Goal: Task Accomplishment & Management: Complete application form

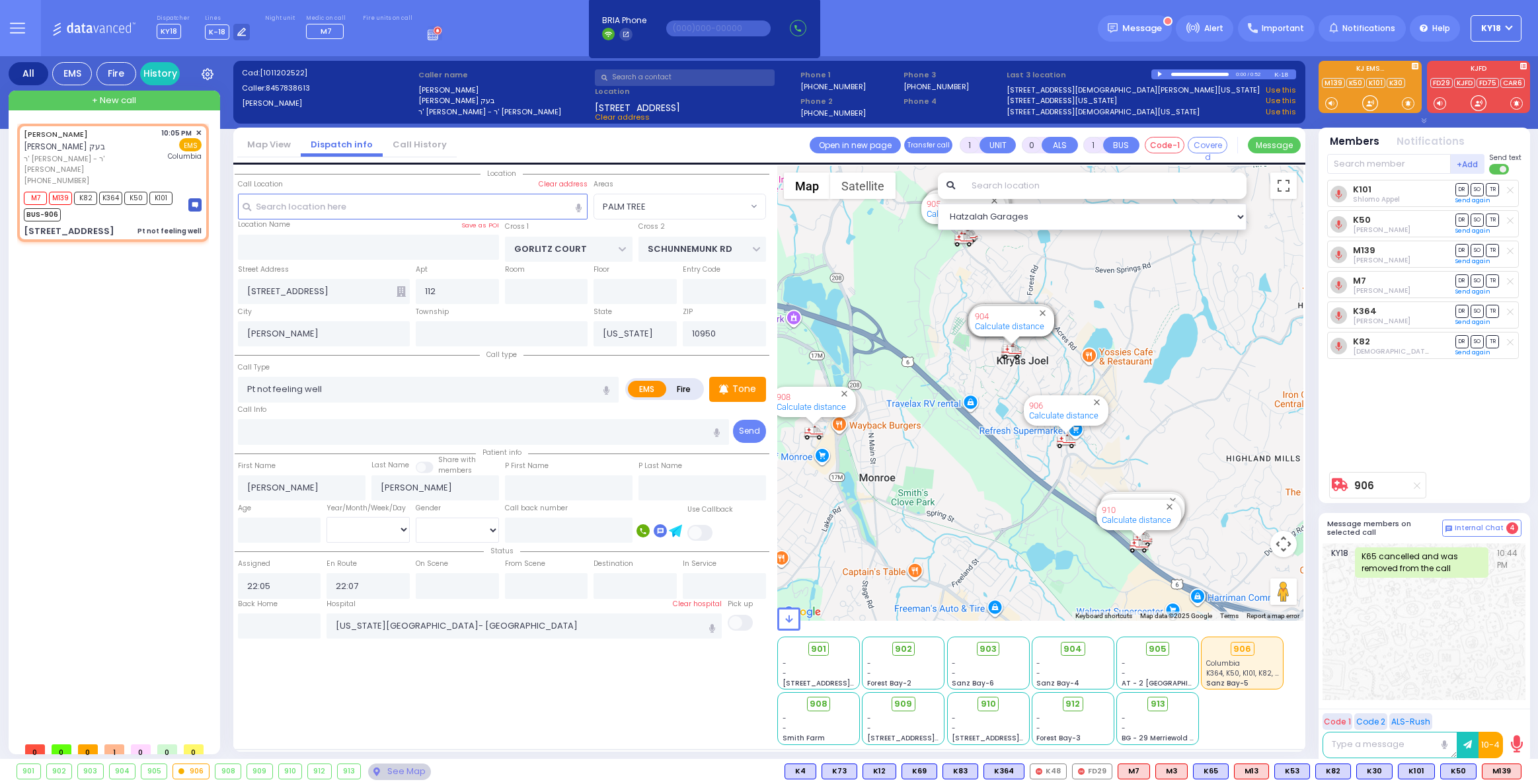
select select "PALM TREE"
select select
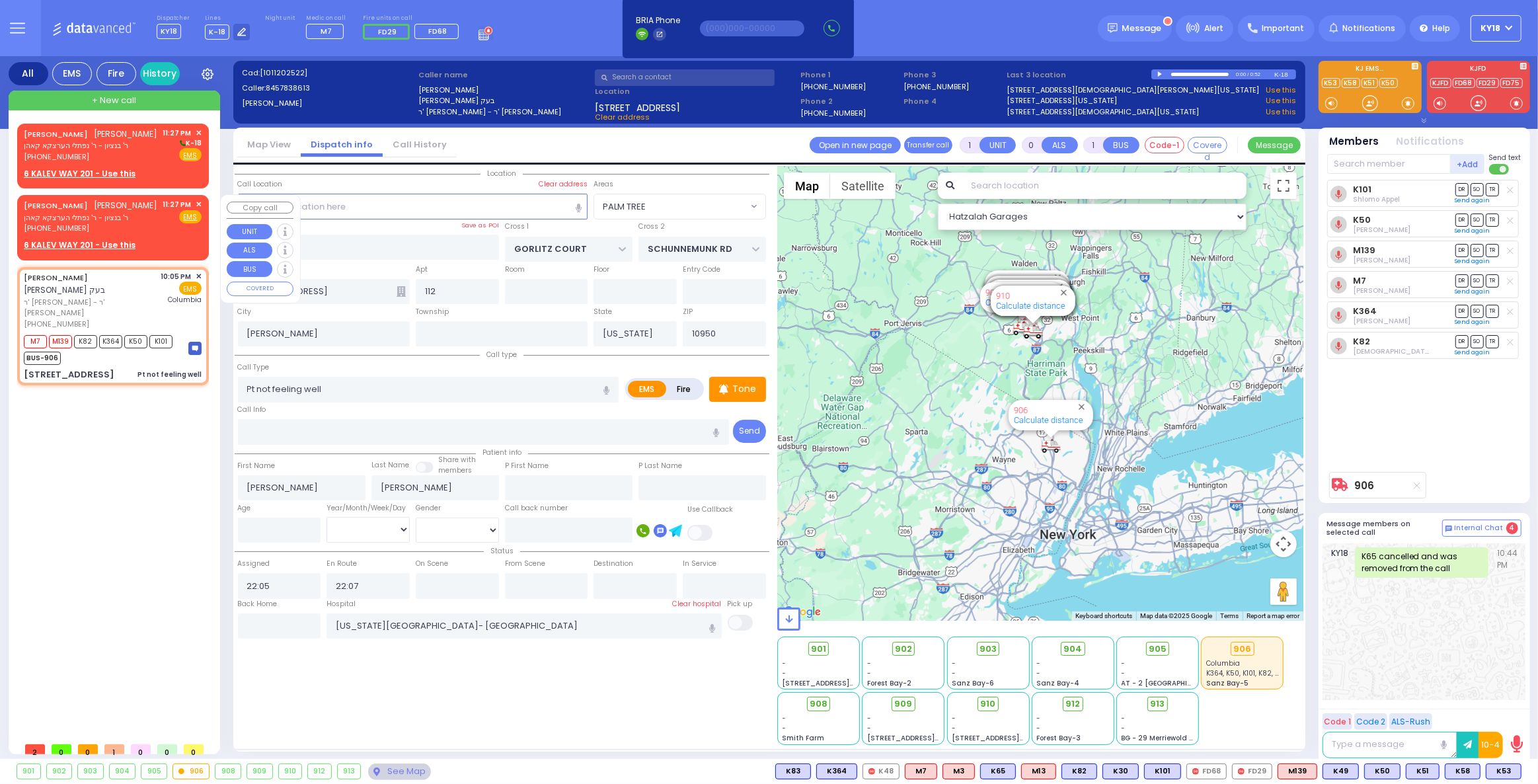
click at [93, 215] on span "ר' בנציון - ר' נפתלי הערצקא קאהן" at bounding box center [90, 218] width 134 height 11
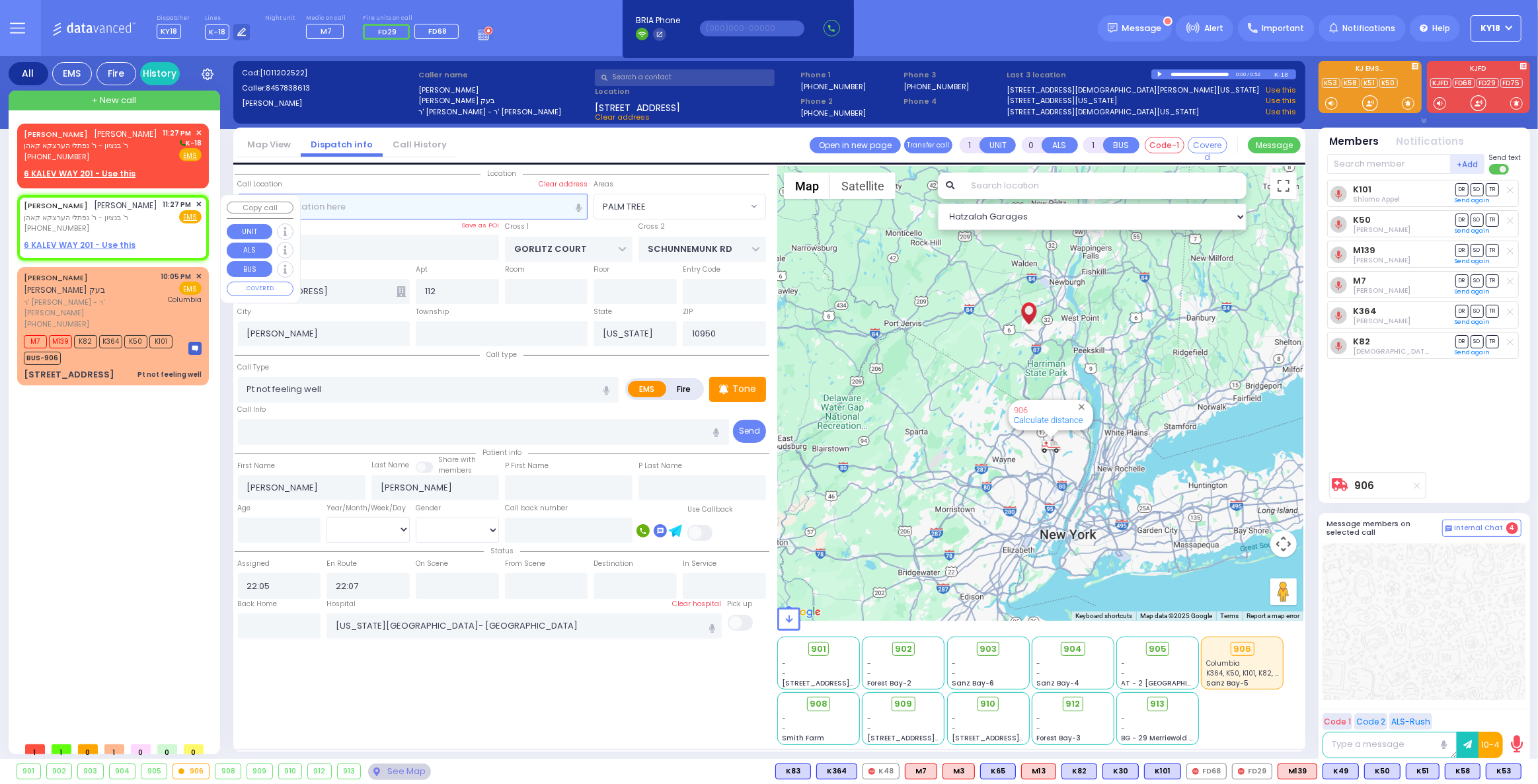
type input "2"
type input "1"
select select
radio input "true"
type input "[PERSON_NAME]"
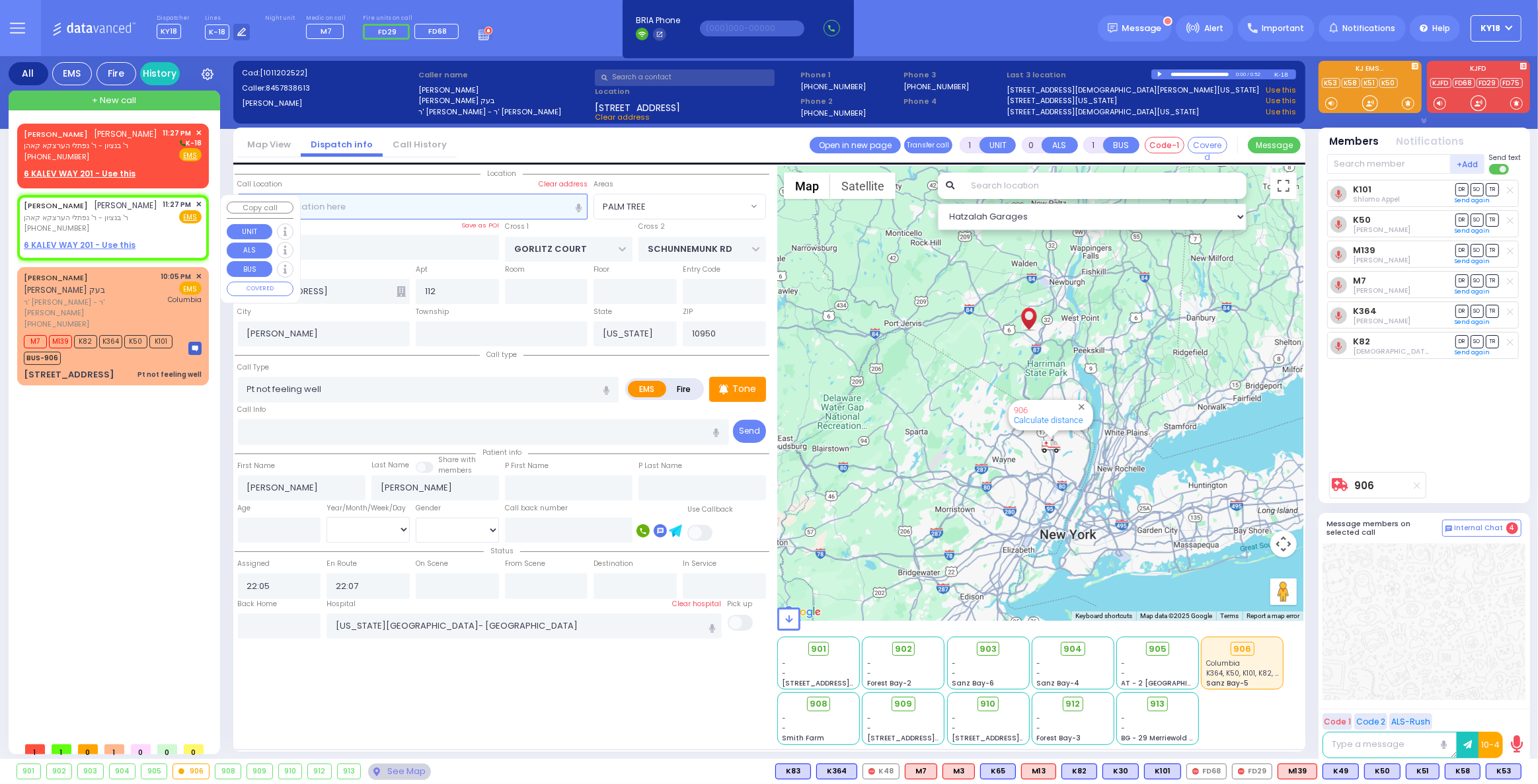
type input "[PERSON_NAME]"
select select
type input "23:27"
select select "Hatzalah Garages"
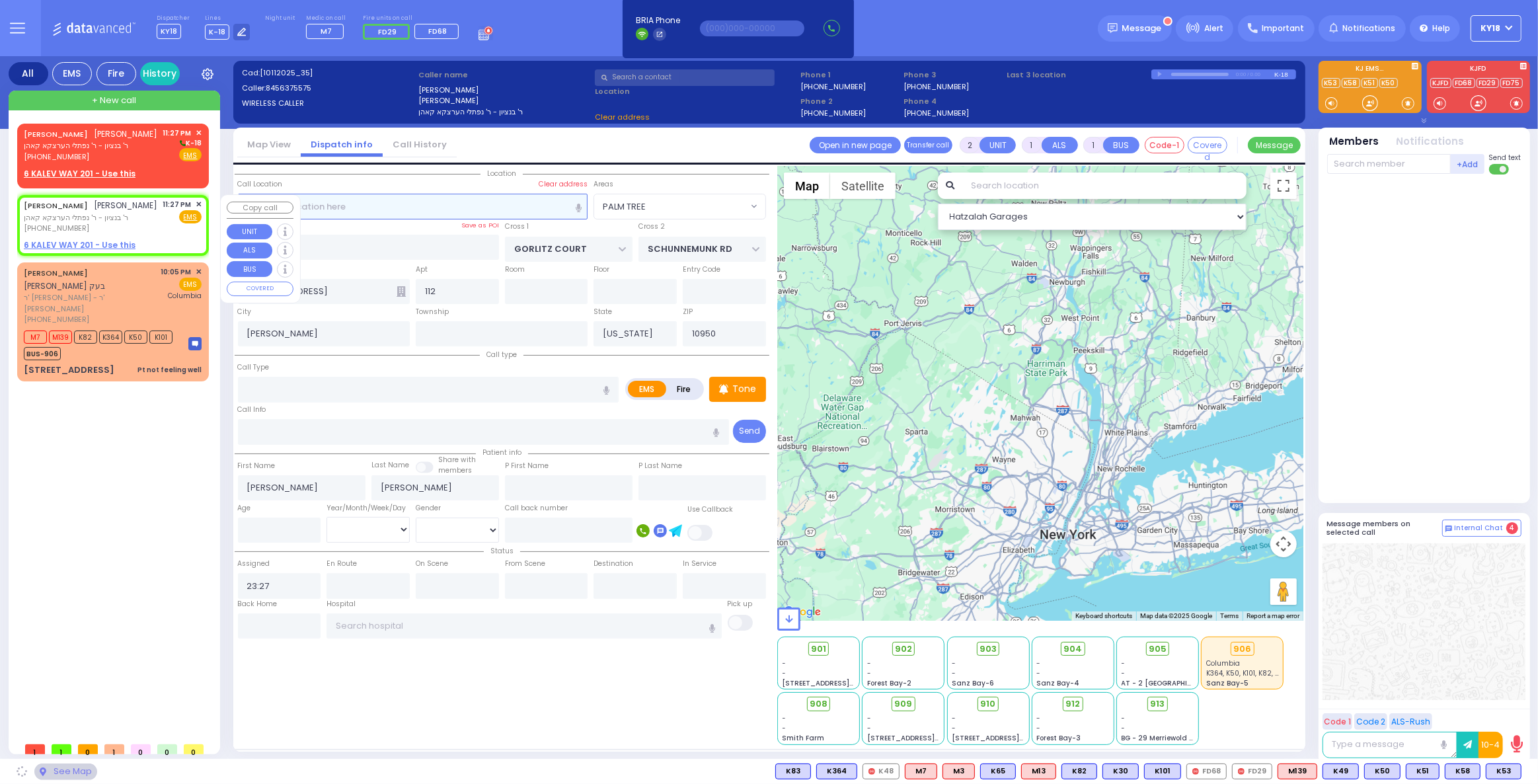
select select
radio input "true"
select select
select select "Hatzalah Garages"
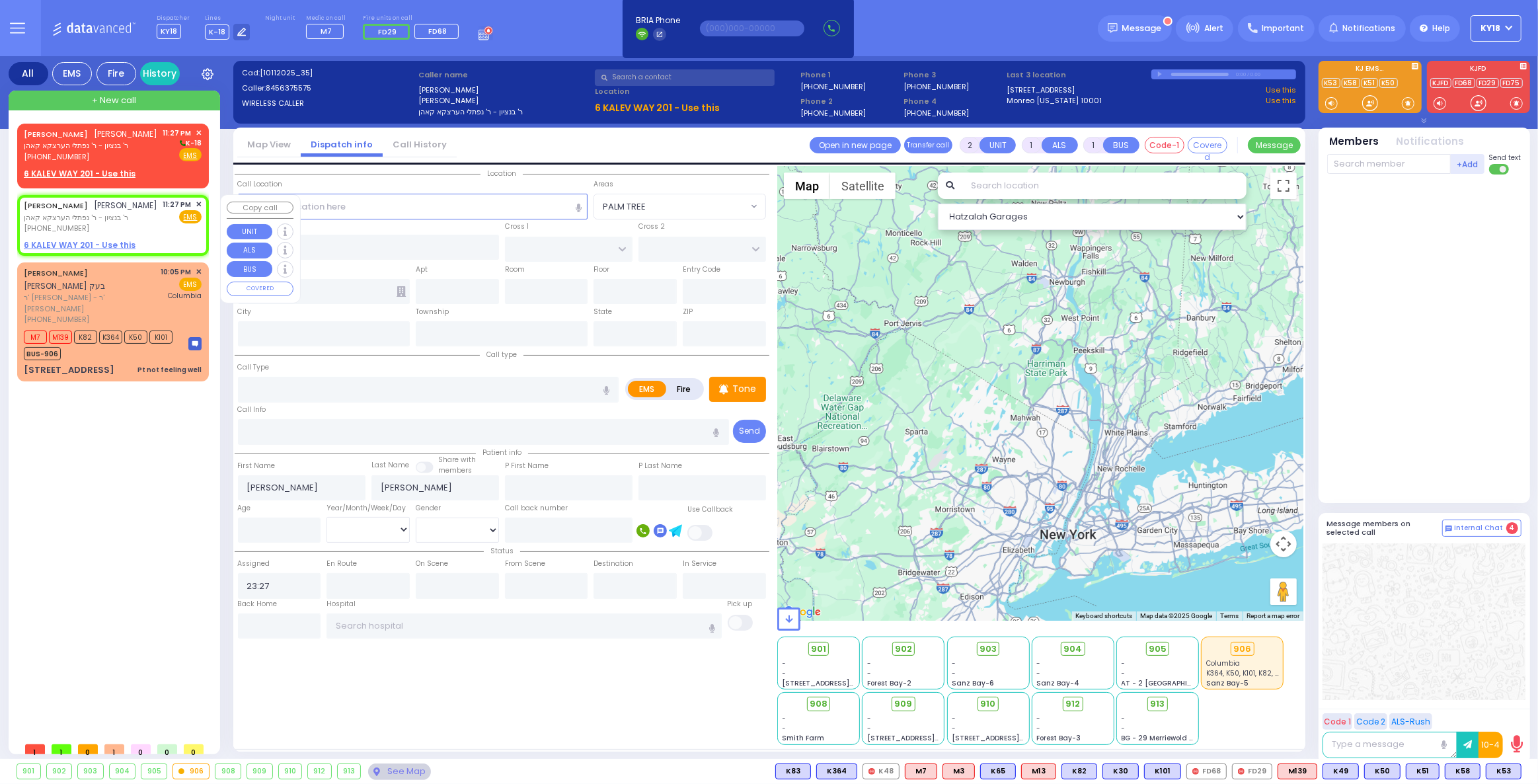
click at [102, 243] on u "6 KALEV WAY 201 - Use this" at bounding box center [80, 245] width 112 height 11
select select
radio input "true"
select select
select select "Hatzalah Garages"
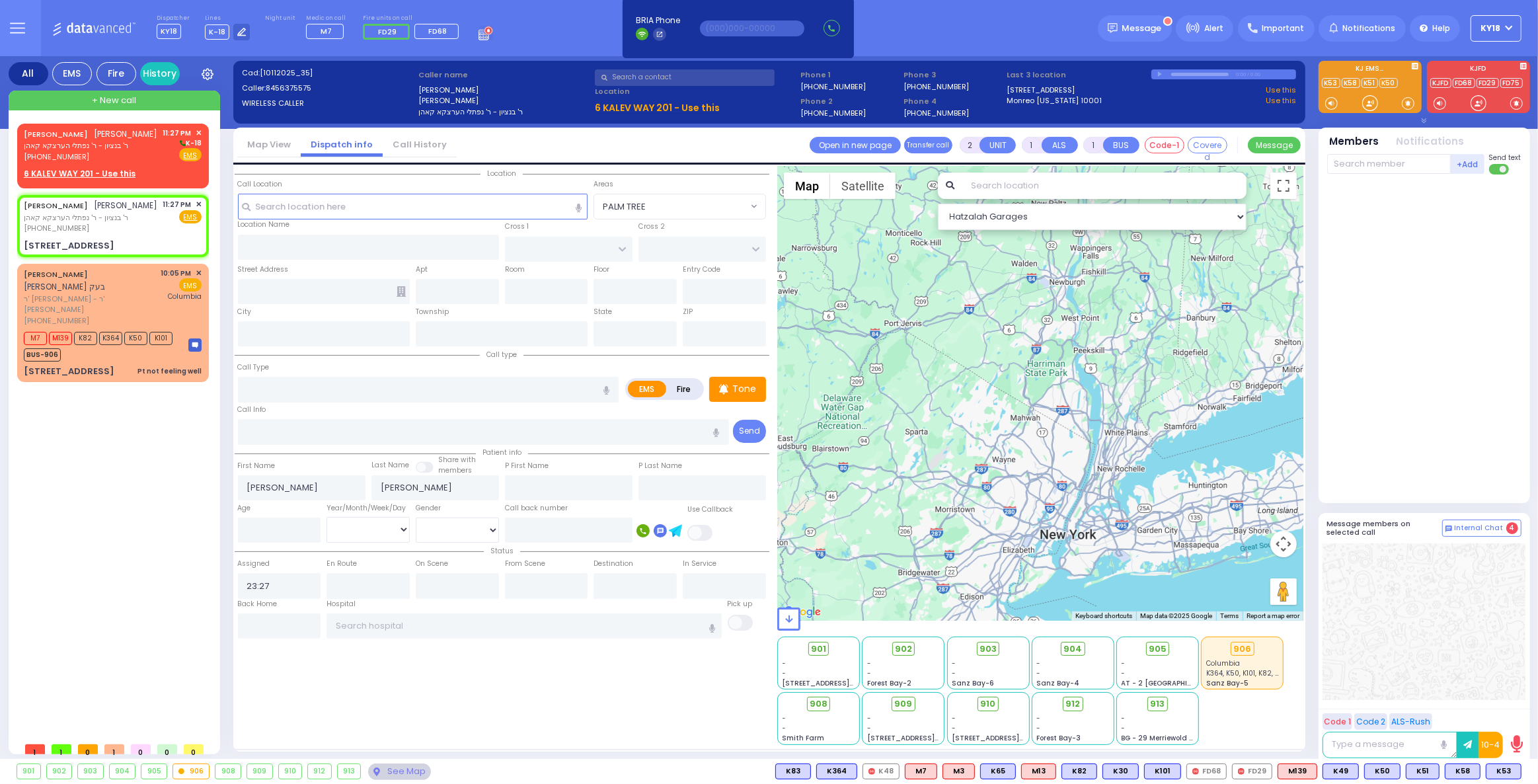
select select
radio input "true"
select select
select select "Hatzalah Garages"
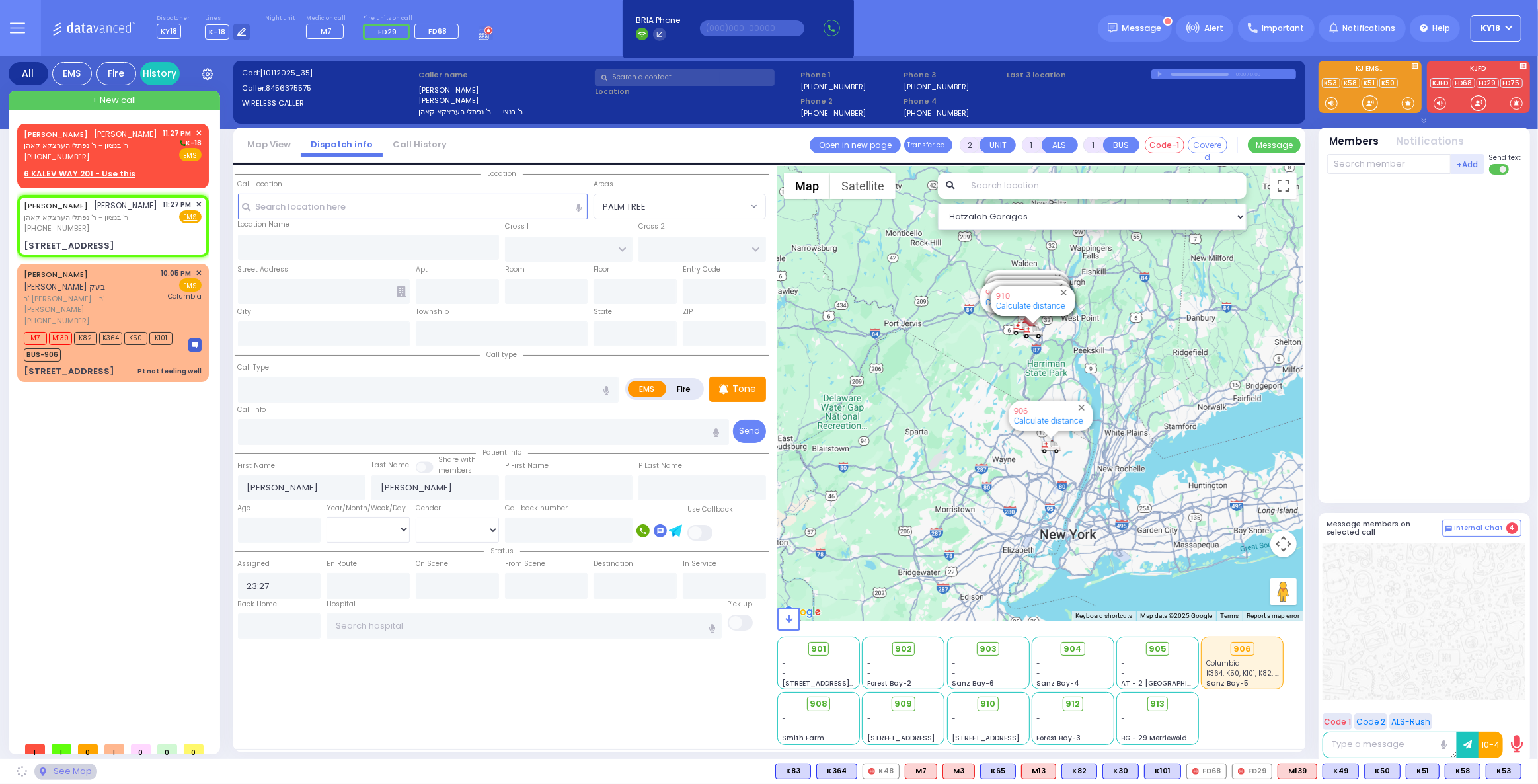
type input "FILLMORE COURT"
type input "6 KALEV WAY"
type input "201"
type input "Monroe"
type input "[US_STATE]"
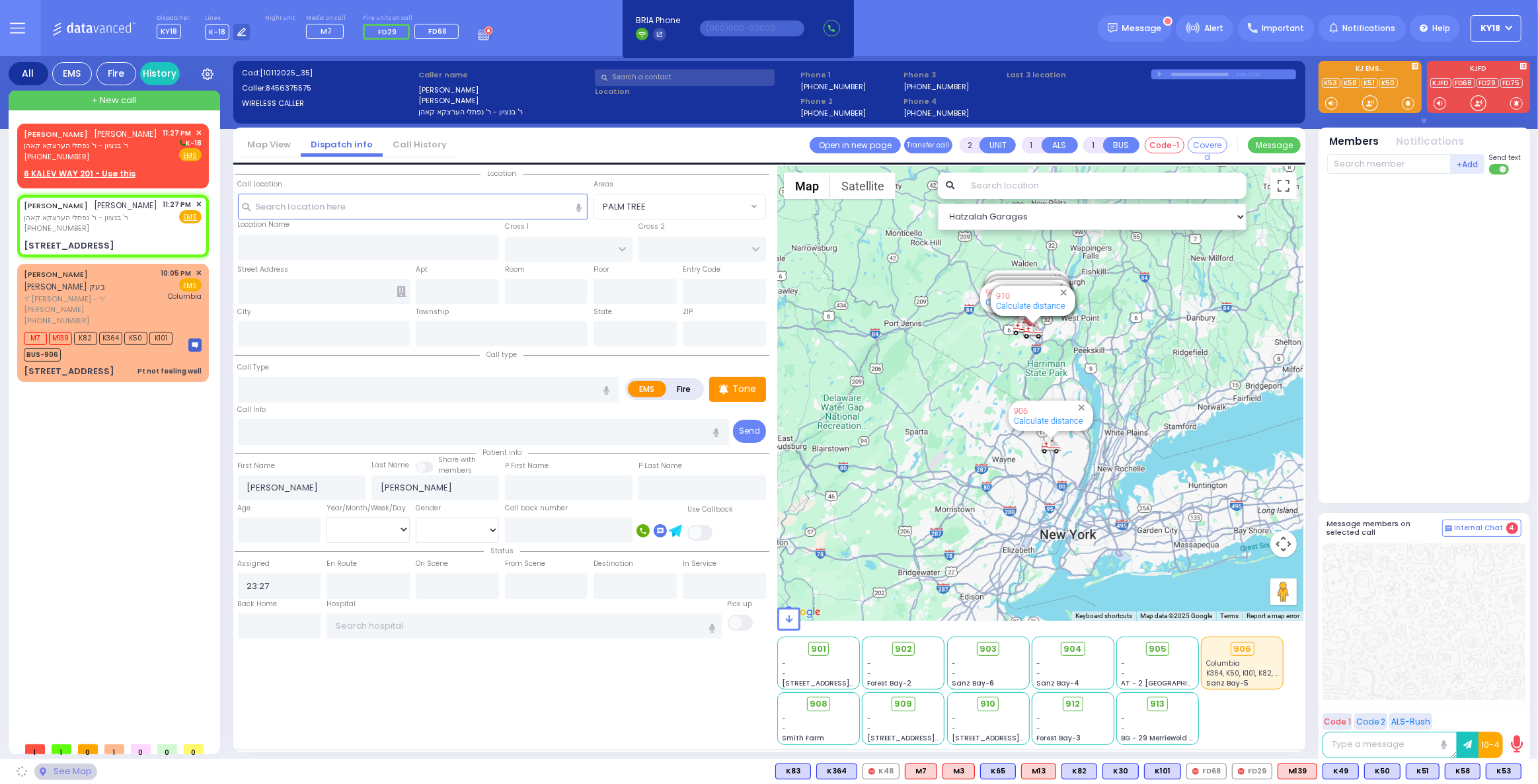
type input "10950"
select select "SECTION 2"
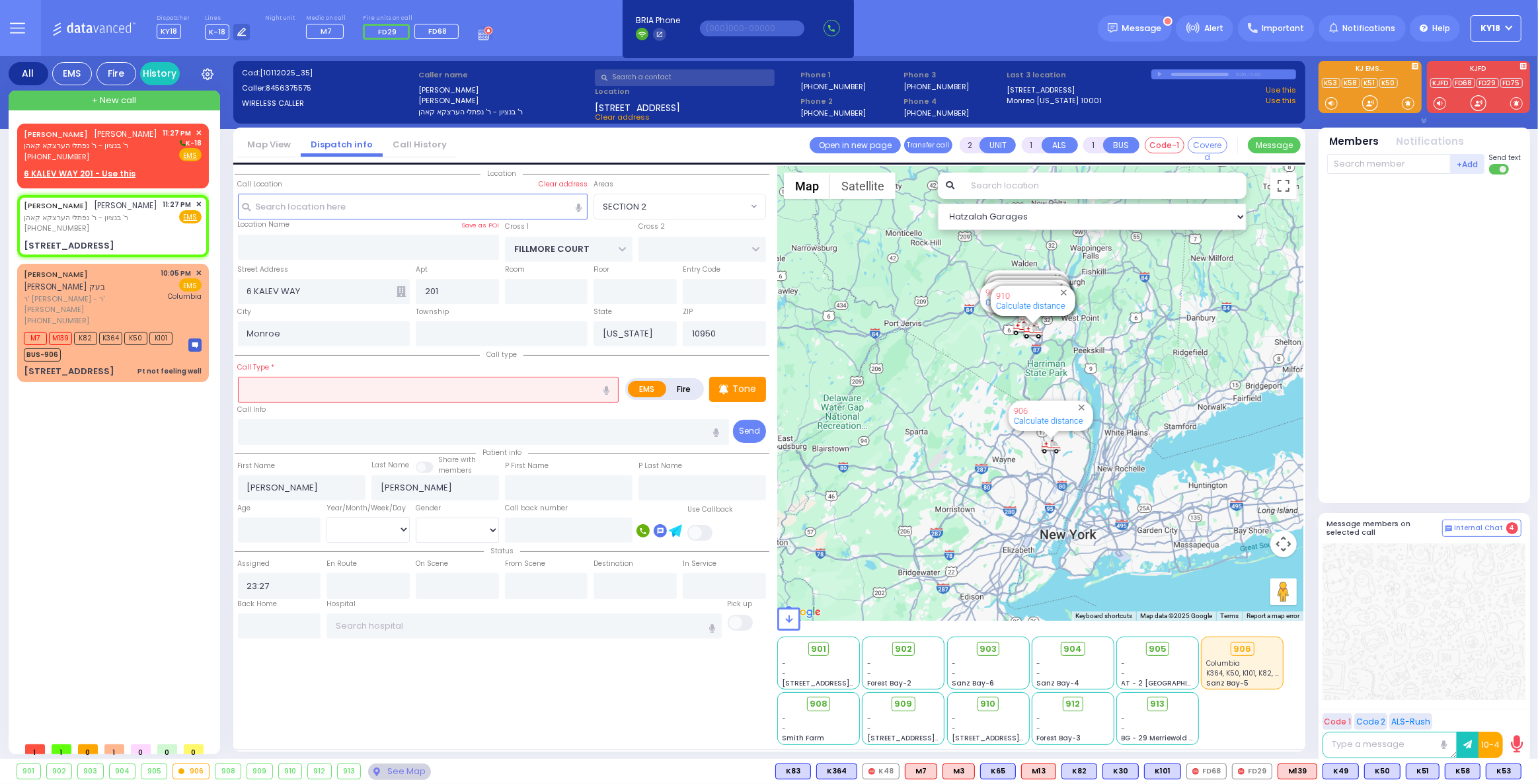
click at [282, 386] on input "text" at bounding box center [429, 389] width 381 height 25
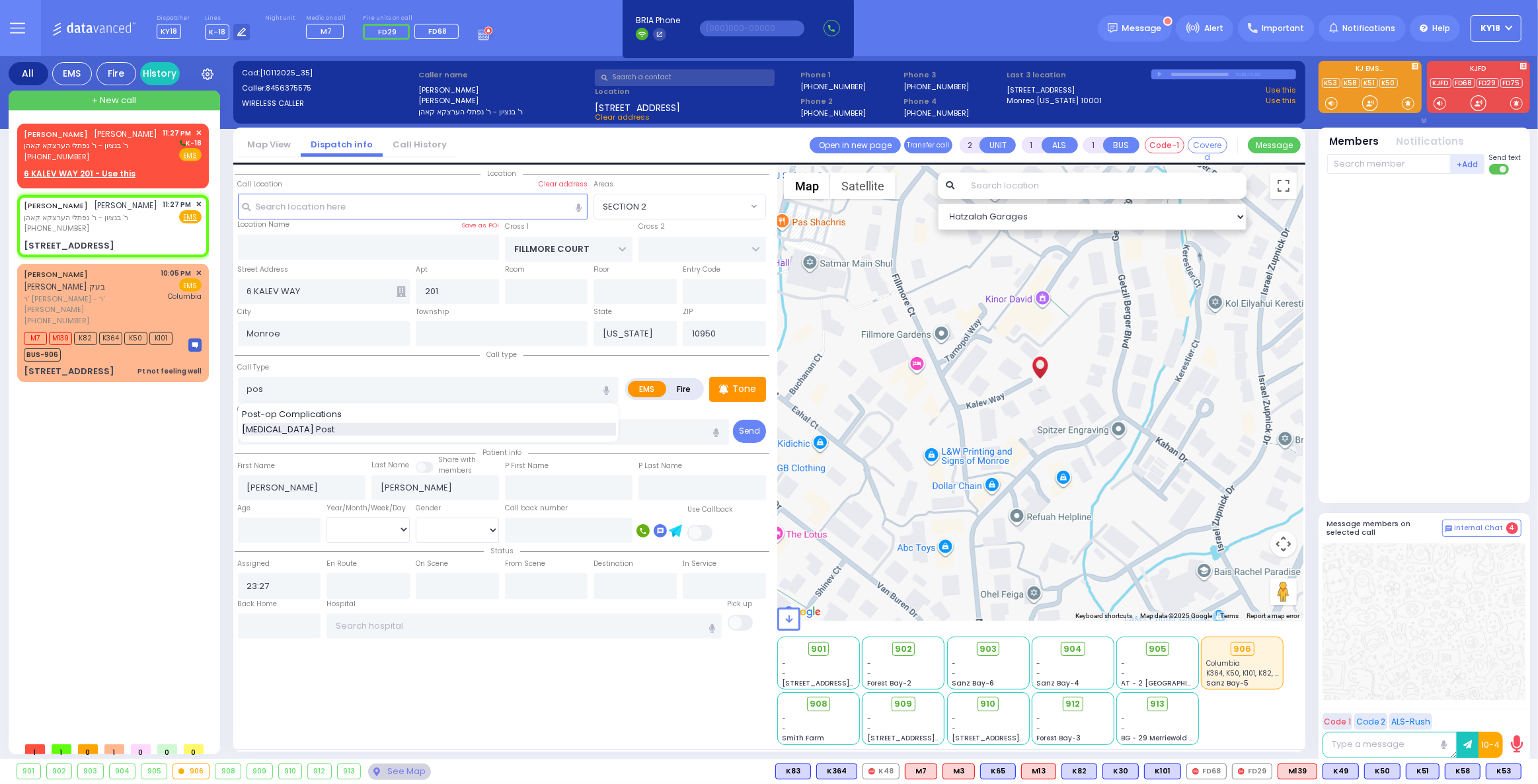
click at [295, 425] on span "[MEDICAL_DATA] Post" at bounding box center [291, 429] width 97 height 13
type input "[MEDICAL_DATA] Post"
type input "1"
type input "0"
click at [297, 528] on input "number" at bounding box center [279, 530] width 84 height 25
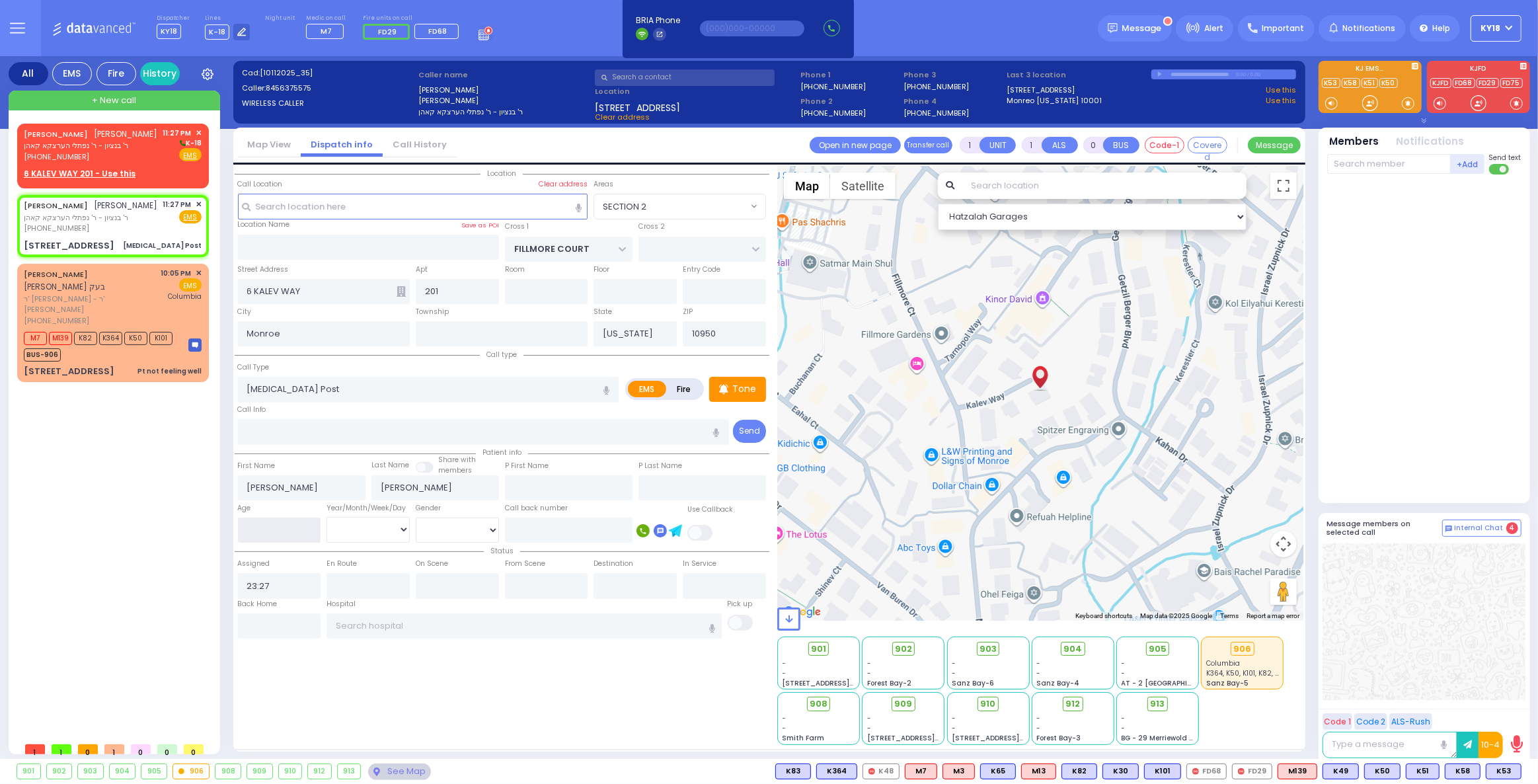
select select
radio input "true"
select select
select select "Hatzalah Garages"
select select "SECTION 2"
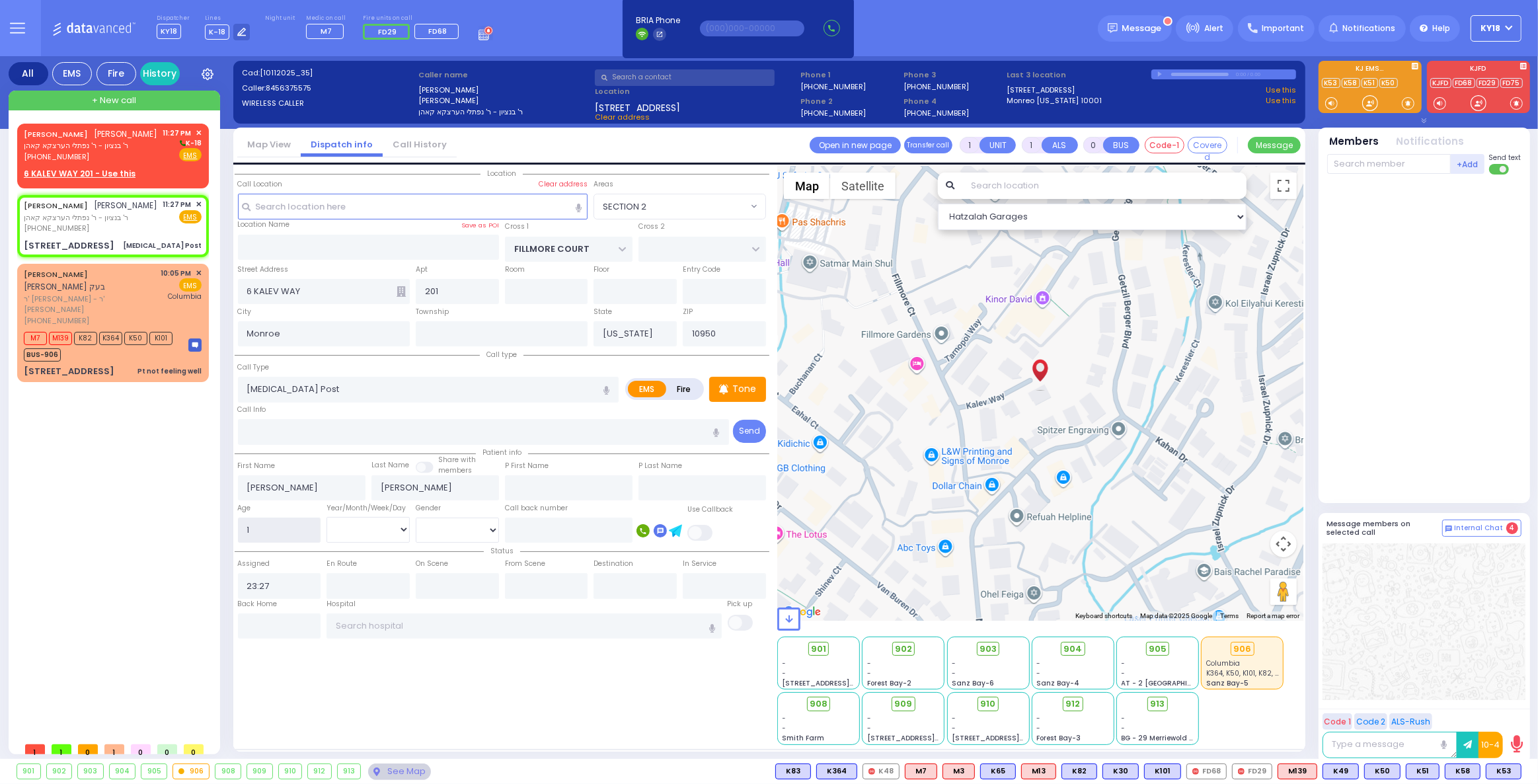
type input "1"
click at [365, 522] on select "Year Month Week Day" at bounding box center [368, 529] width 84 height 25
select select "Year"
click at [326, 517] on select "Year Month Week Day" at bounding box center [368, 529] width 84 height 25
select select
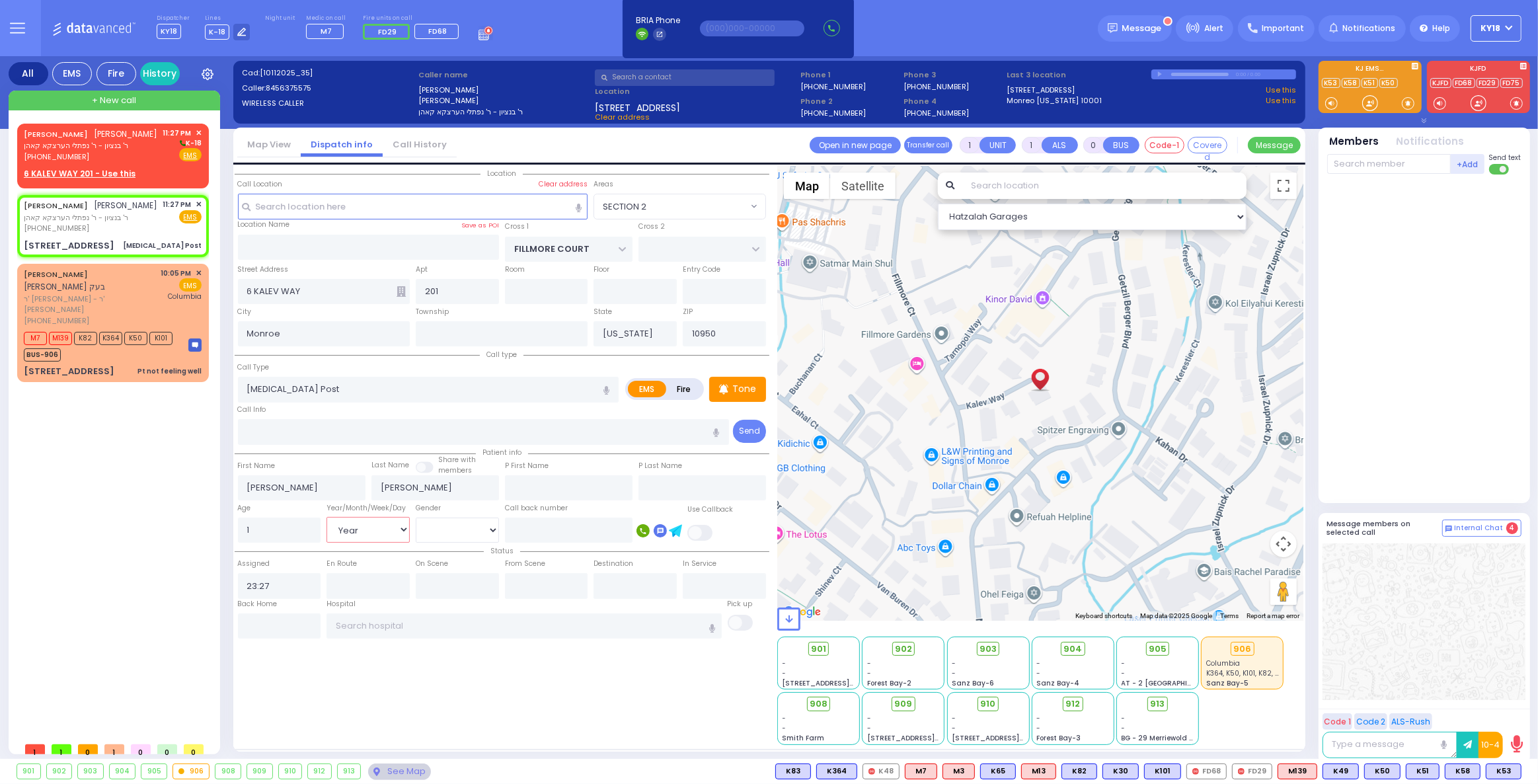
radio input "true"
select select "Year"
select select "Hatzalah Garages"
click at [431, 532] on select "[DEMOGRAPHIC_DATA] [DEMOGRAPHIC_DATA]" at bounding box center [457, 530] width 84 height 25
radio input "true"
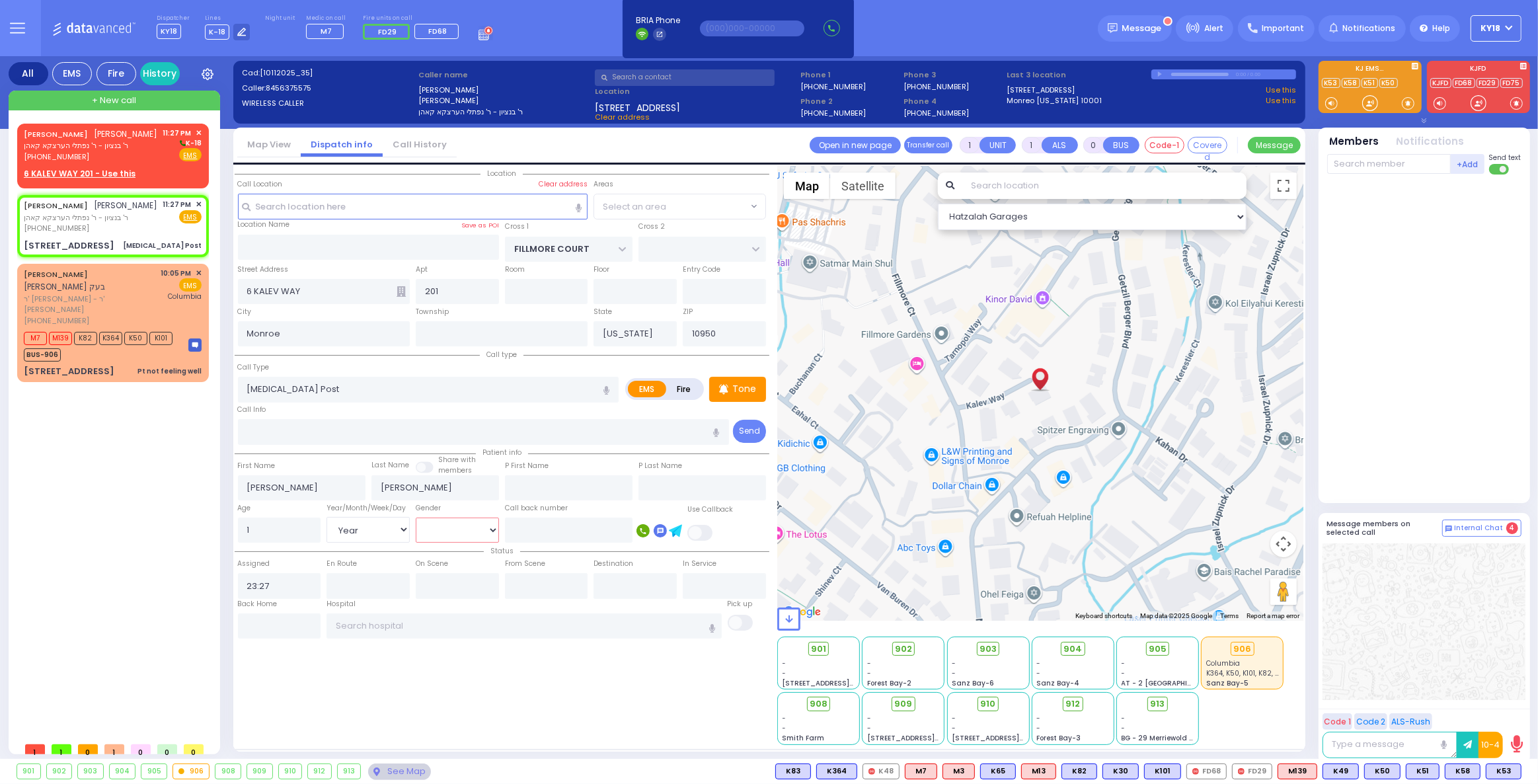
select select "Year"
select select
select select "Hatzalah Garages"
select select "SECTION 2"
click at [121, 222] on div "[PHONE_NUMBER]" at bounding box center [90, 228] width 134 height 11
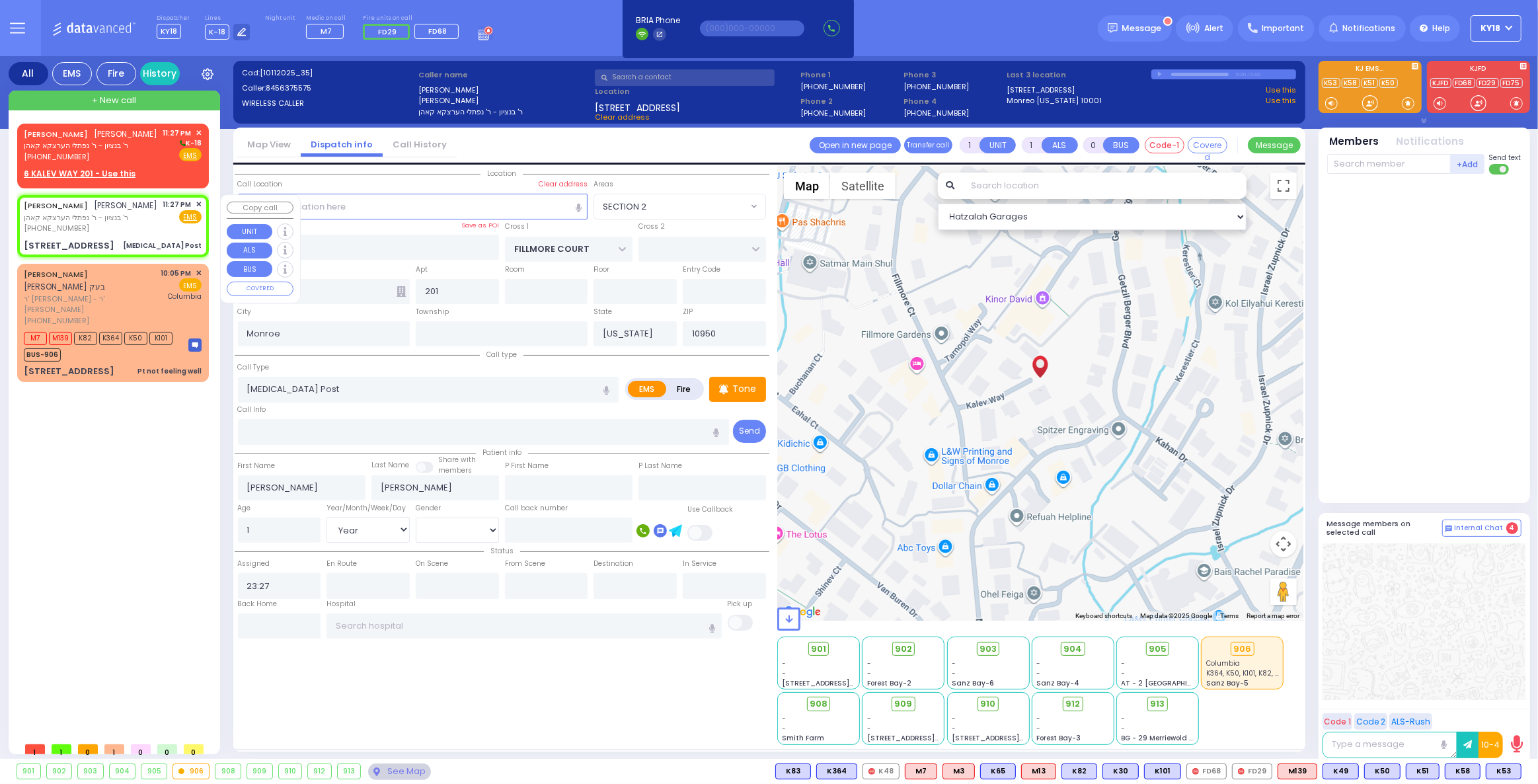
select select
radio input "true"
select select "Year"
select select "SECTION 2"
select select "Hatzalah Garages"
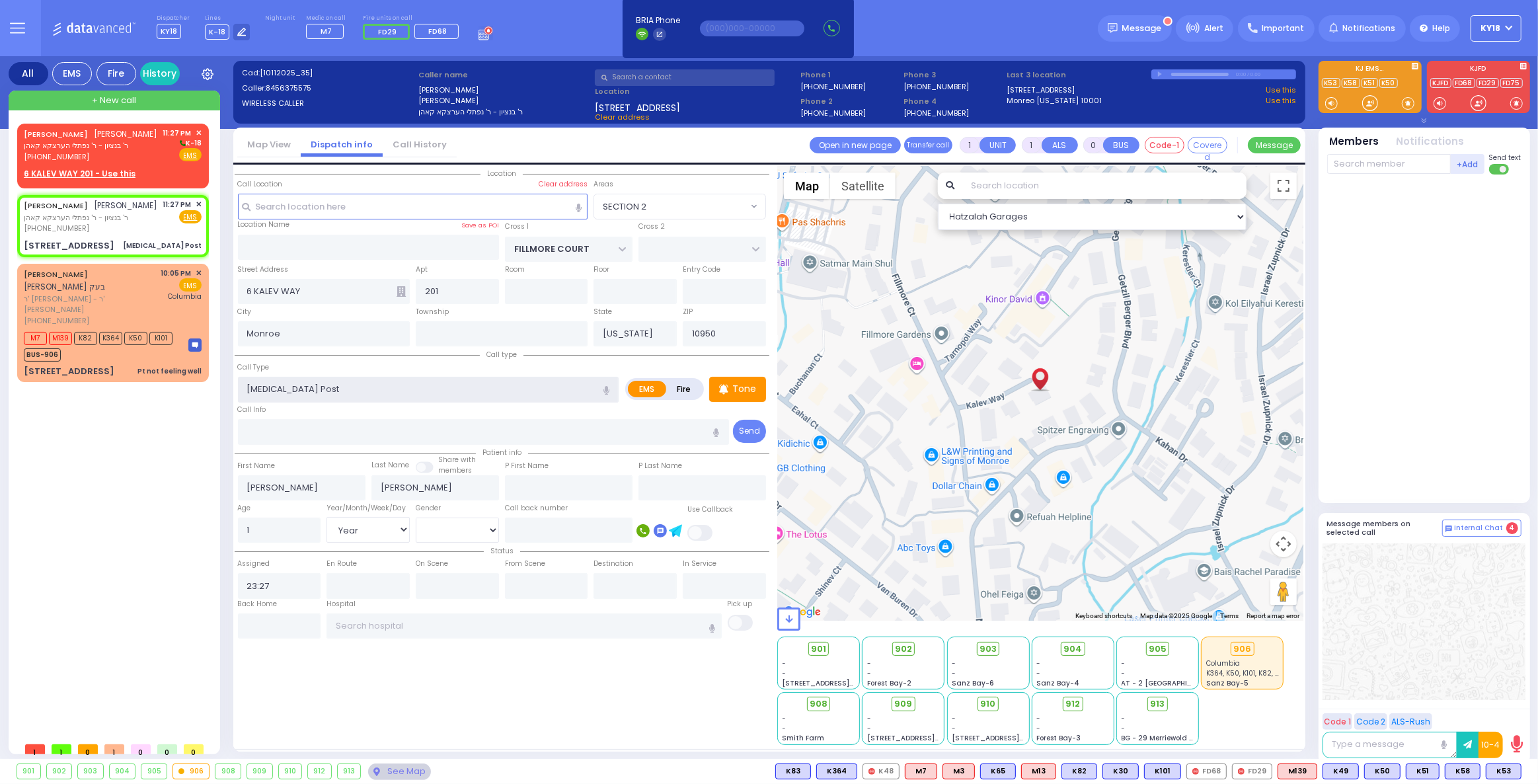
drag, startPoint x: 315, startPoint y: 392, endPoint x: 203, endPoint y: 393, distance: 112.0
click at [203, 393] on div "All EMS Fire History Settings" at bounding box center [769, 410] width 1522 height 708
click at [301, 433] on span "Partial Obstruction" at bounding box center [283, 429] width 84 height 13
type input "Partial Obstruction"
type input "2"
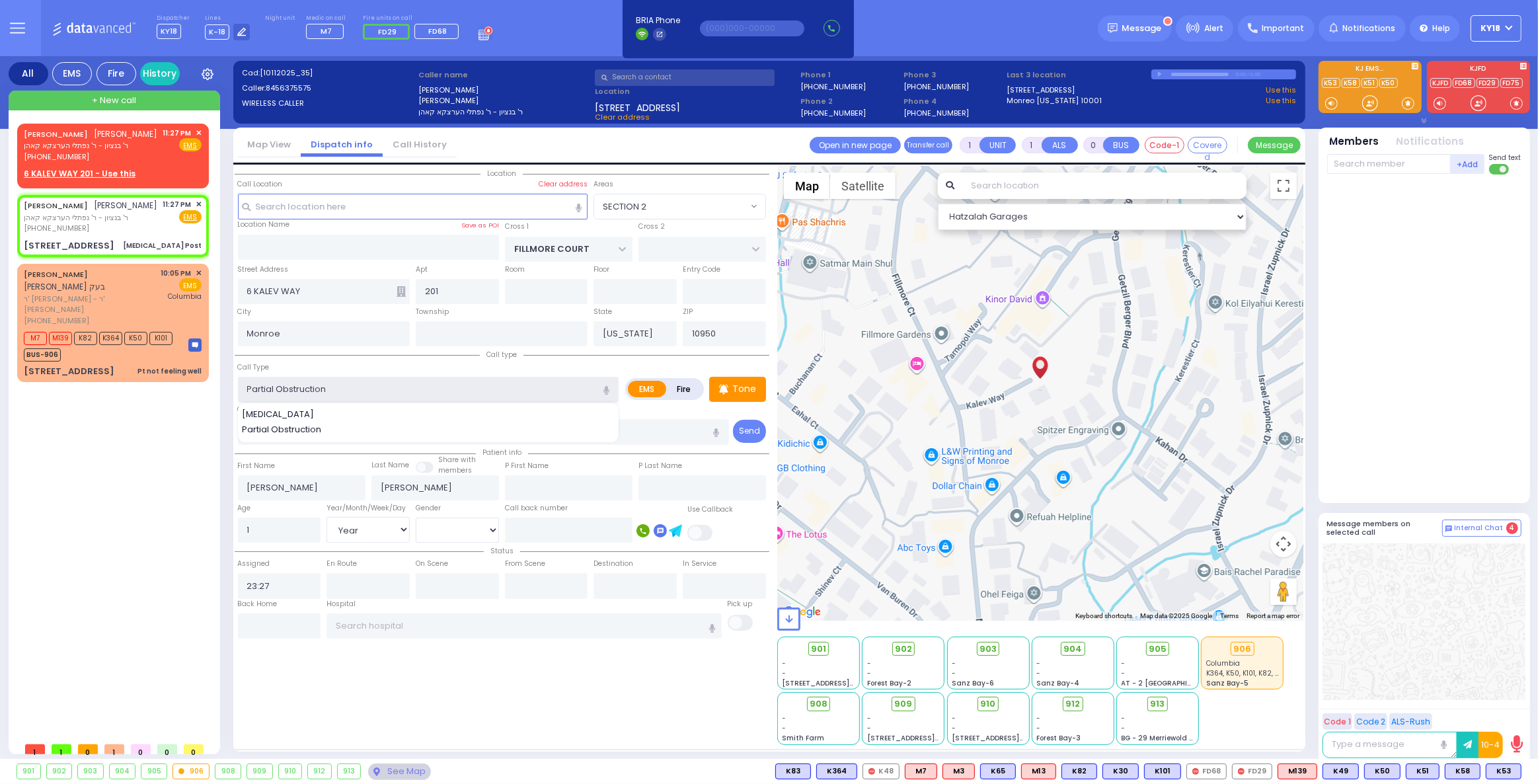
type input "1"
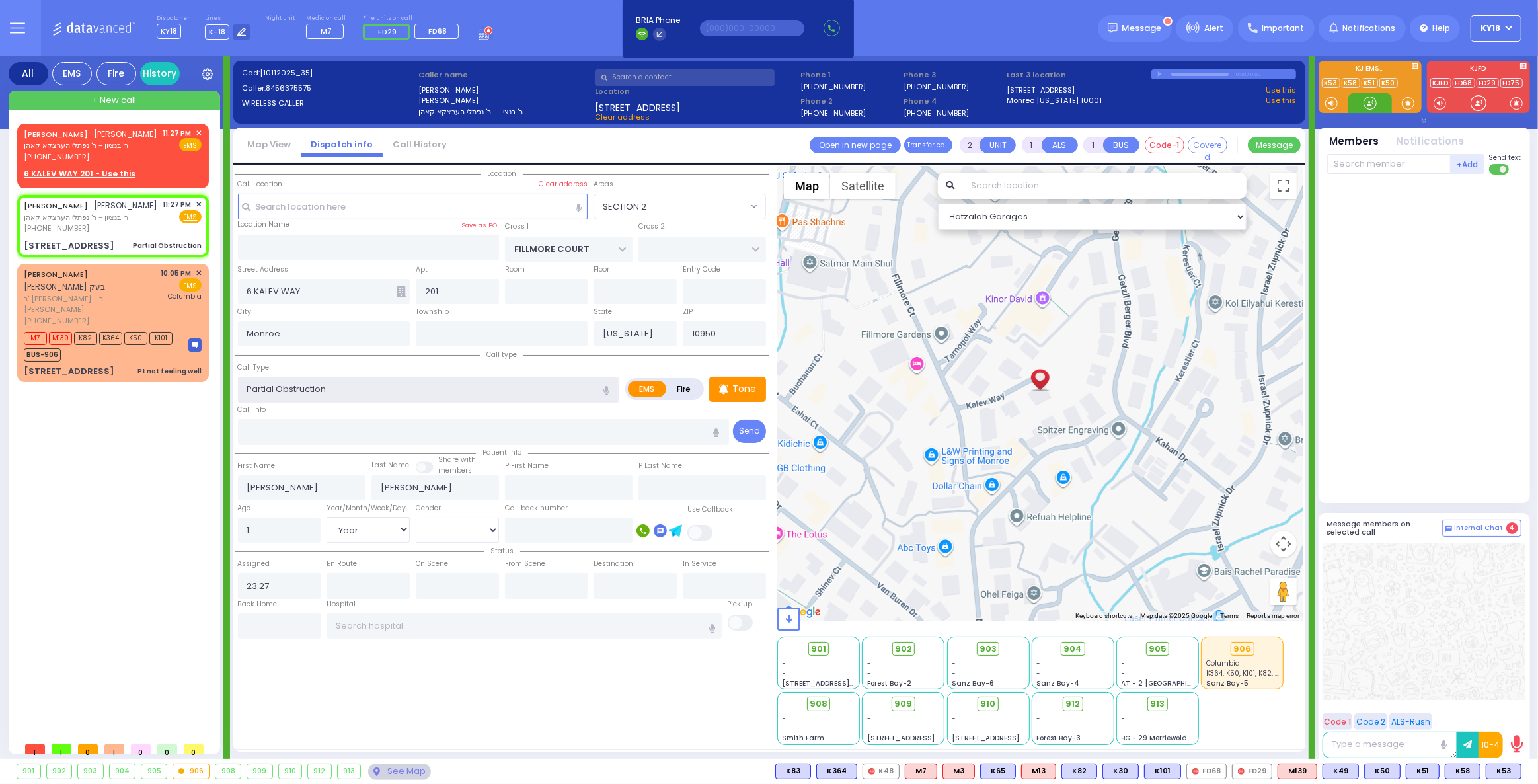
select select
radio input "true"
select select "Year"
select select "Hatzalah Garages"
select select "SECTION 2"
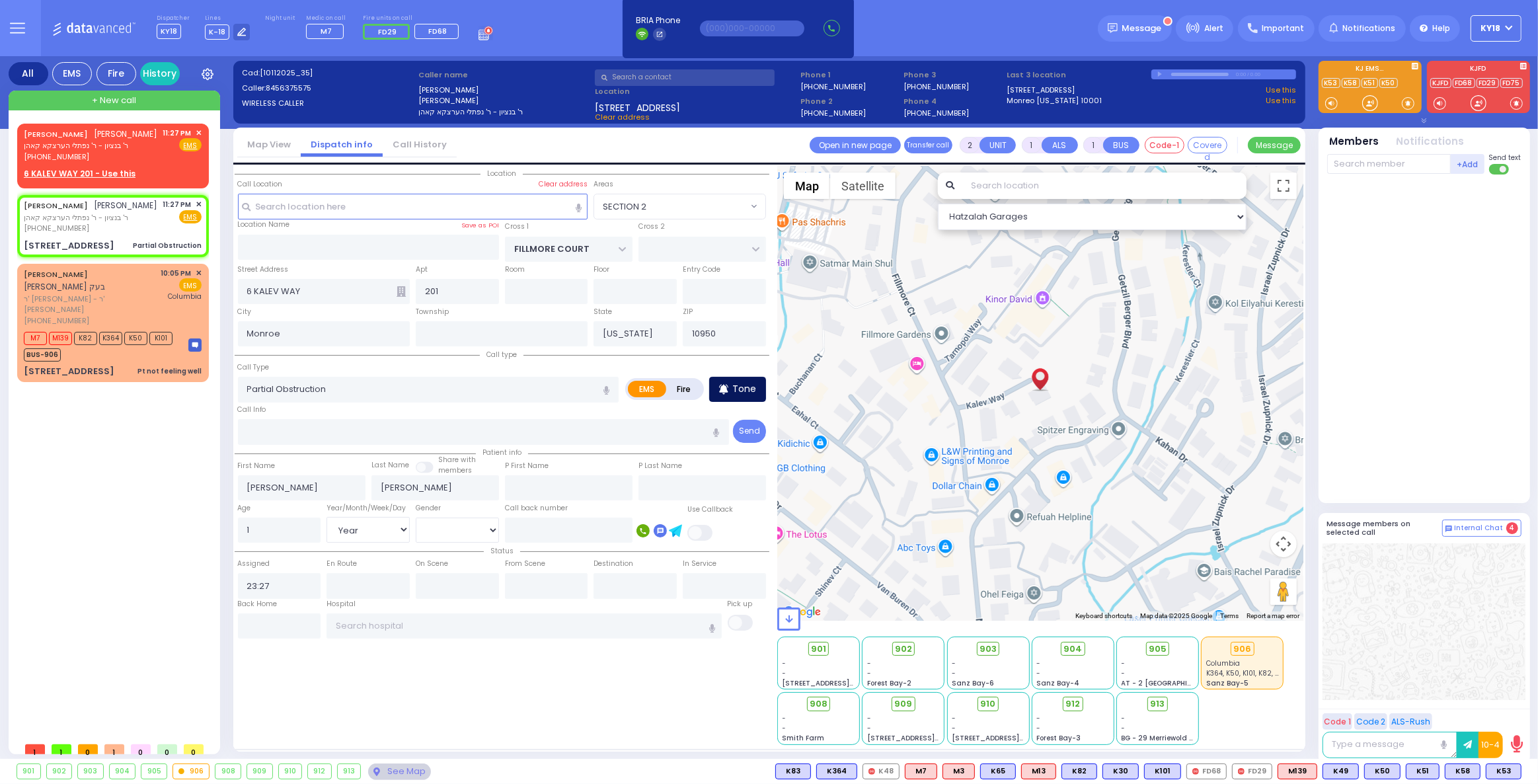
click at [755, 394] on p "Tone" at bounding box center [743, 389] width 24 height 14
select select
radio input "true"
select select "Year"
select select "Hatzalah Garages"
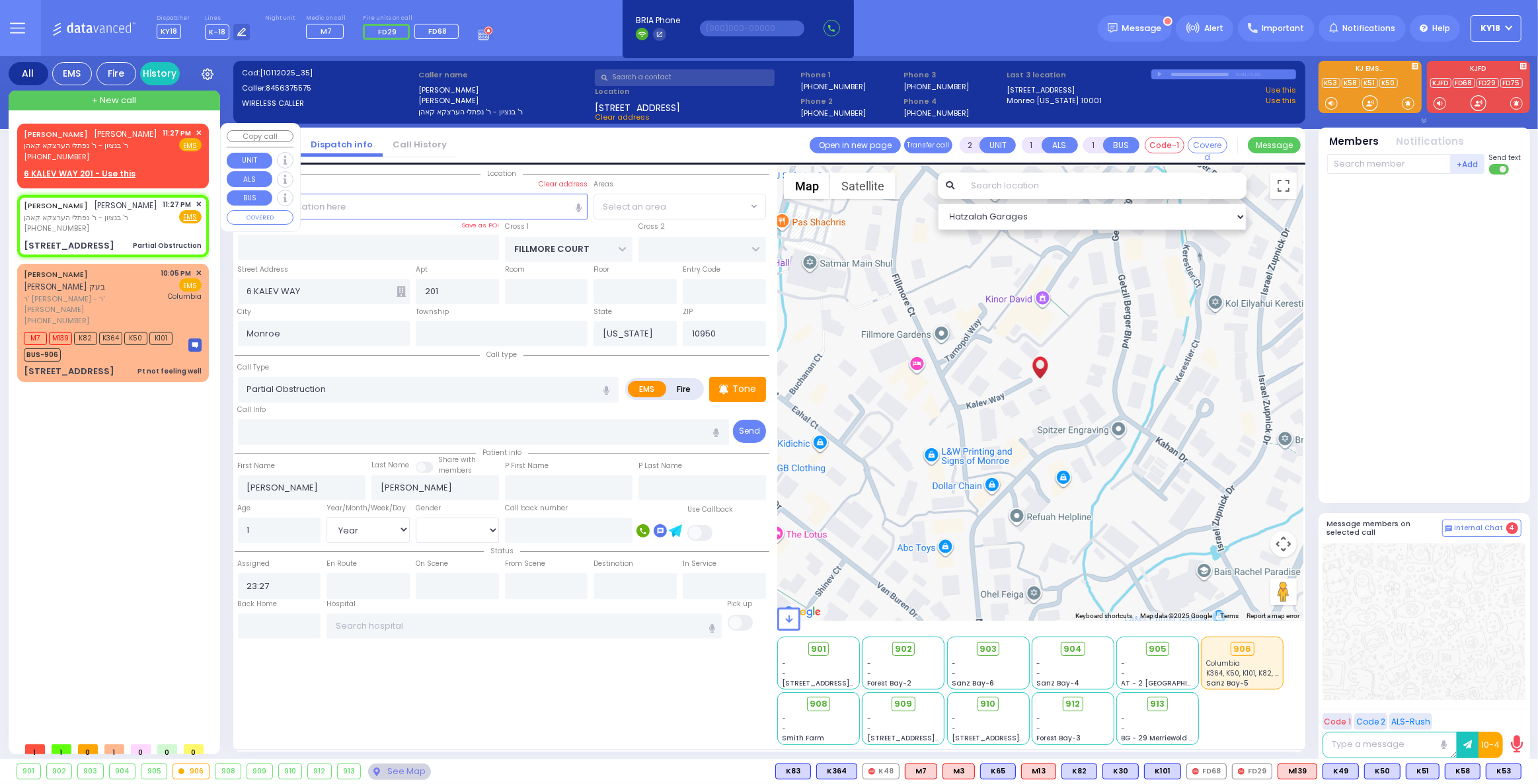
select select "SECTION 2"
click at [202, 131] on div "[PERSON_NAME] [PERSON_NAME] ר' בנציון - ר' נפתלי הערצקא קאהן [PHONE_NUMBER] 11:…" at bounding box center [113, 153] width 187 height 56
select select
radio input "true"
select select
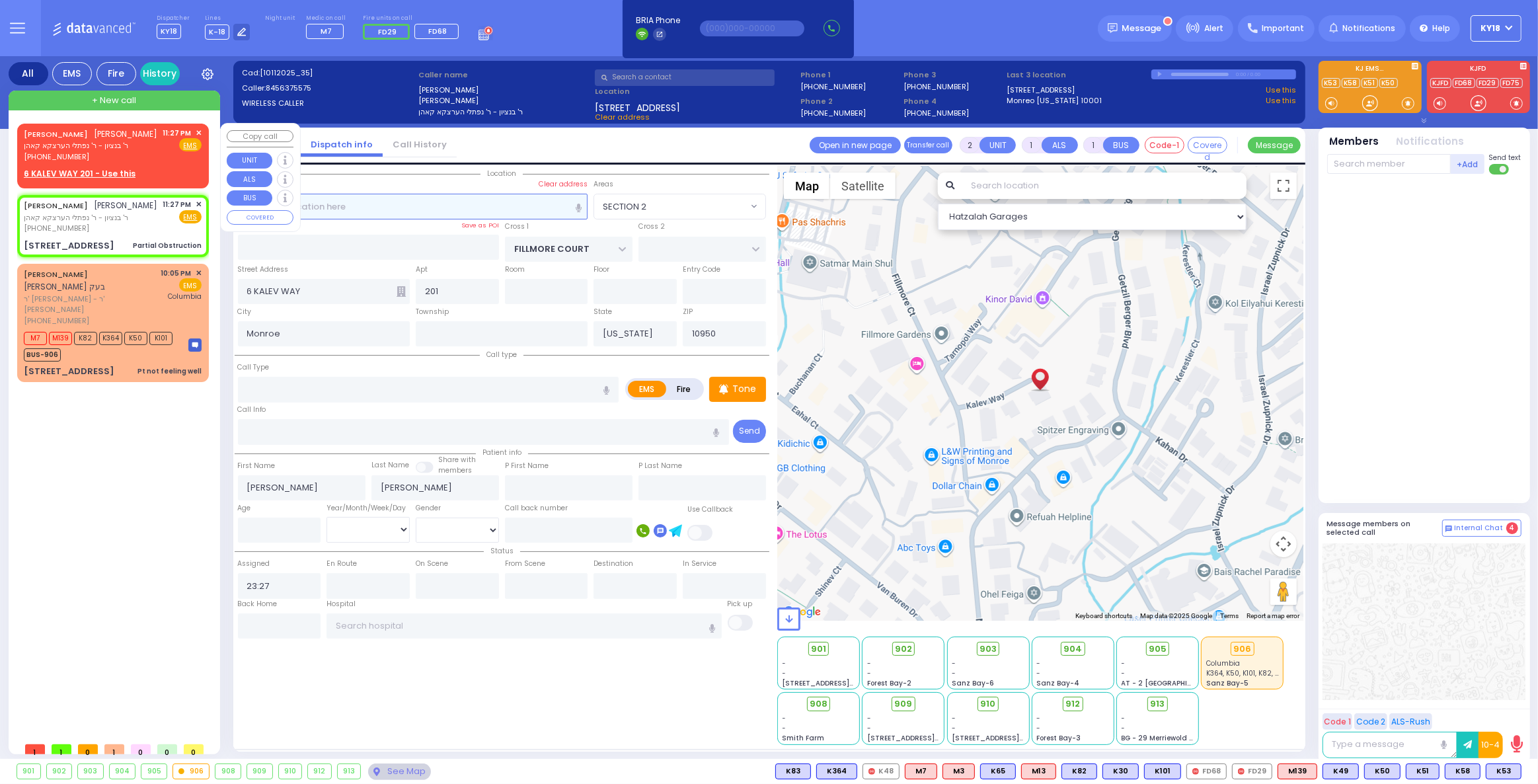
select select "Hatzalah Garages"
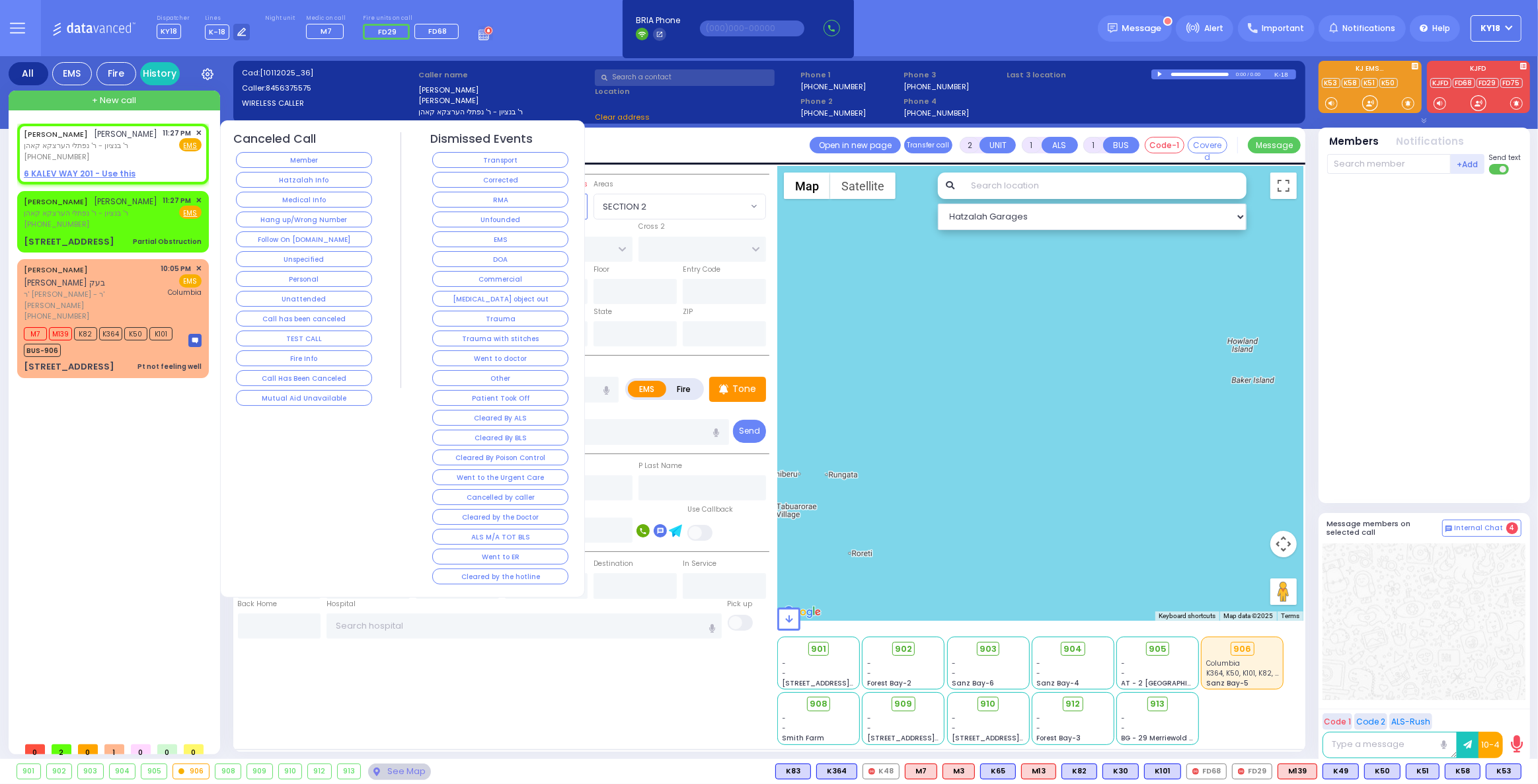
select select
radio input "true"
select select
select select "Hatzalah Garages"
click at [319, 239] on button "Follow On [DOMAIN_NAME]" at bounding box center [304, 239] width 136 height 16
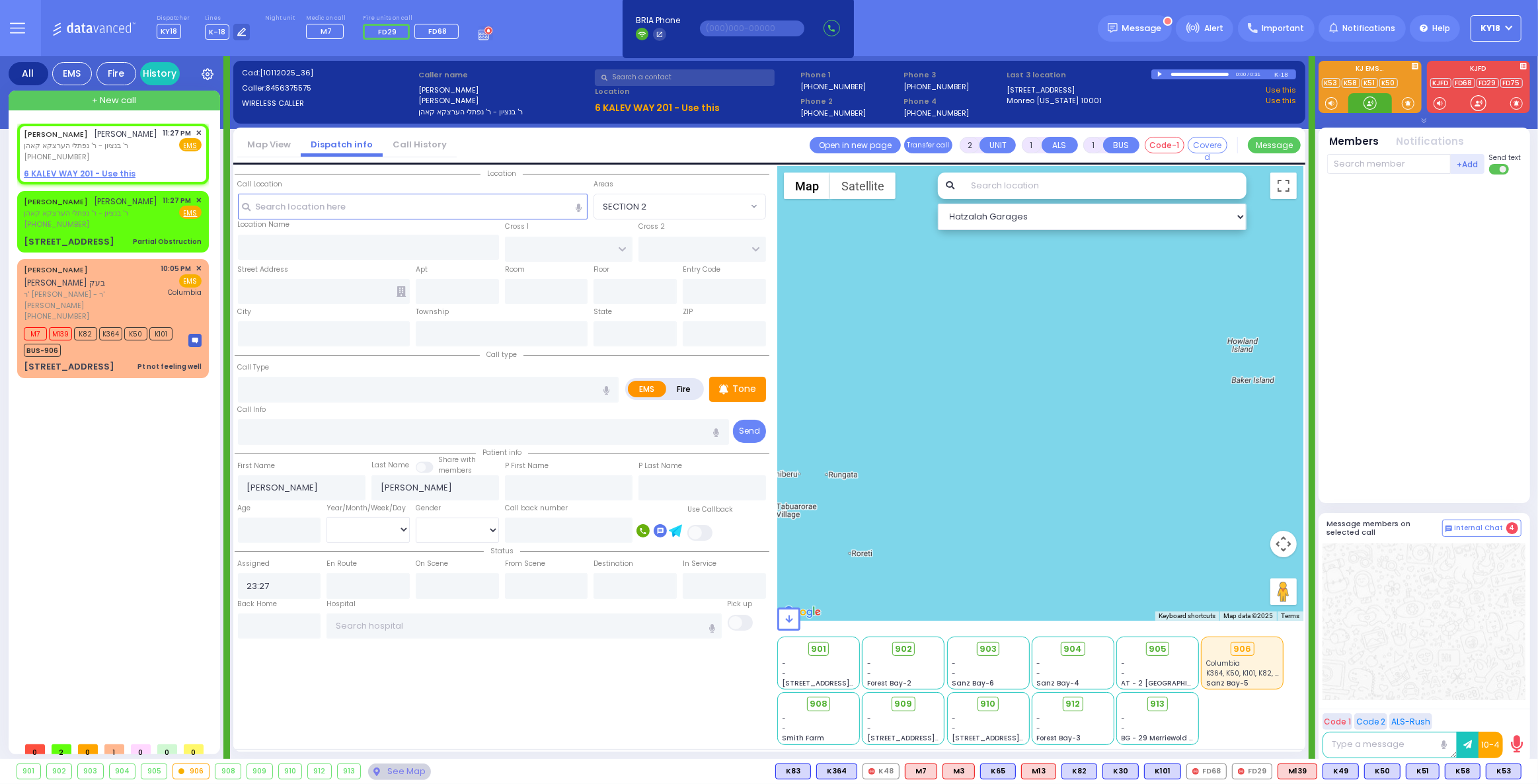
select select
radio input "true"
select select
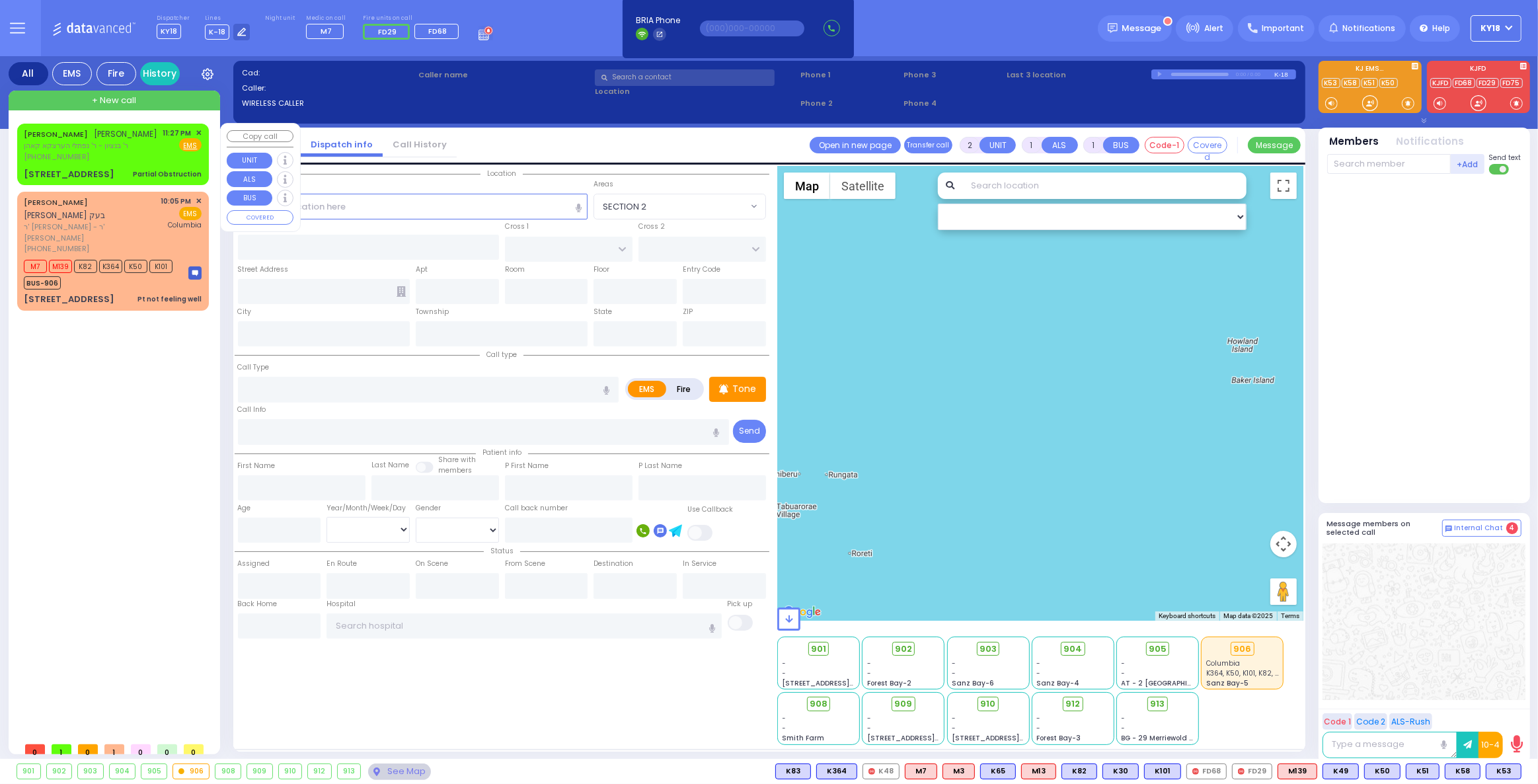
click at [101, 136] on span "[PERSON_NAME]" at bounding box center [126, 134] width 63 height 11
select select
type input "Partial Obstruction"
radio input "true"
type input "[PERSON_NAME]"
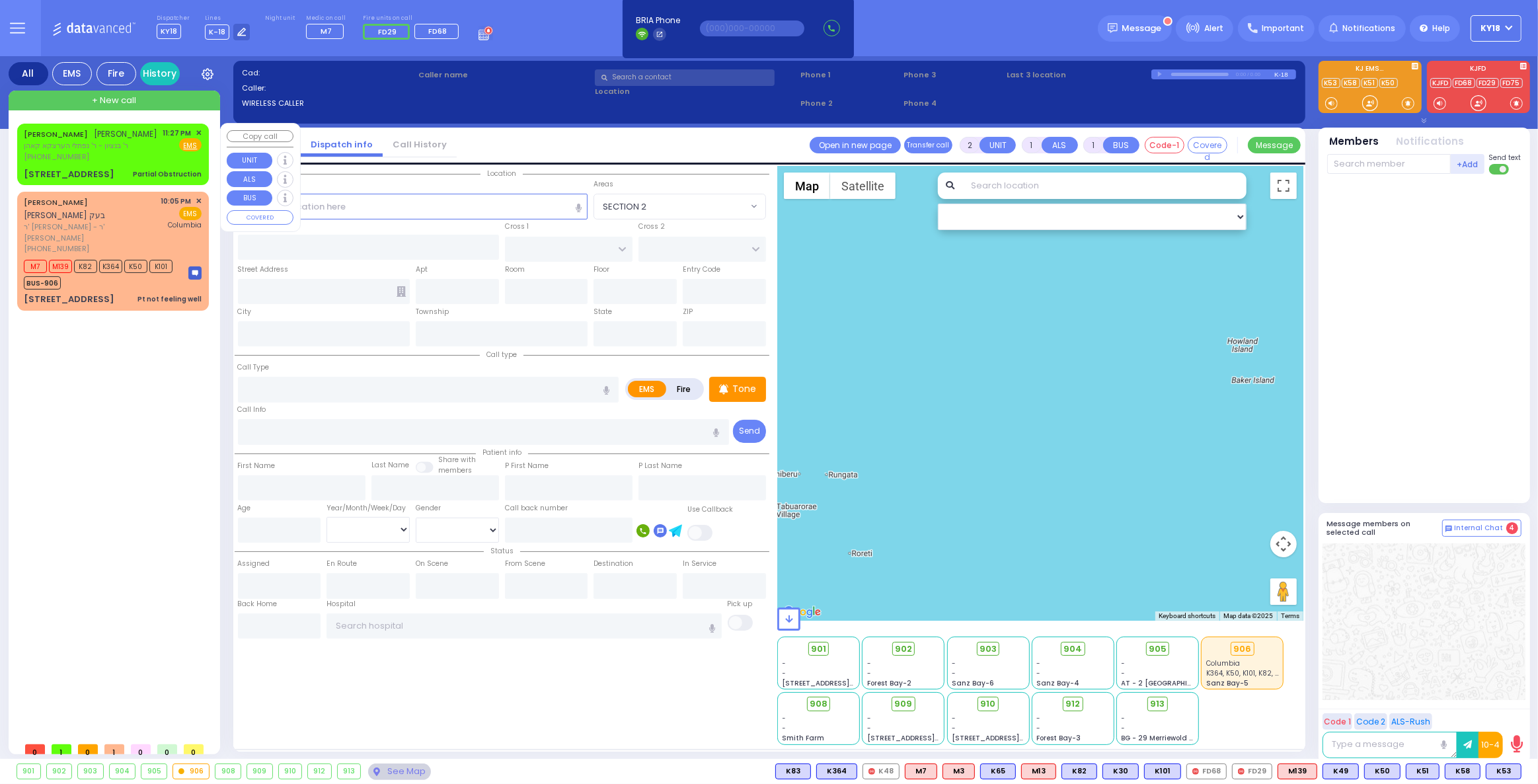
type input "[PERSON_NAME]"
type input "1"
select select "Year"
type input "23:27"
type input "FILLMORE COURT"
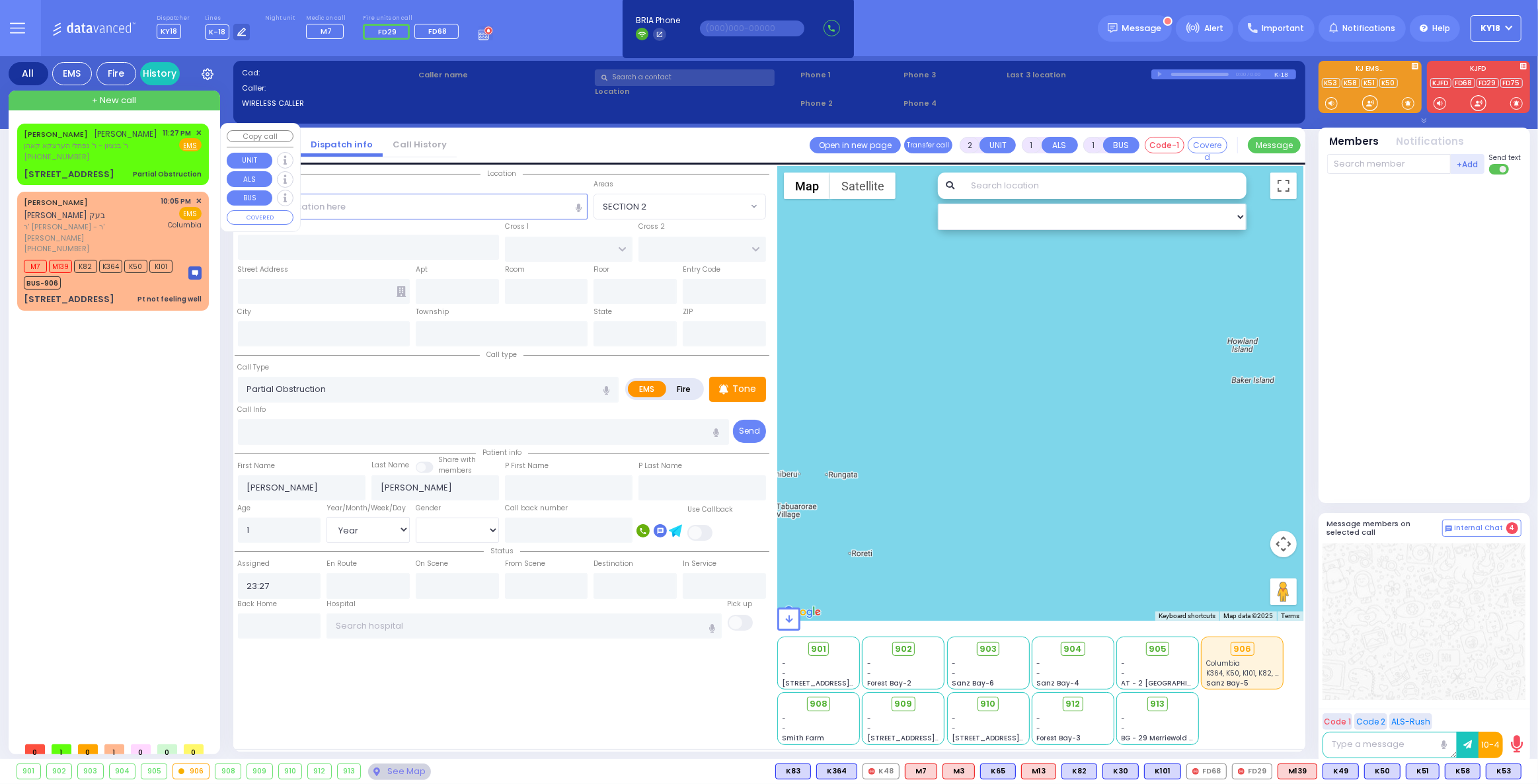
type input "6 KALEV WAY"
type input "201"
type input "Monroe"
type input "[US_STATE]"
type input "10950"
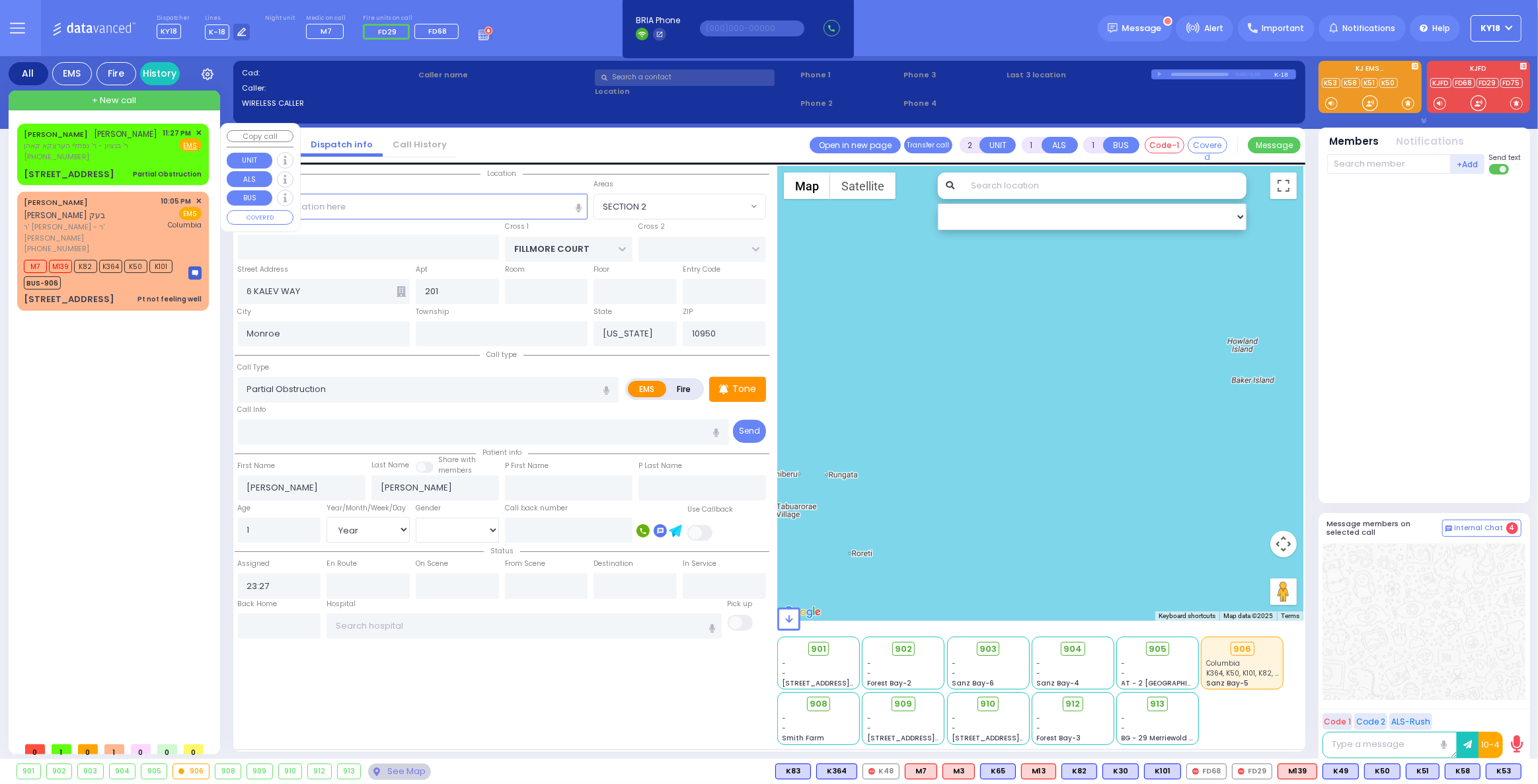
select select "Hatzalah Garages"
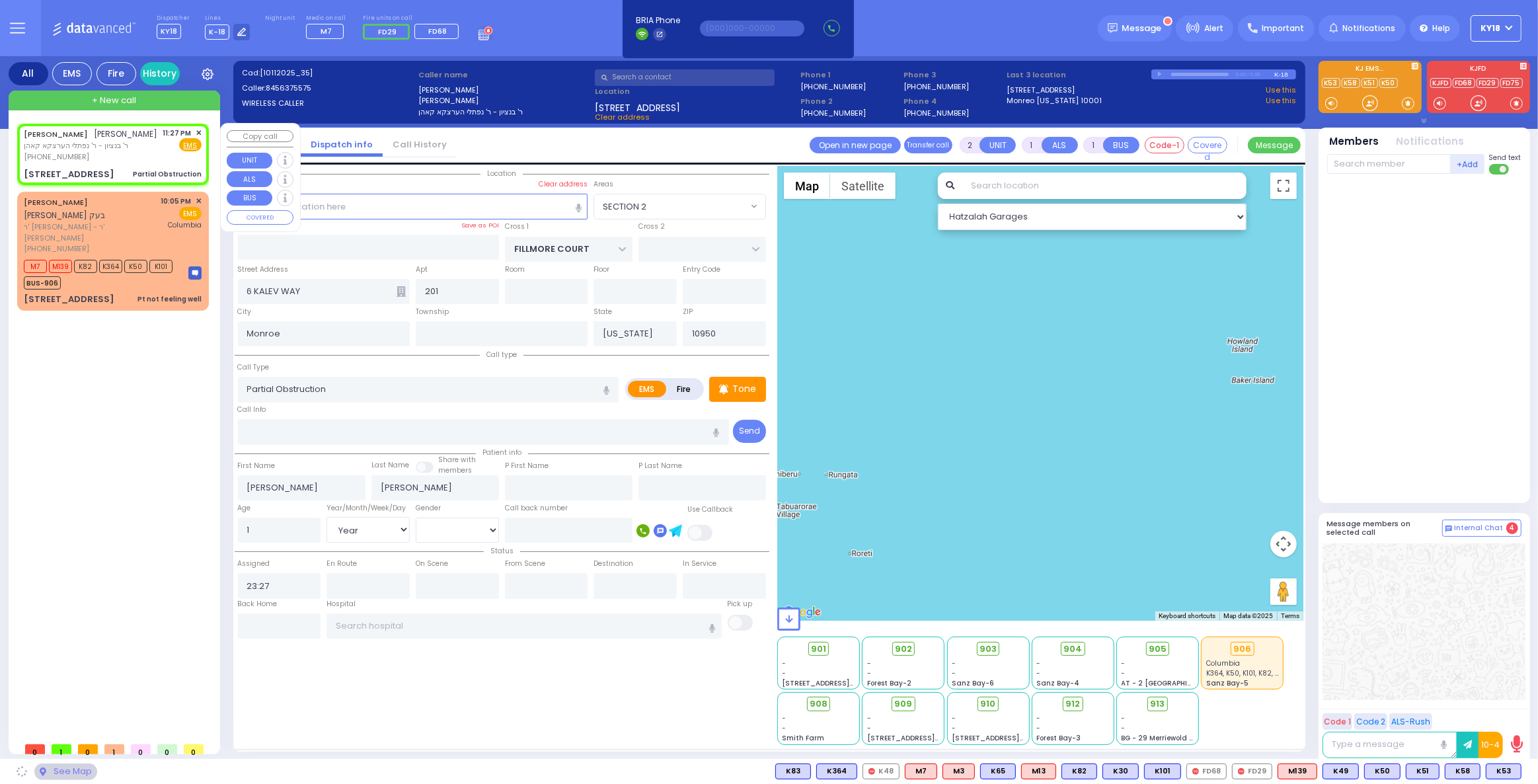
select select "SECTION 2"
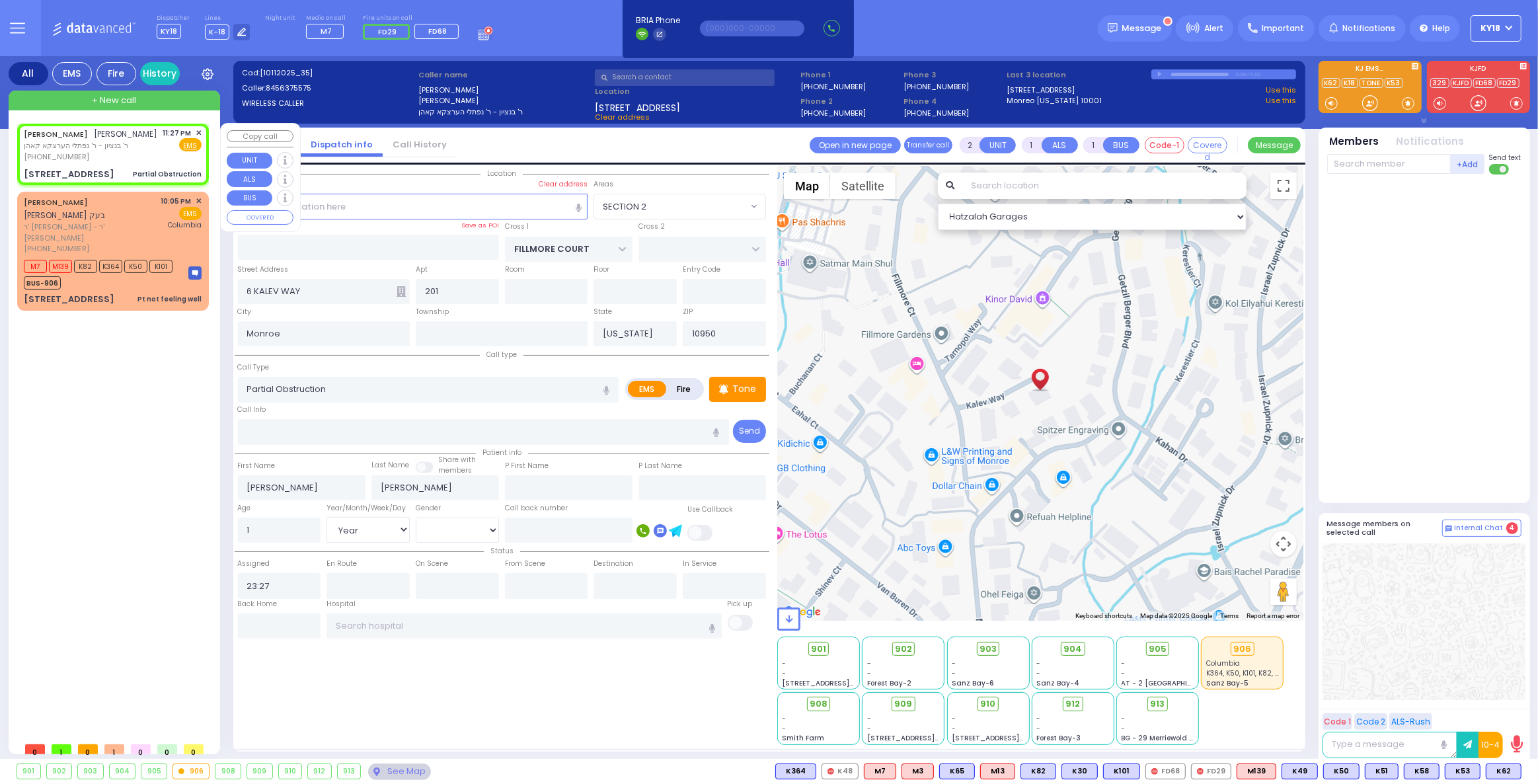
click at [105, 166] on div "[PERSON_NAME] [PERSON_NAME] ר' בנציון - ר' נפתלי הערצקא קאהן [PHONE_NUMBER] 11:…" at bounding box center [113, 154] width 187 height 58
select select
radio input "true"
select select "Year"
select select "Hatzalah Garages"
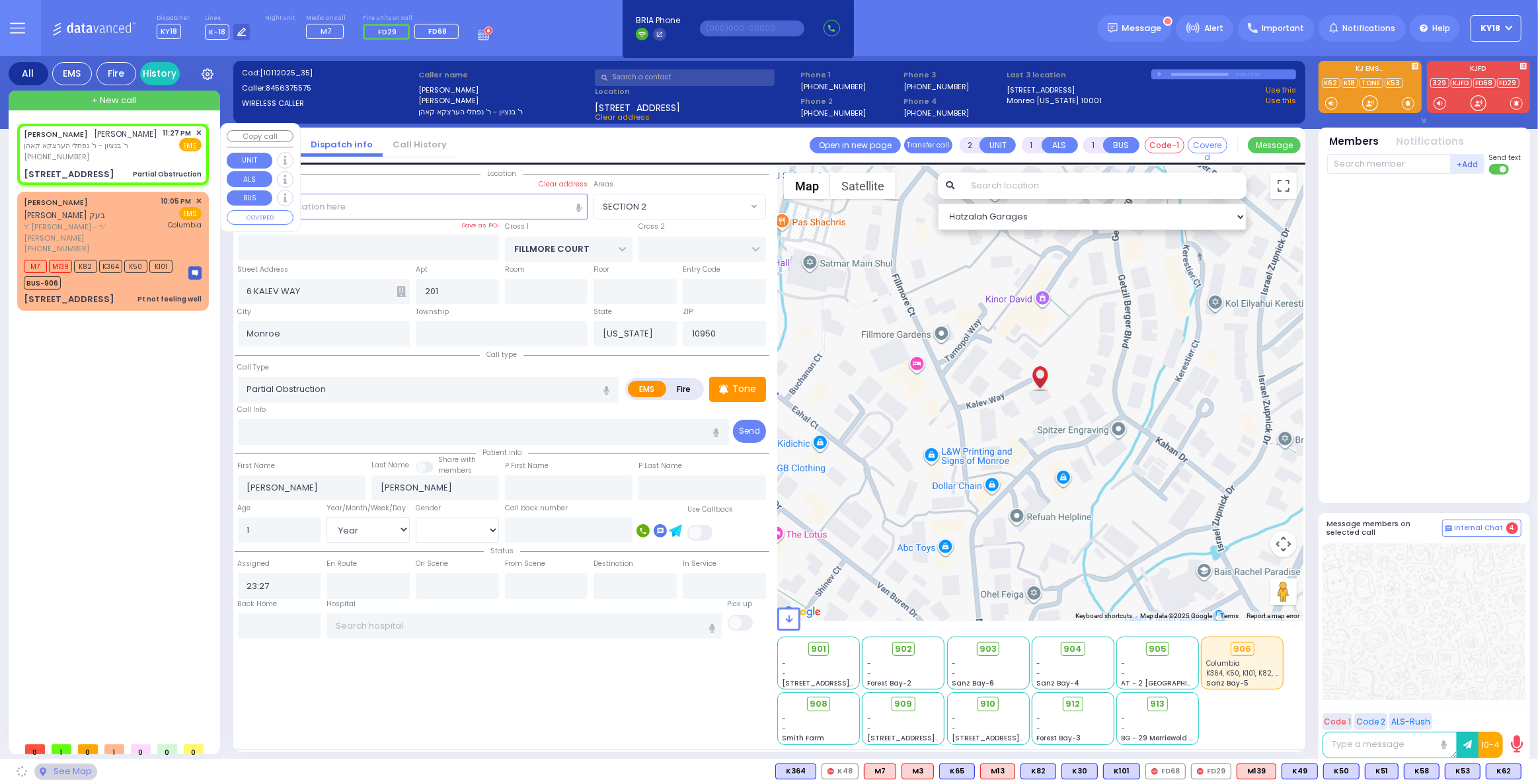
select select "SECTION 2"
click at [1497, 774] on span "K62" at bounding box center [1504, 771] width 34 height 15
select select
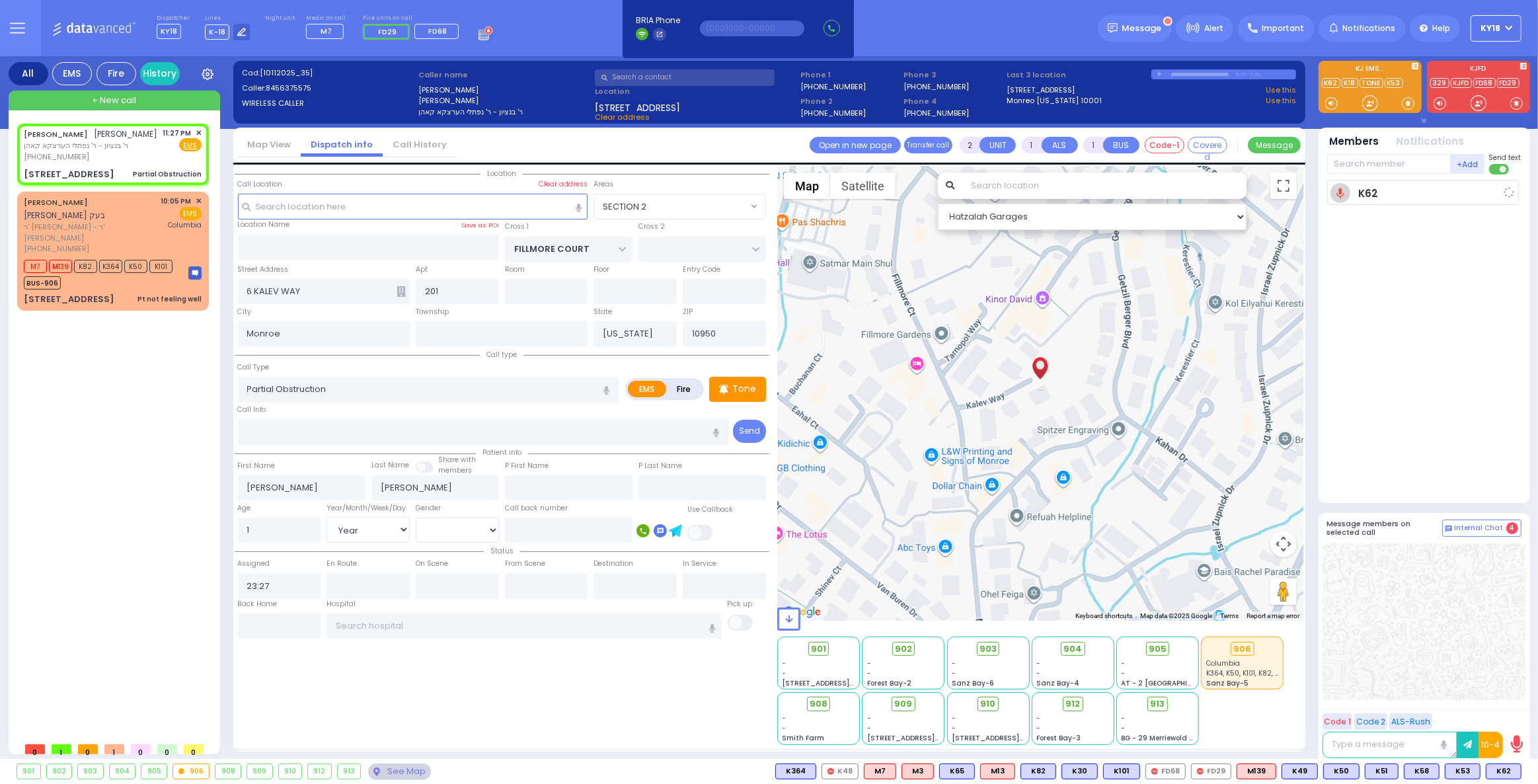
radio input "true"
select select "Year"
type input "23:29"
select select "Hatzalah Garages"
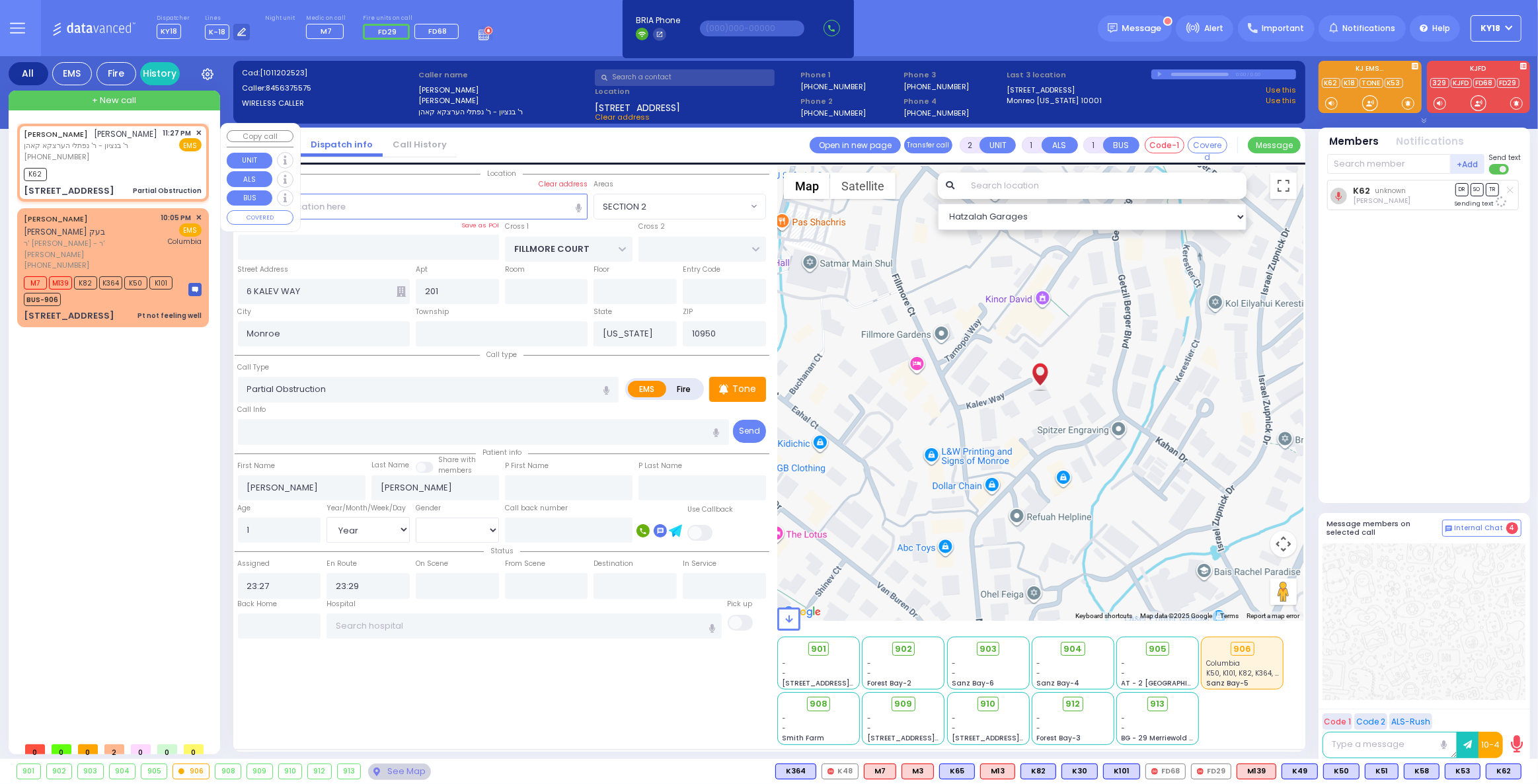
select select "SECTION 2"
click at [1501, 777] on span "K82" at bounding box center [1504, 771] width 34 height 15
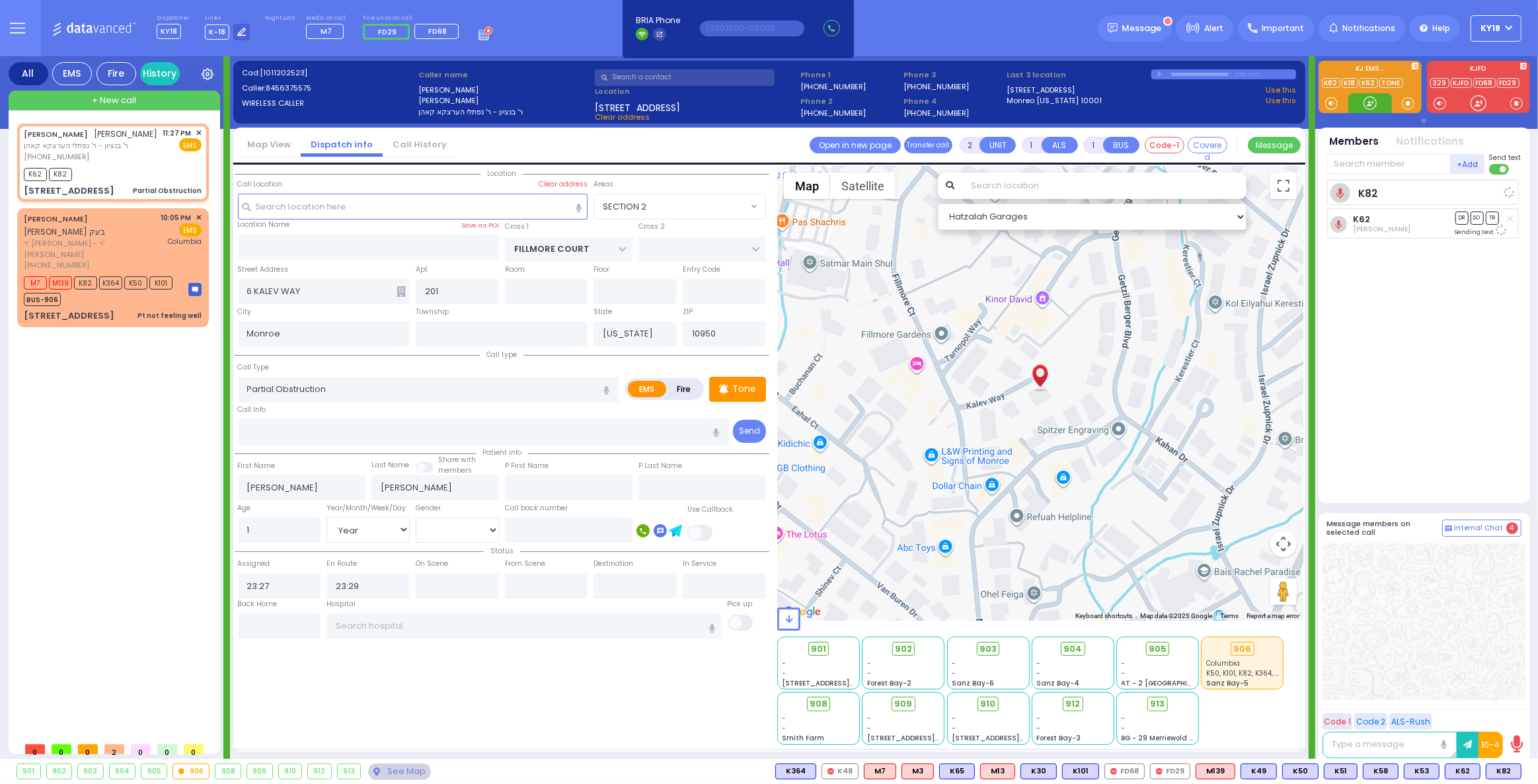
select select
radio input "true"
select select "Year"
select select "Hatzalah Garages"
select select "SECTION 2"
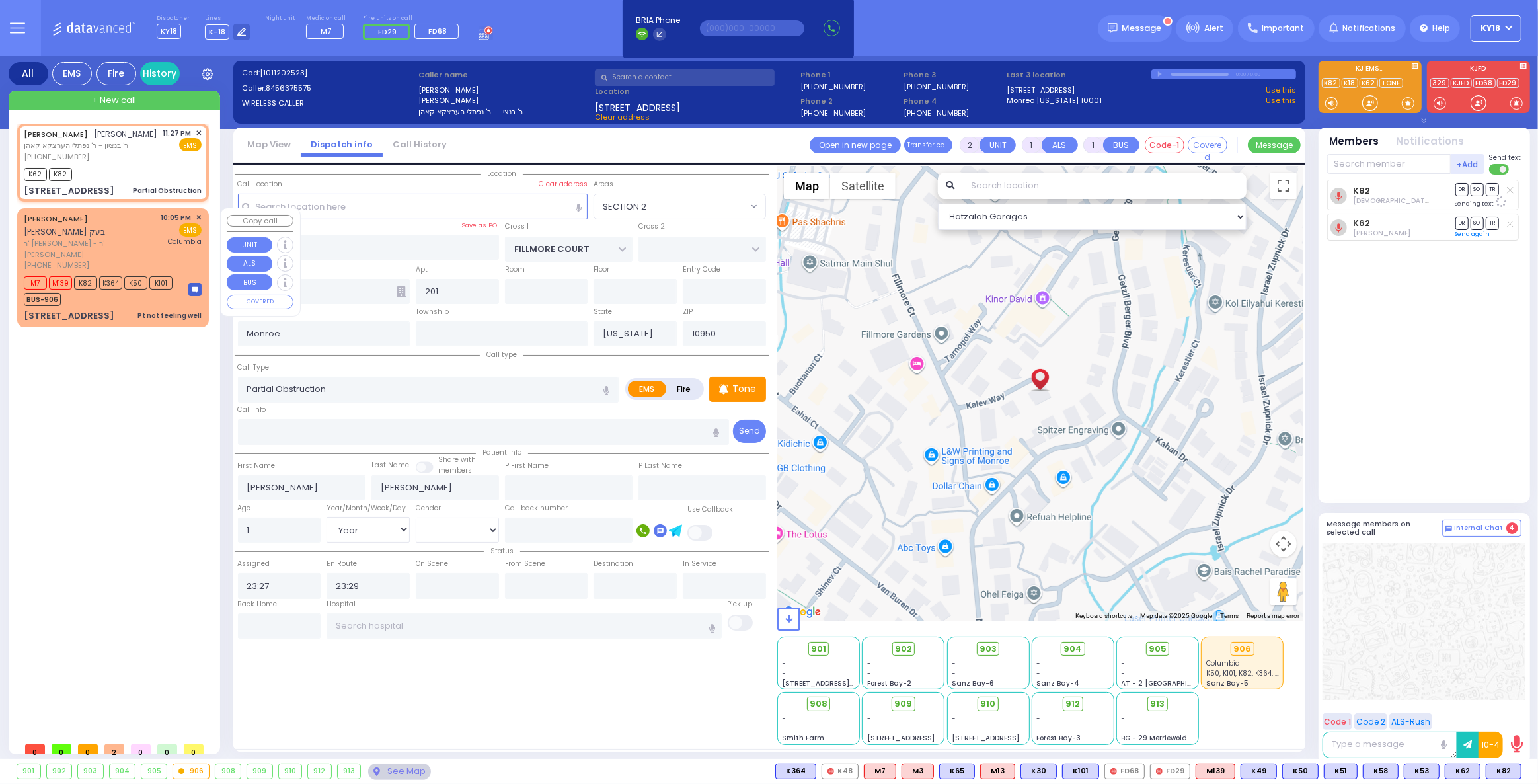
click at [65, 276] on span "M139" at bounding box center [60, 282] width 24 height 13
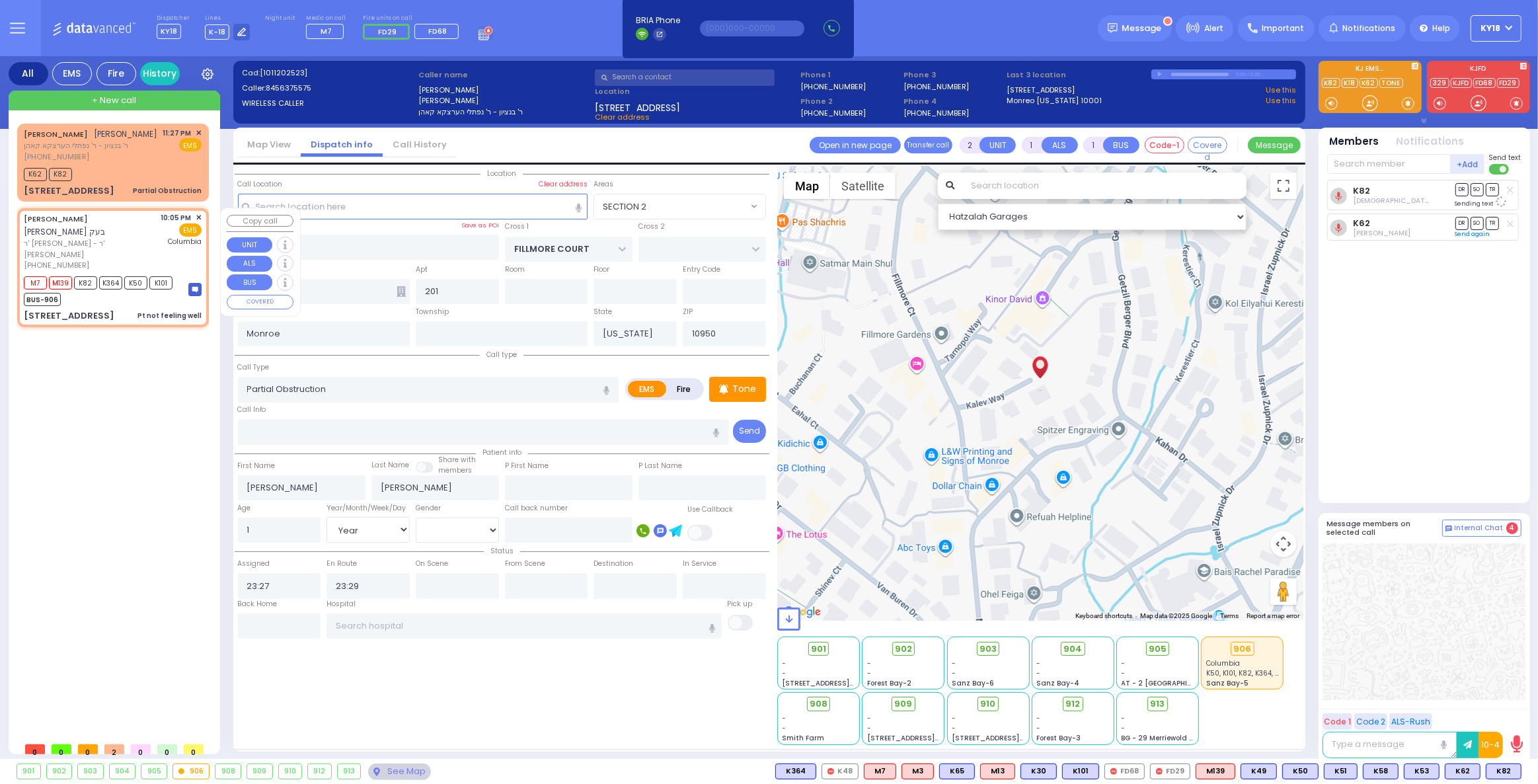
type input "1"
type input "0"
select select
type input "Pt not feeling well"
radio input "true"
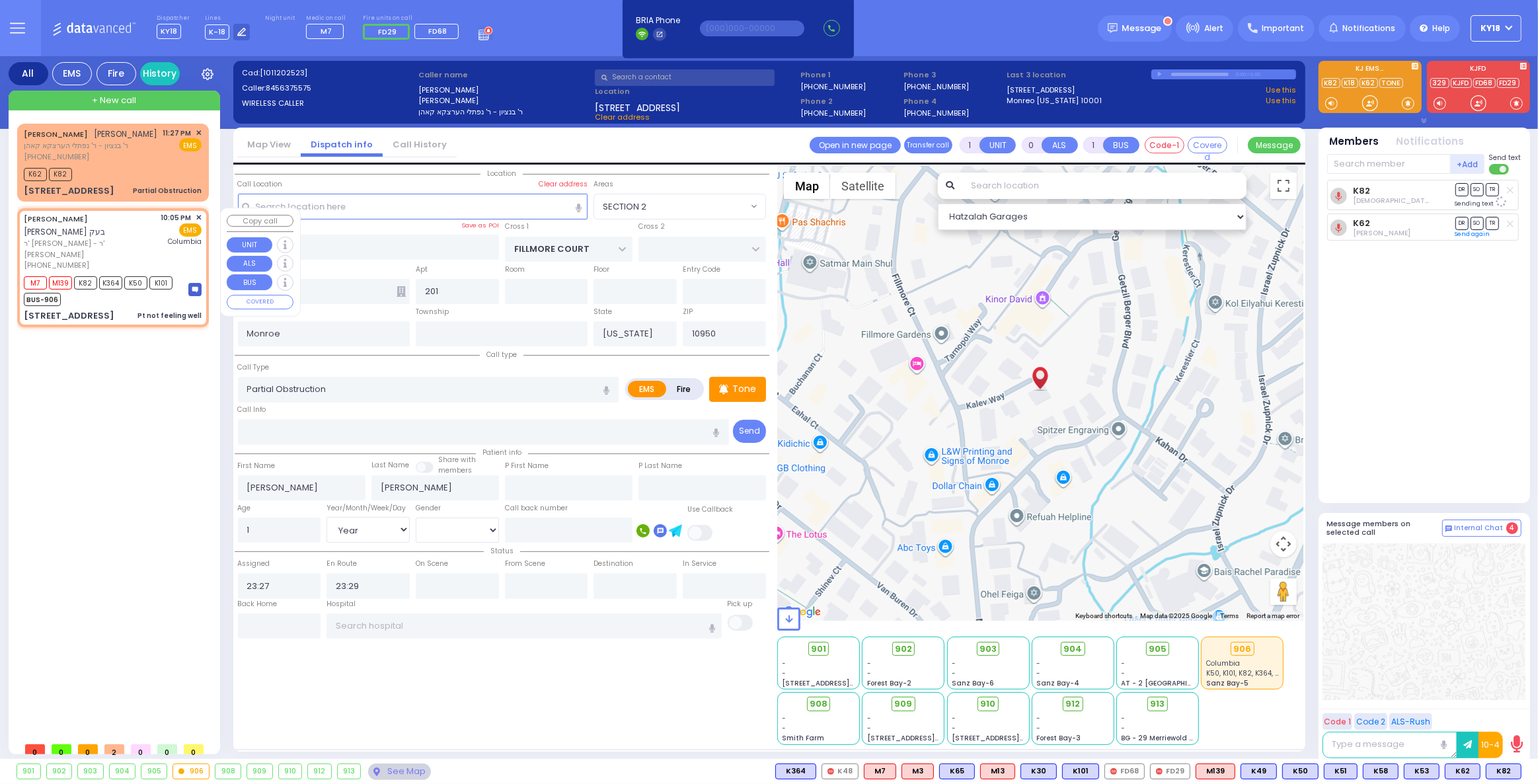
type input "[PERSON_NAME]"
select select
type input "22:05"
type input "22:07"
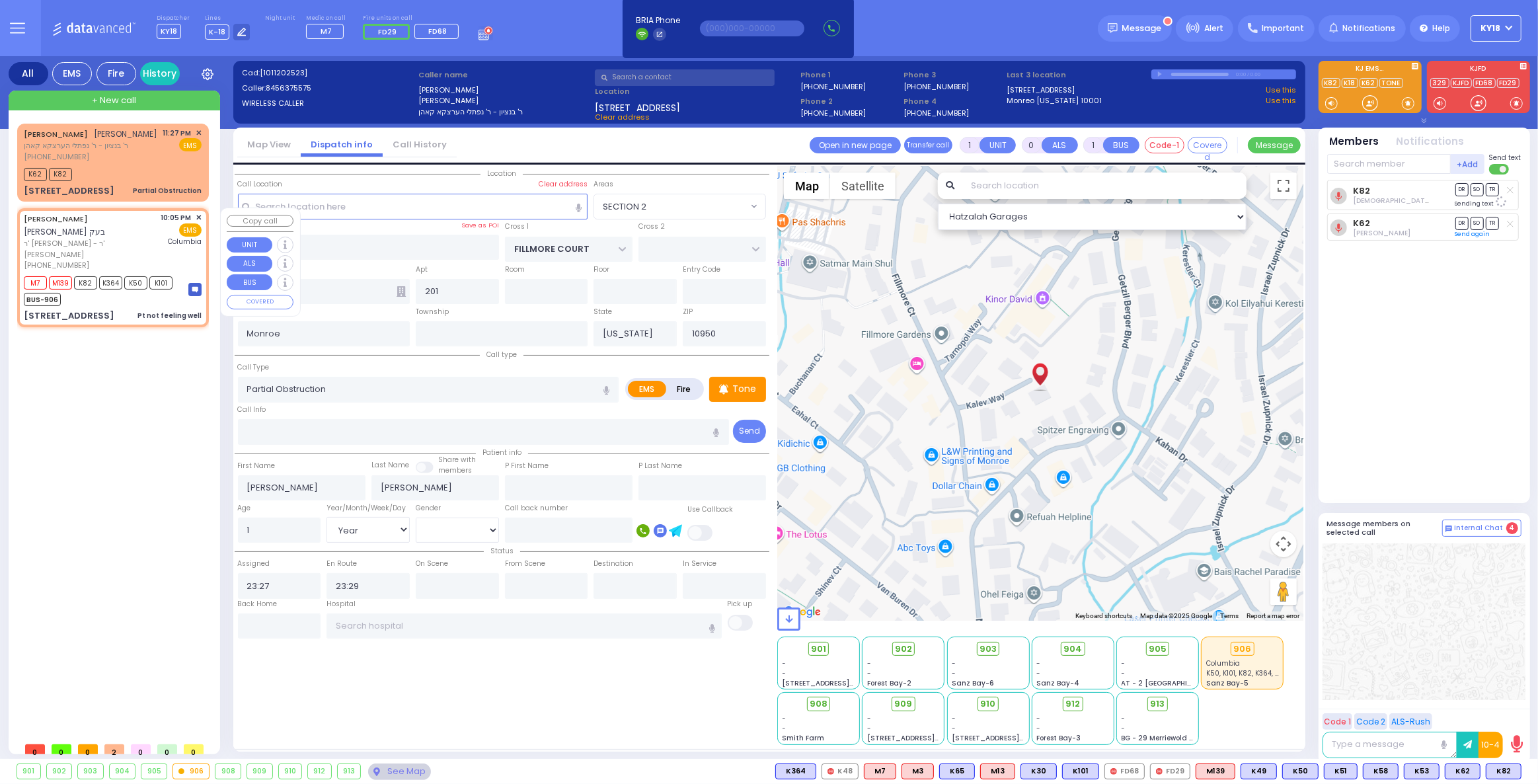
type input "[US_STATE][GEOGRAPHIC_DATA]- [GEOGRAPHIC_DATA]"
select select "Hatzalah Garages"
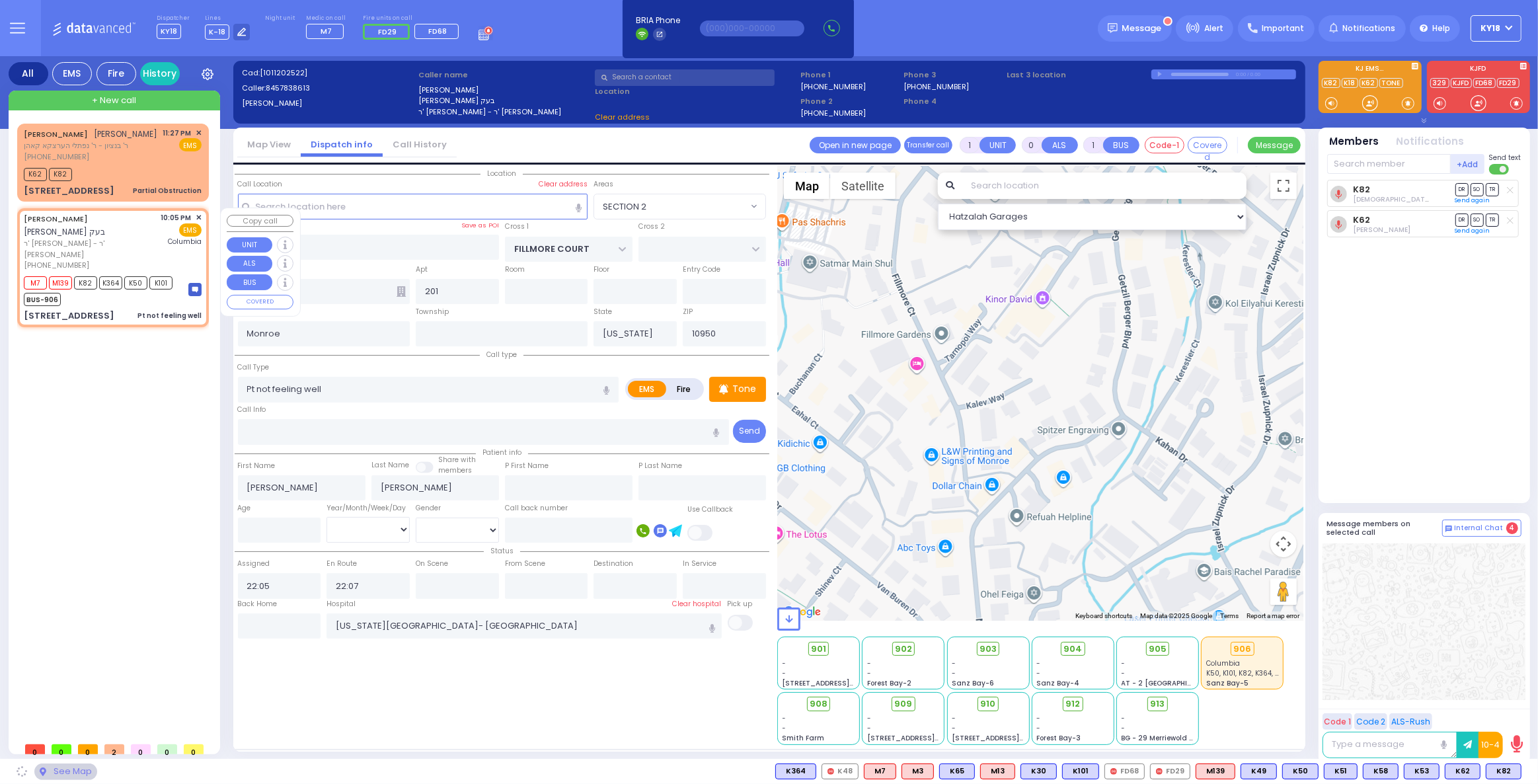
type input "GORLITZ COURT"
type input "SCHUNNEMUNK RD"
type input "[STREET_ADDRESS]"
type input "112"
type input "[PERSON_NAME]"
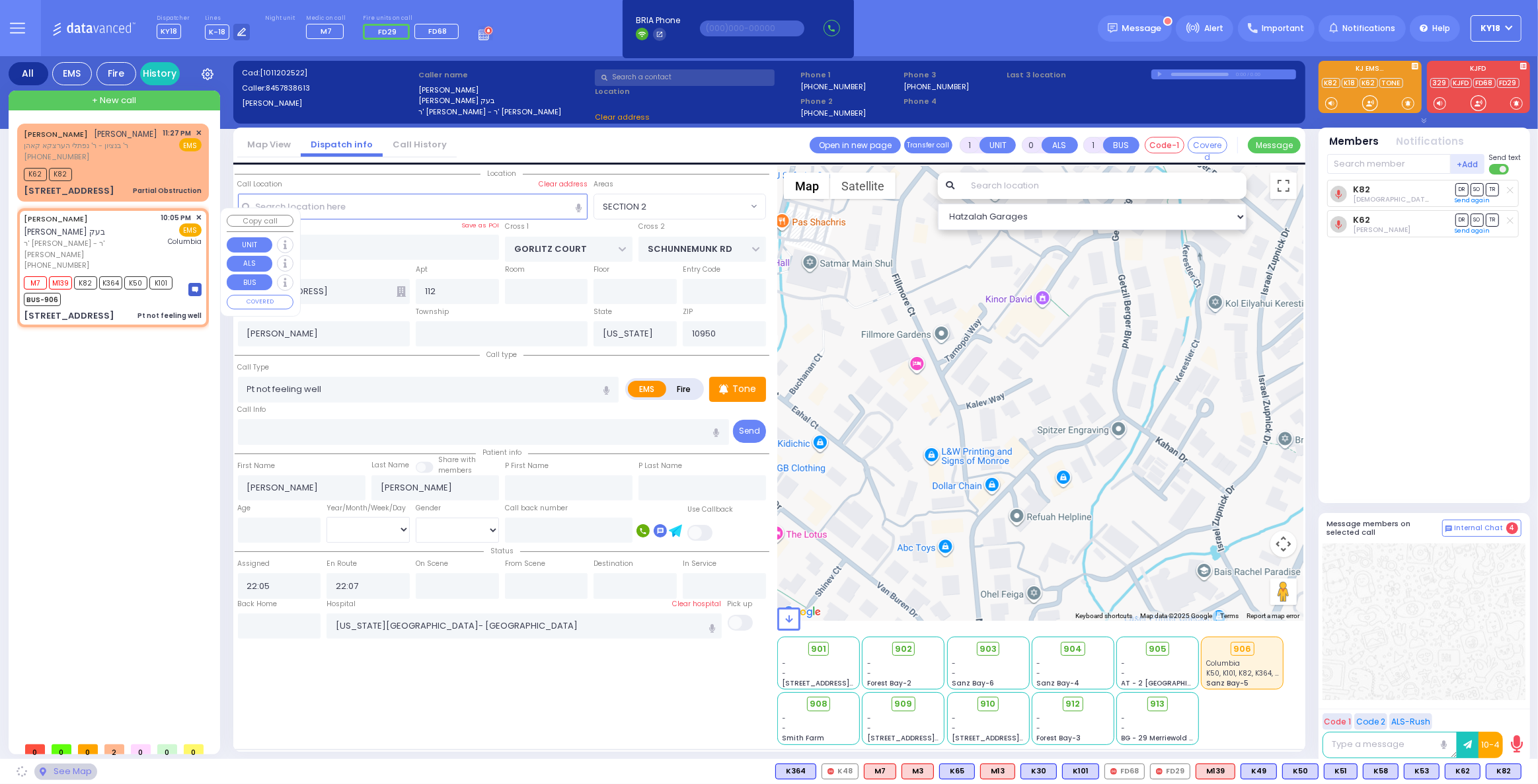
select select "PALM TREE"
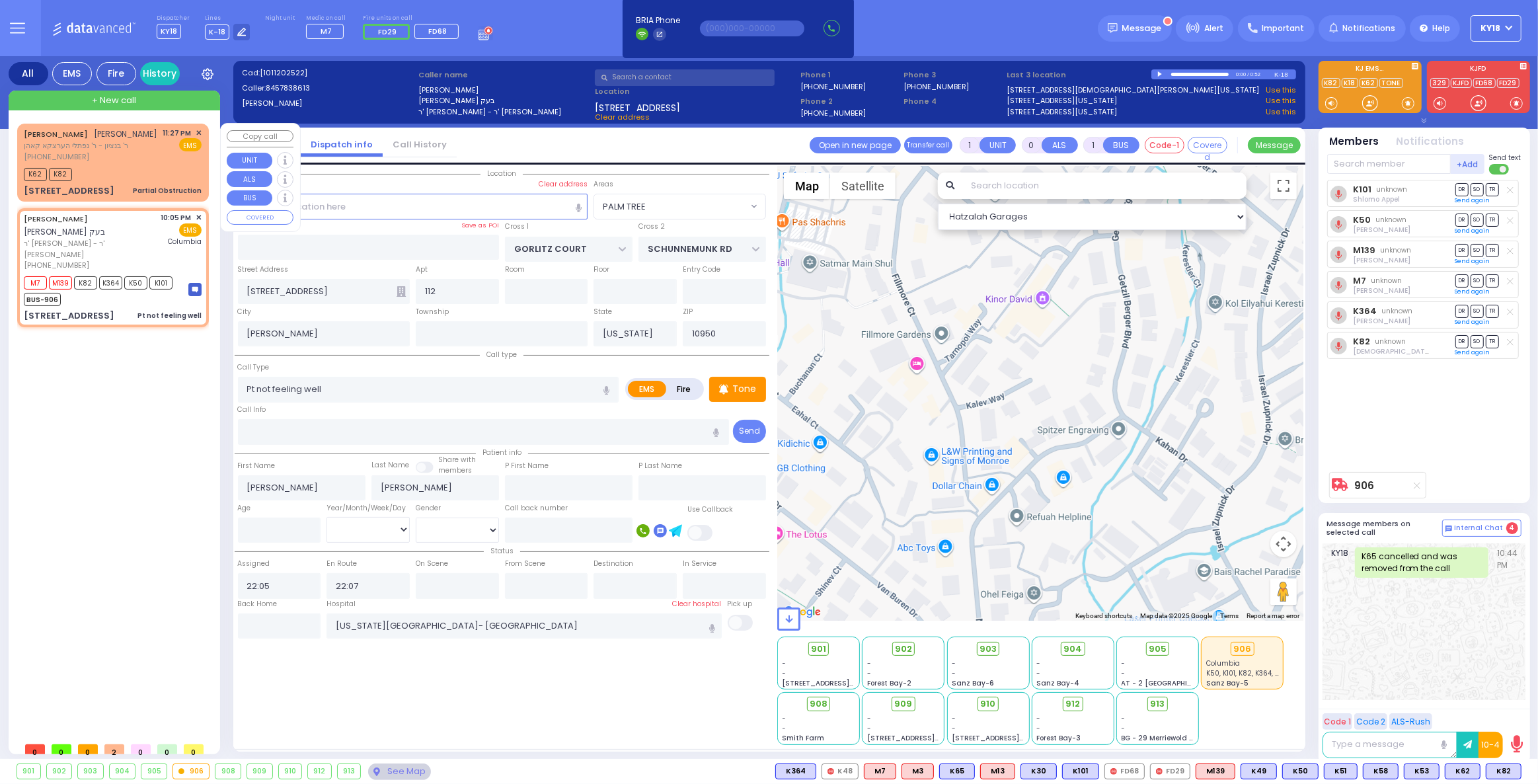
click at [123, 149] on span "ר' בנציון - ר' נפתלי הערצקא קאהן" at bounding box center [90, 146] width 134 height 11
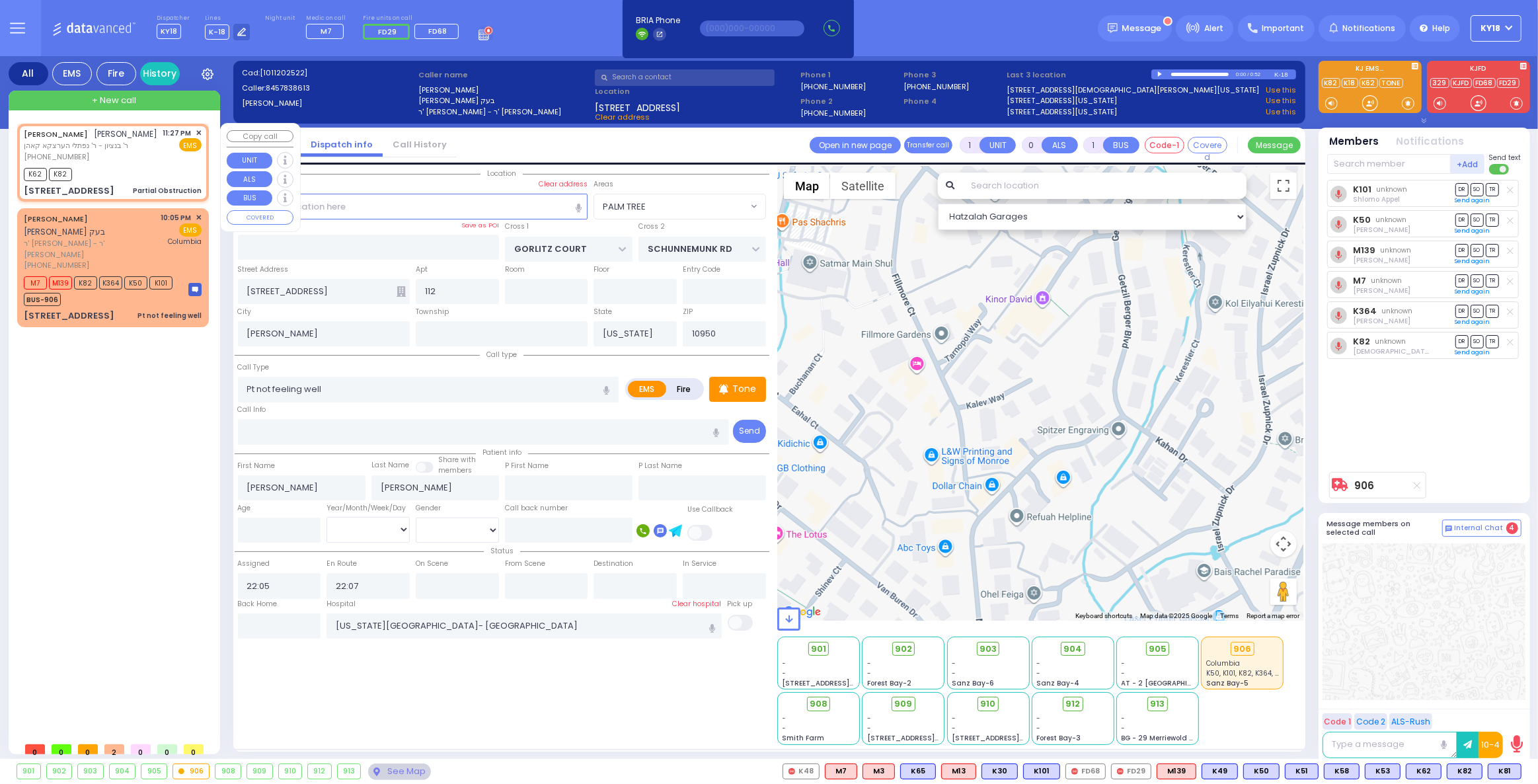
type input "2"
type input "1"
select select
type input "Partial Obstruction"
radio input "true"
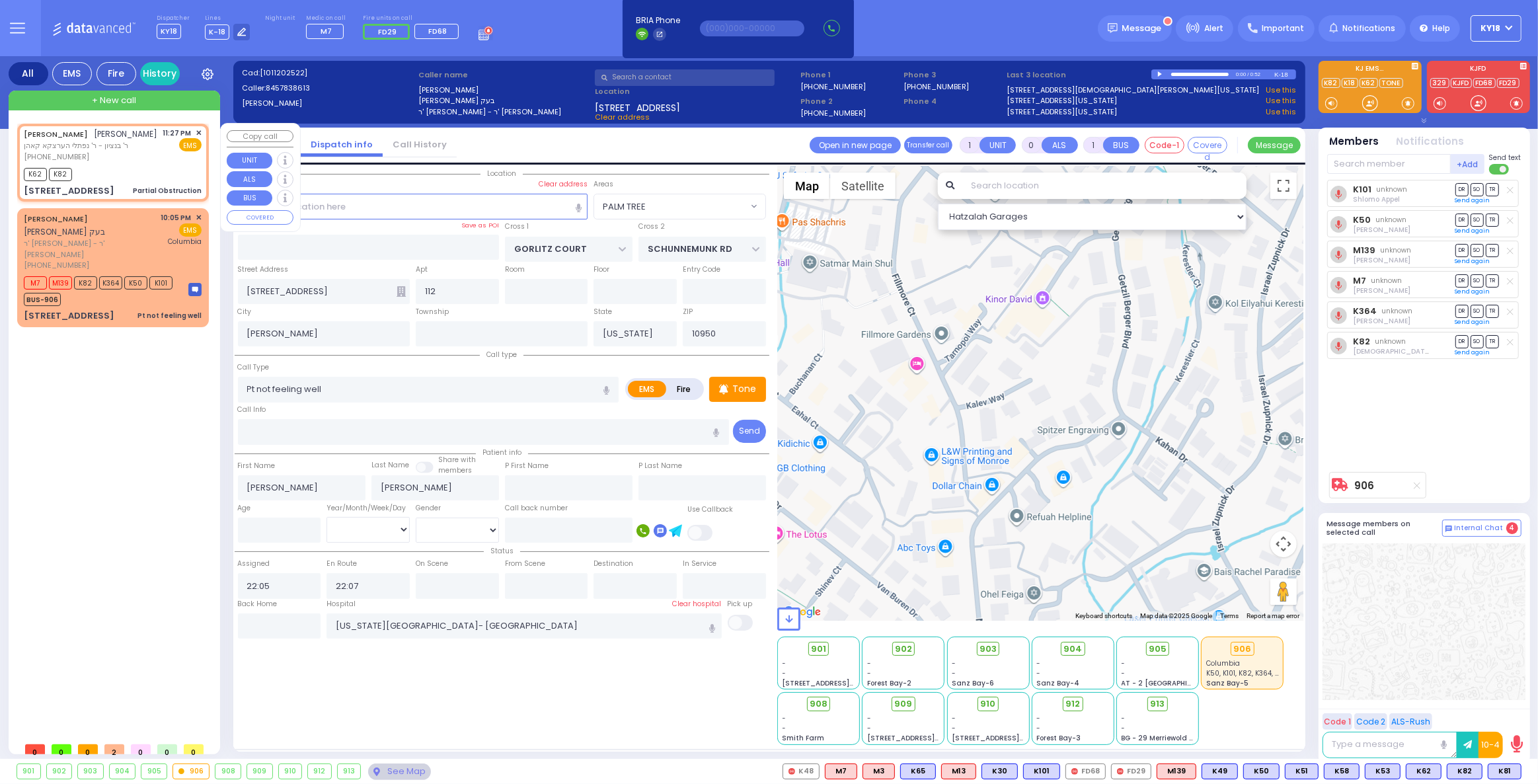
type input "[PERSON_NAME]"
type input "1"
select select "Year"
type input "23:27"
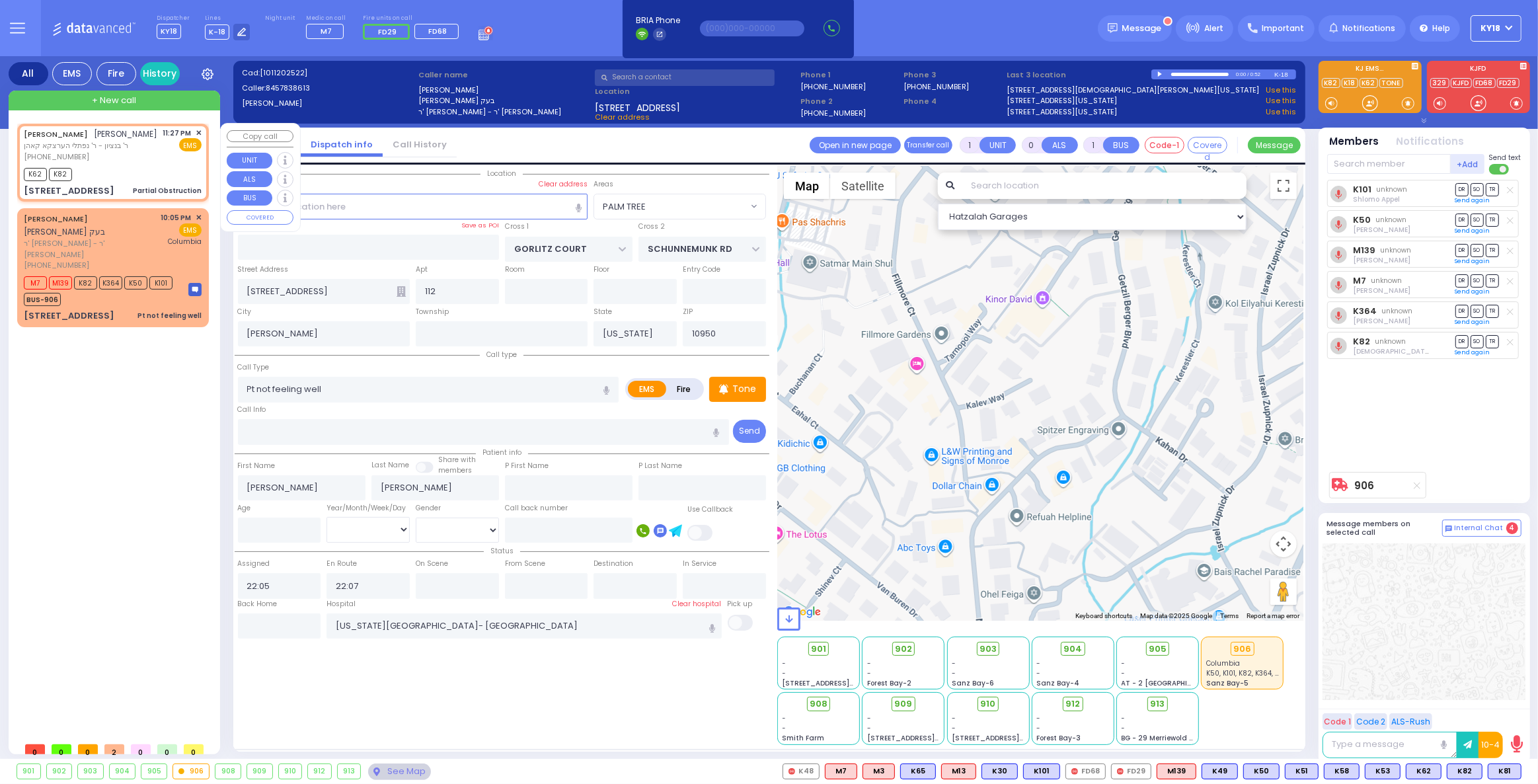
type input "23:29"
select select "Hatzalah Garages"
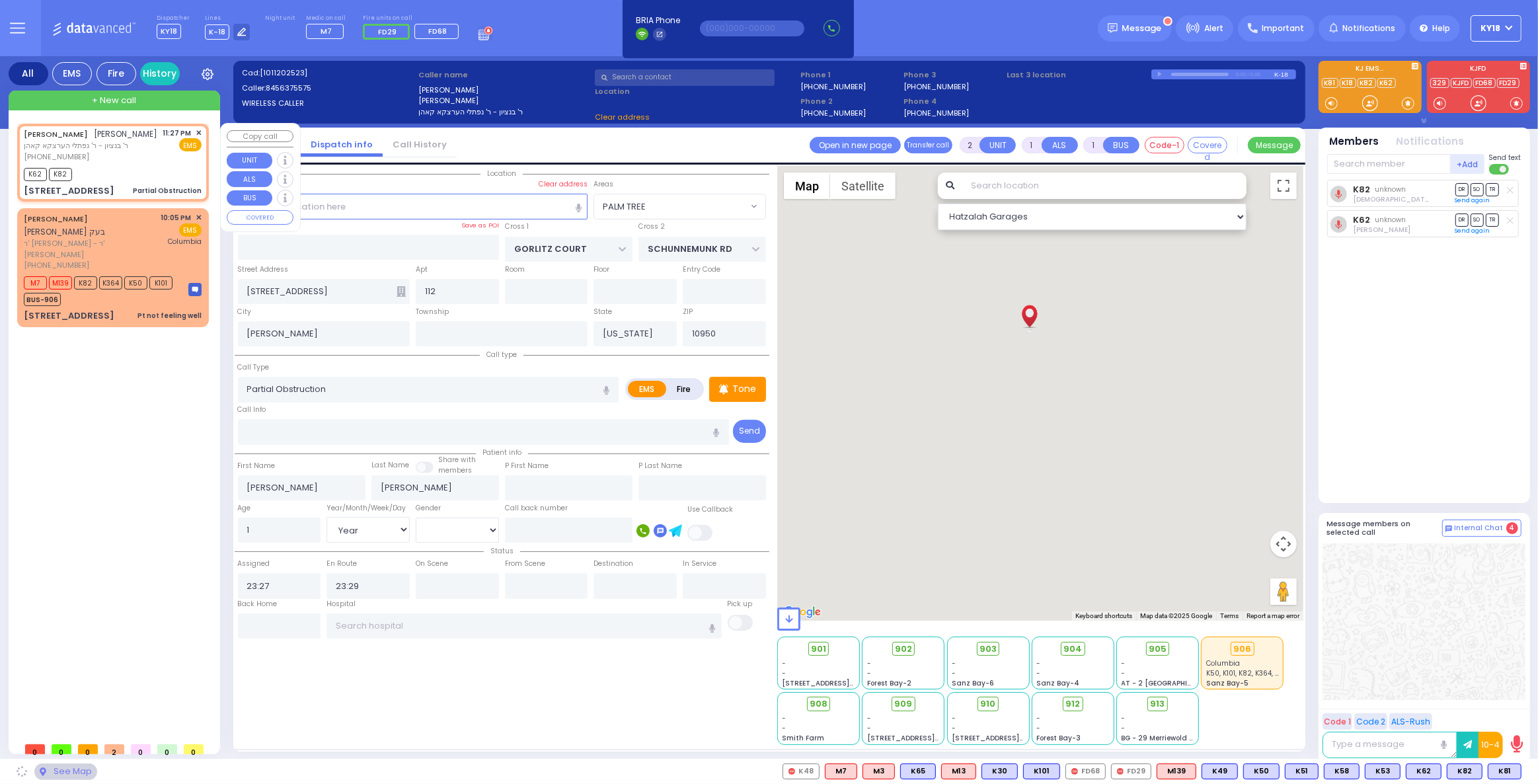
type input "FILLMORE COURT"
type input "6 KALEV WAY"
type input "201"
type input "Monroe"
select select "SECTION 2"
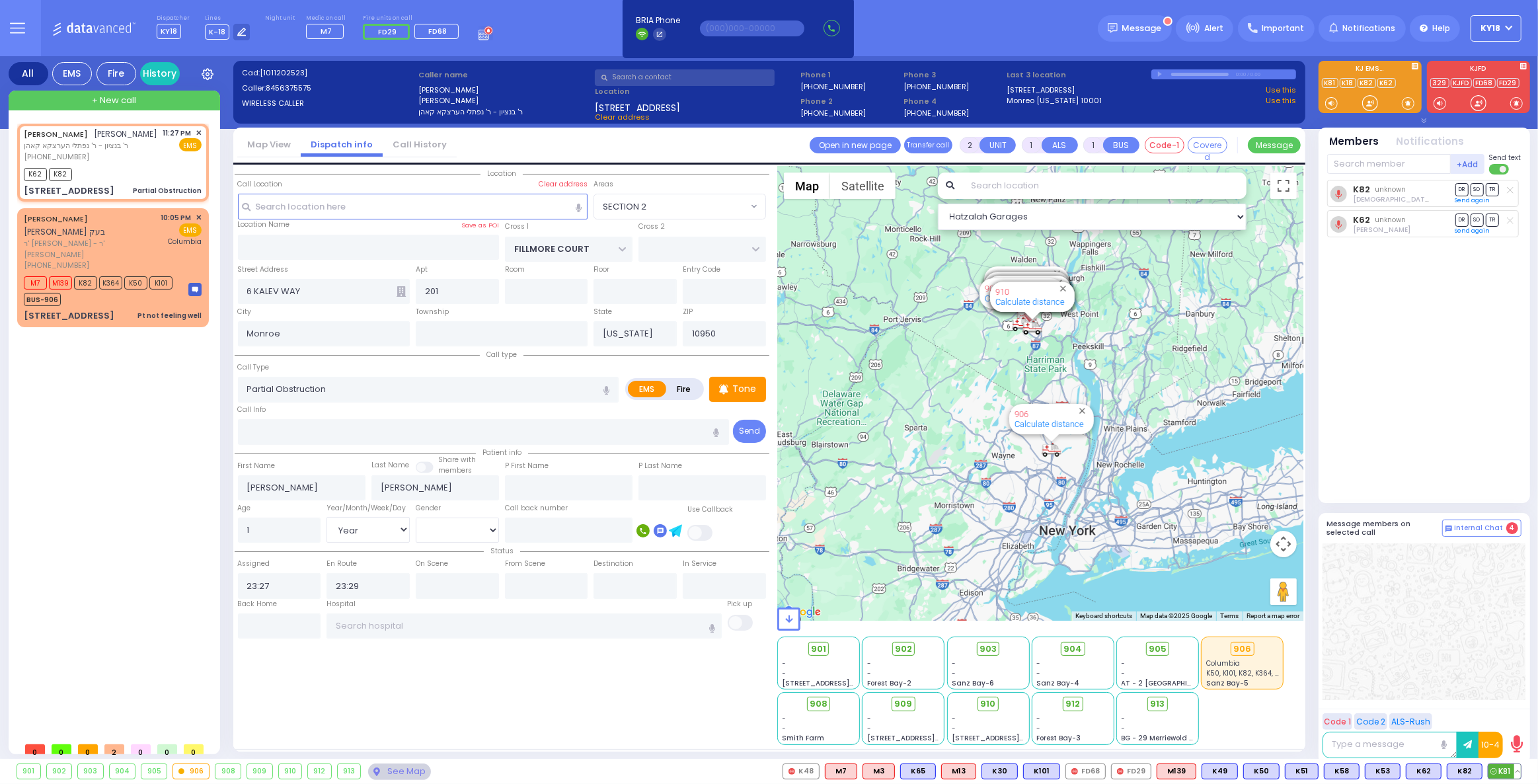
click at [1506, 771] on span "K81" at bounding box center [1505, 771] width 32 height 15
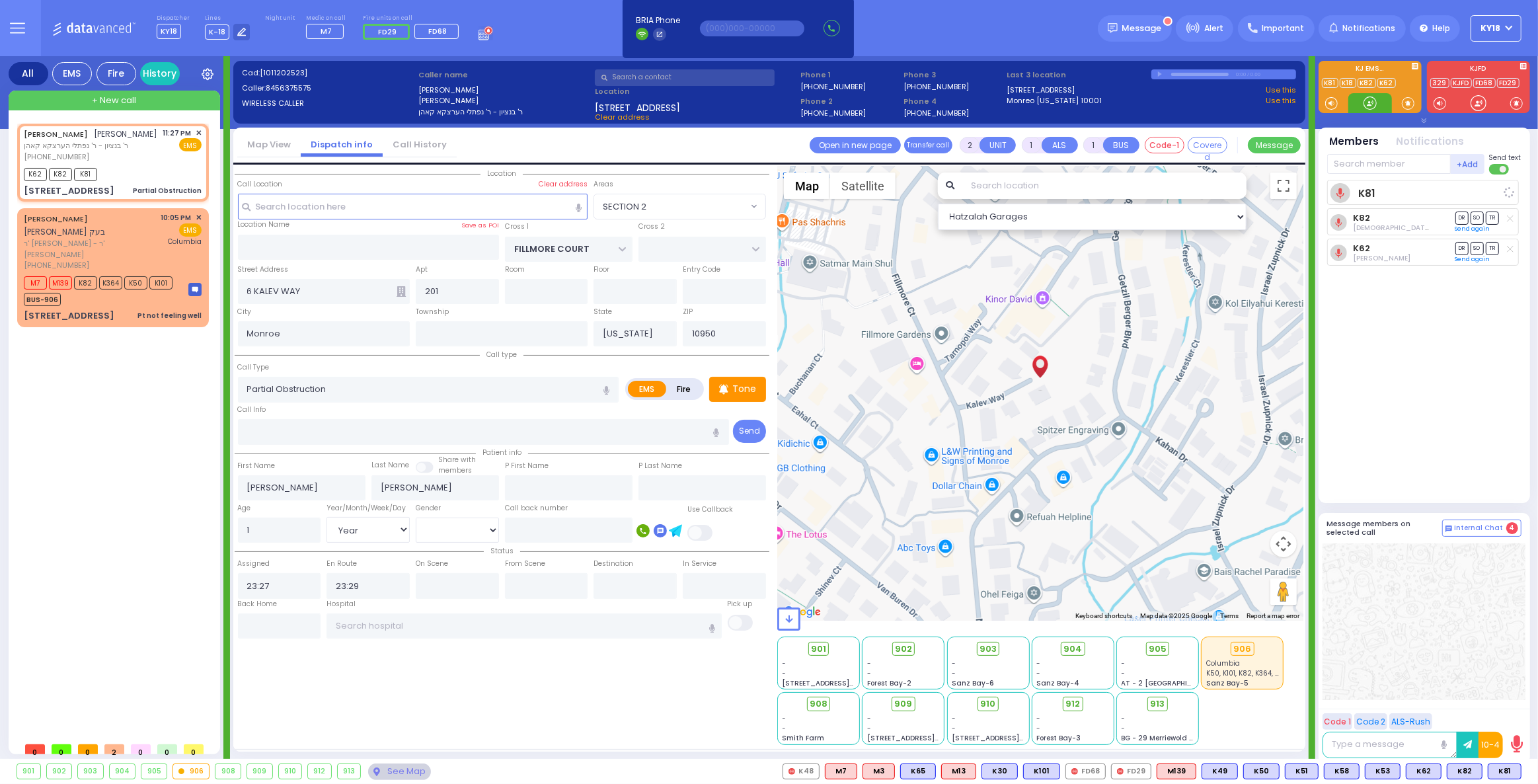
select select
radio input "true"
select select "Year"
select select "Hatzalah Garages"
select select "SECTION 2"
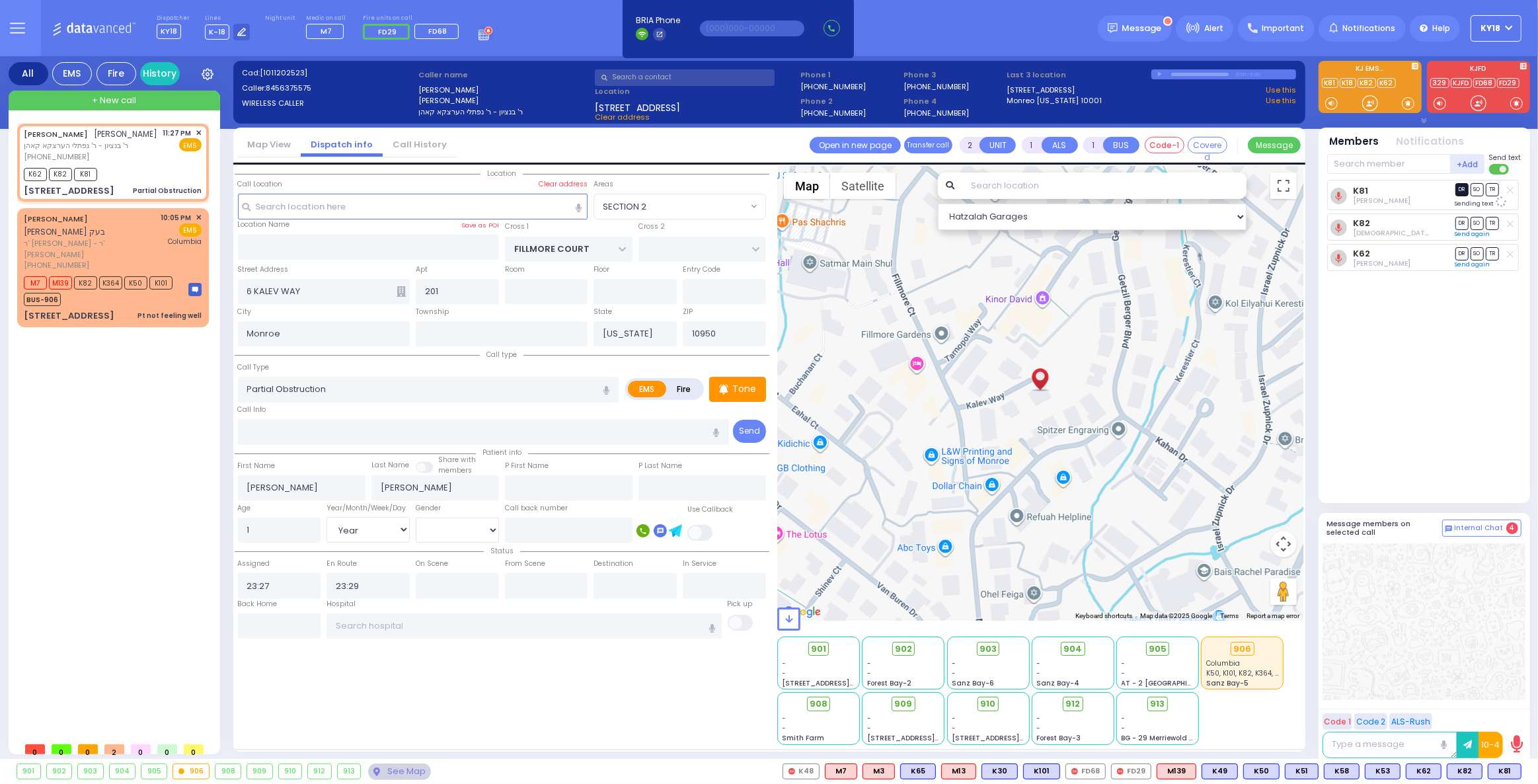
click at [1463, 191] on span "DR" at bounding box center [1462, 189] width 13 height 12
select select
radio input "true"
select select "Year"
select select "Hatzalah Garages"
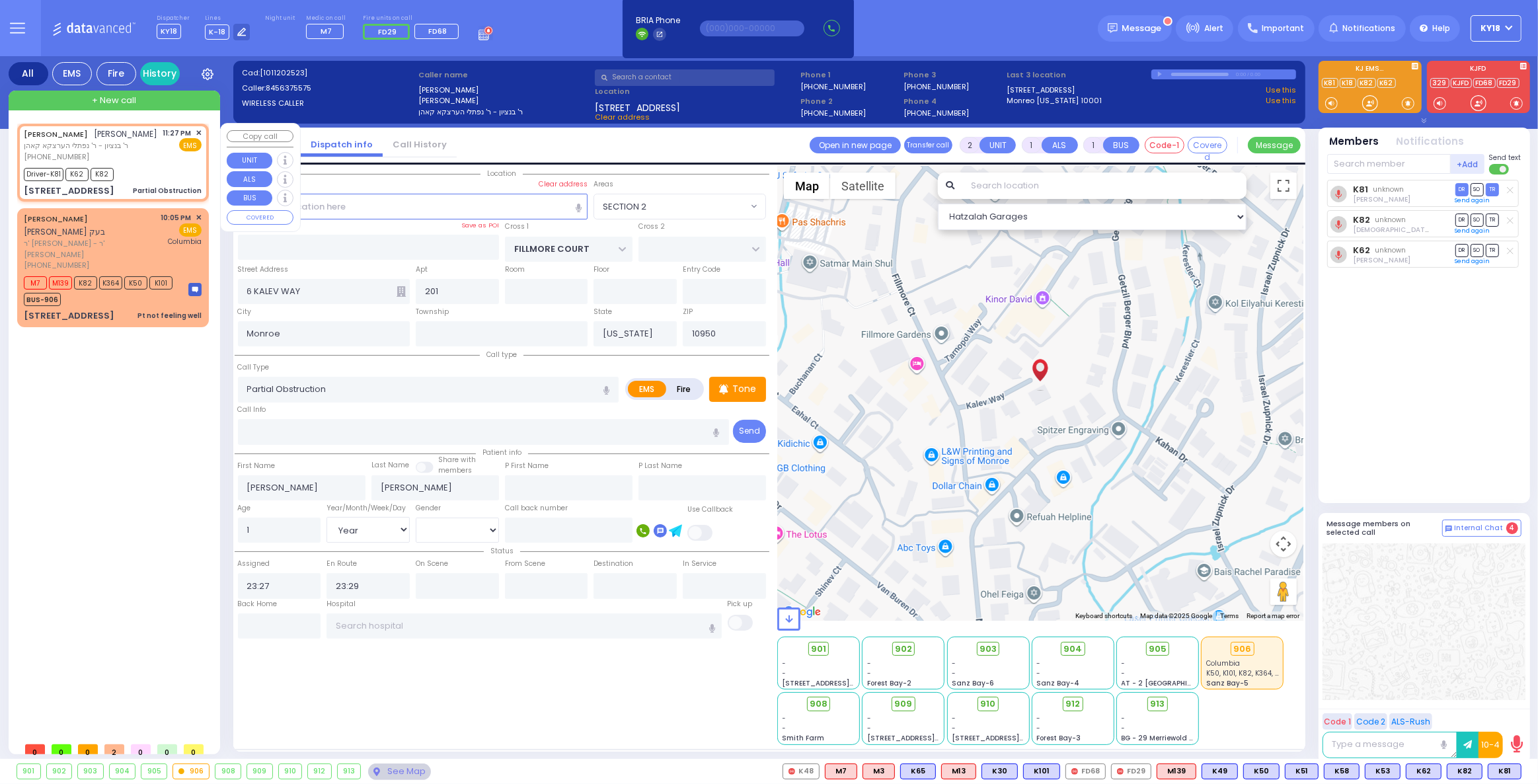
select select "SECTION 2"
click at [1497, 769] on icon at bounding box center [1494, 771] width 6 height 6
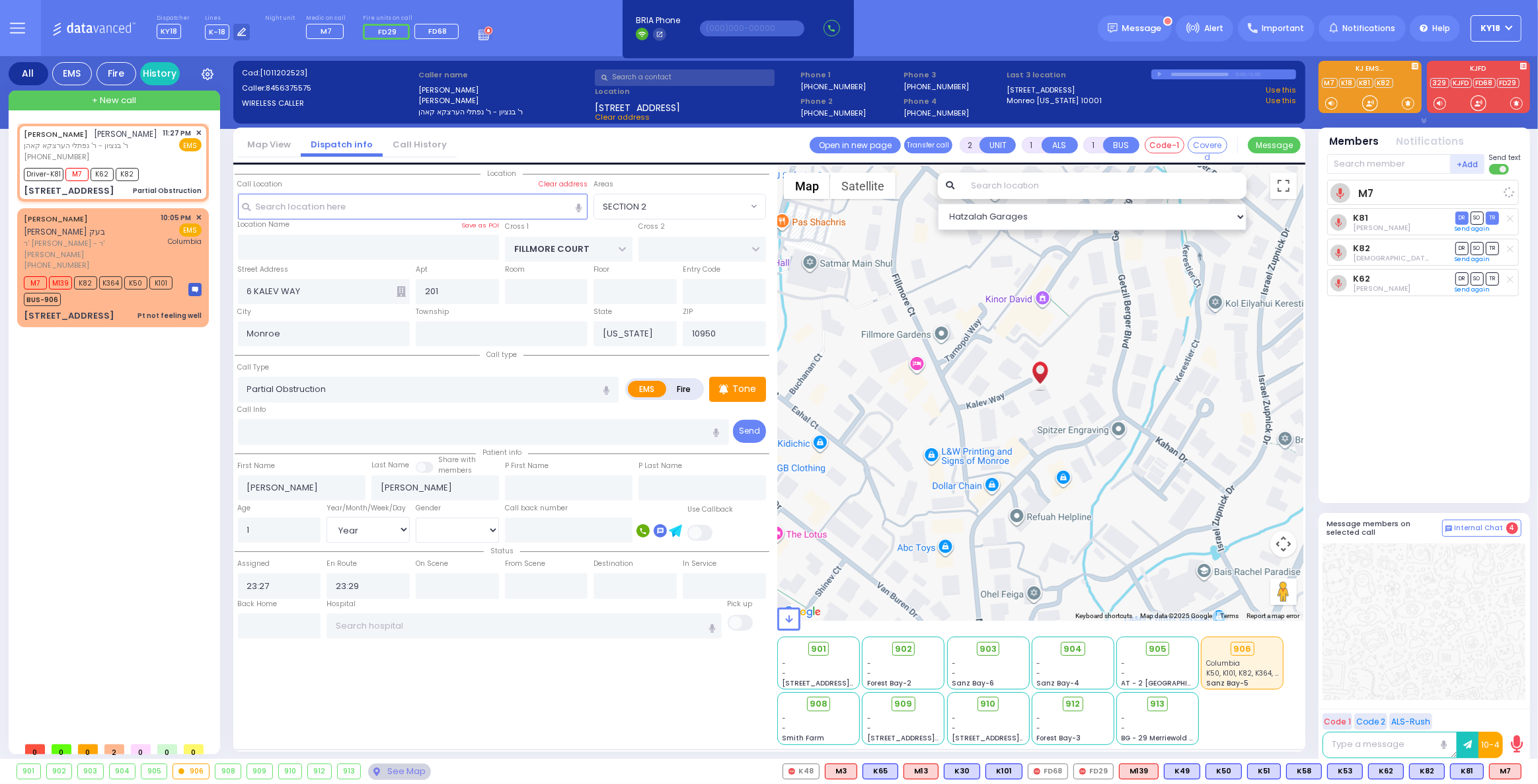
select select
radio input "true"
select select "Year"
select select "Hatzalah Garages"
select select "SECTION 2"
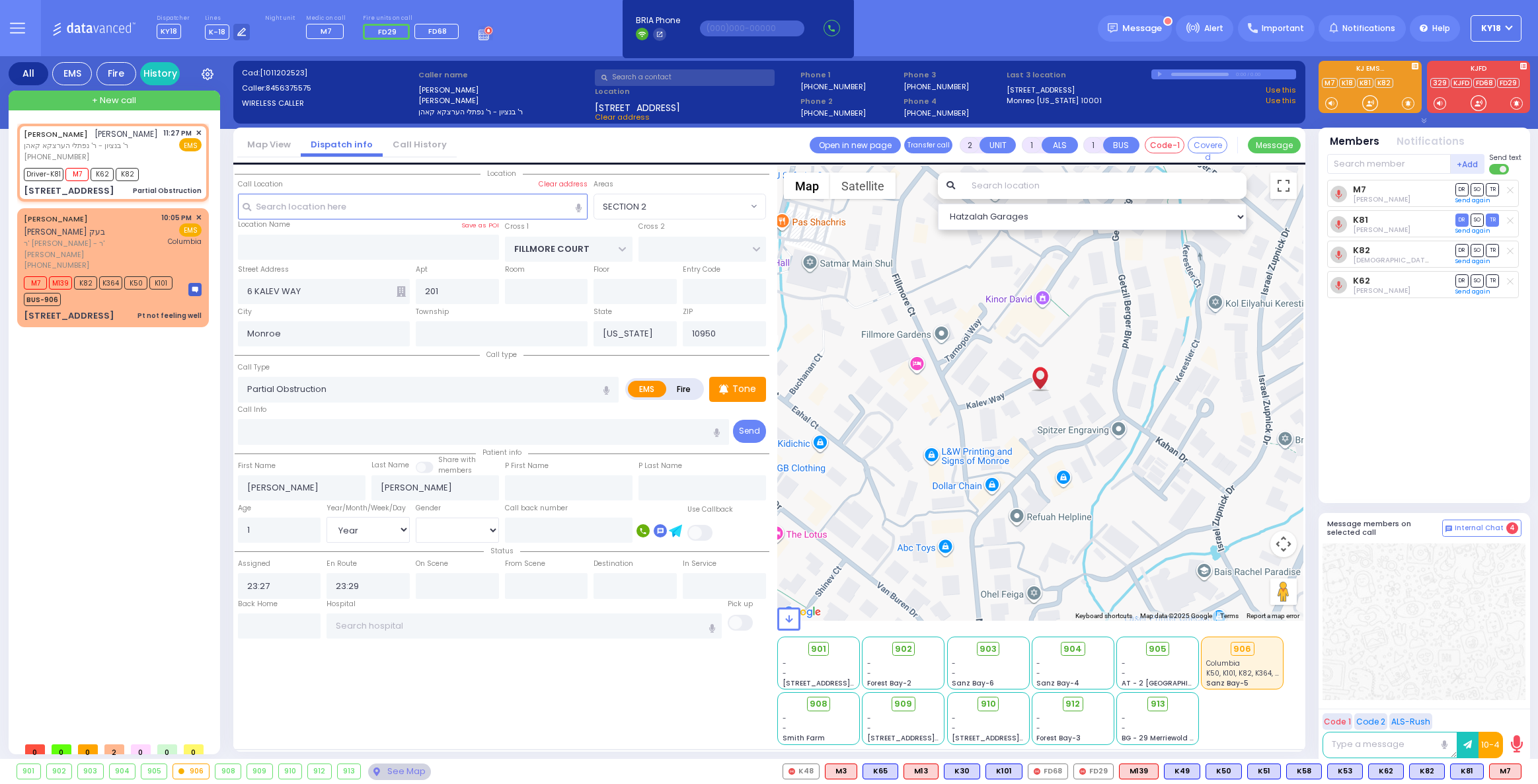
select select "SECTION 2"
select select "Year"
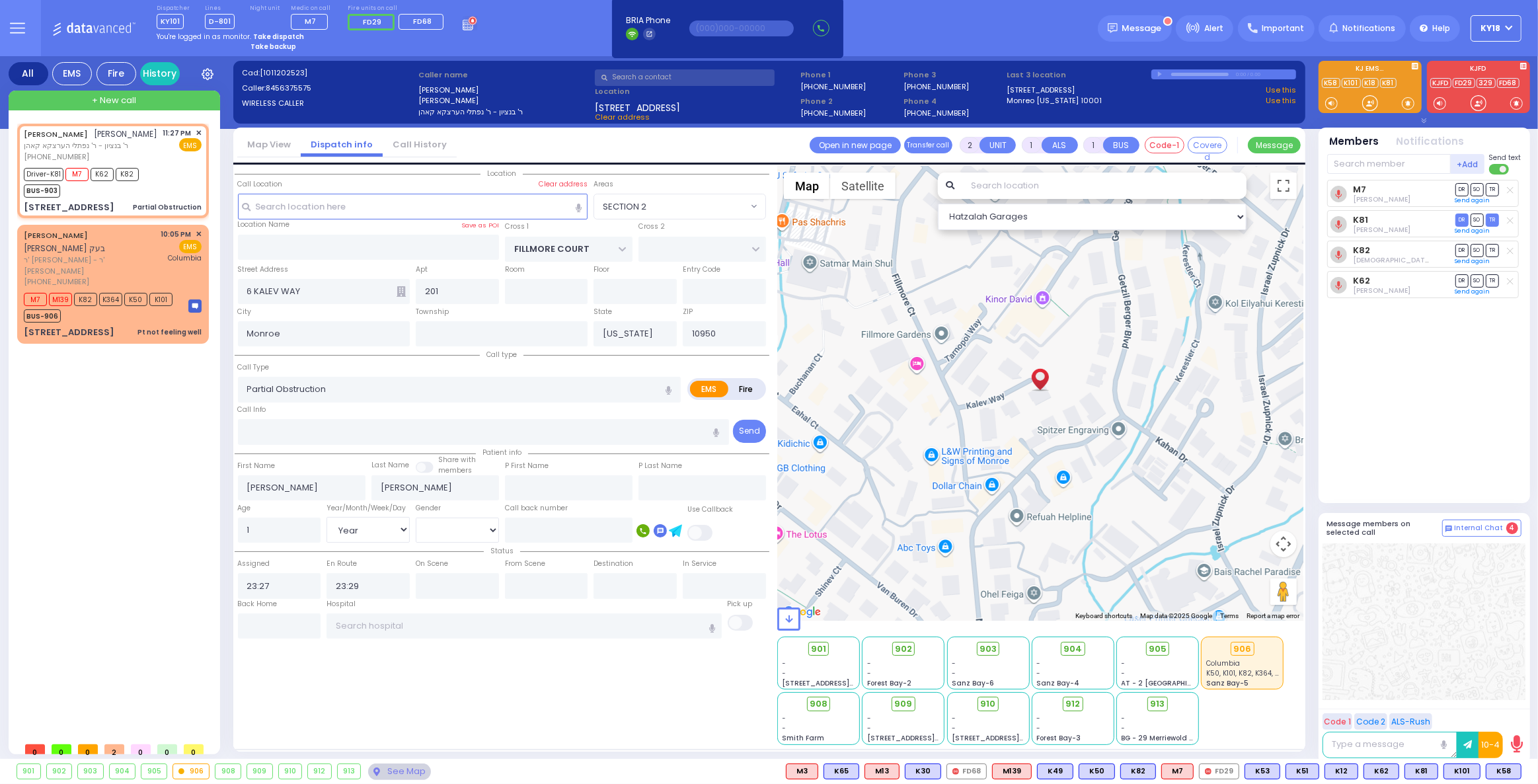
select select
radio input "true"
select select "Year"
select select "Hatzalah Garages"
select select "SECTION 2"
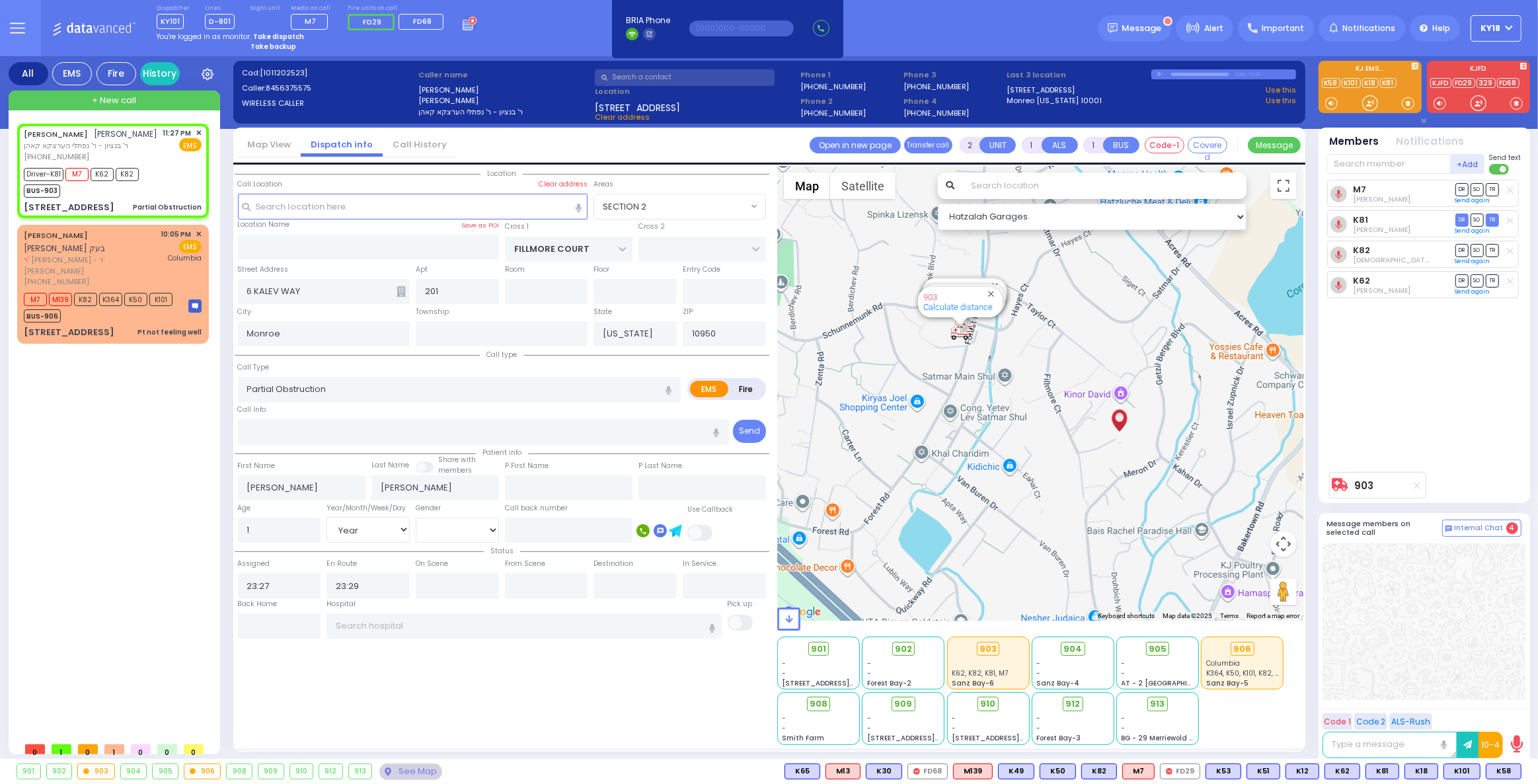
select select
radio input "true"
select select "Year"
select select "Hatzalah Garages"
select select
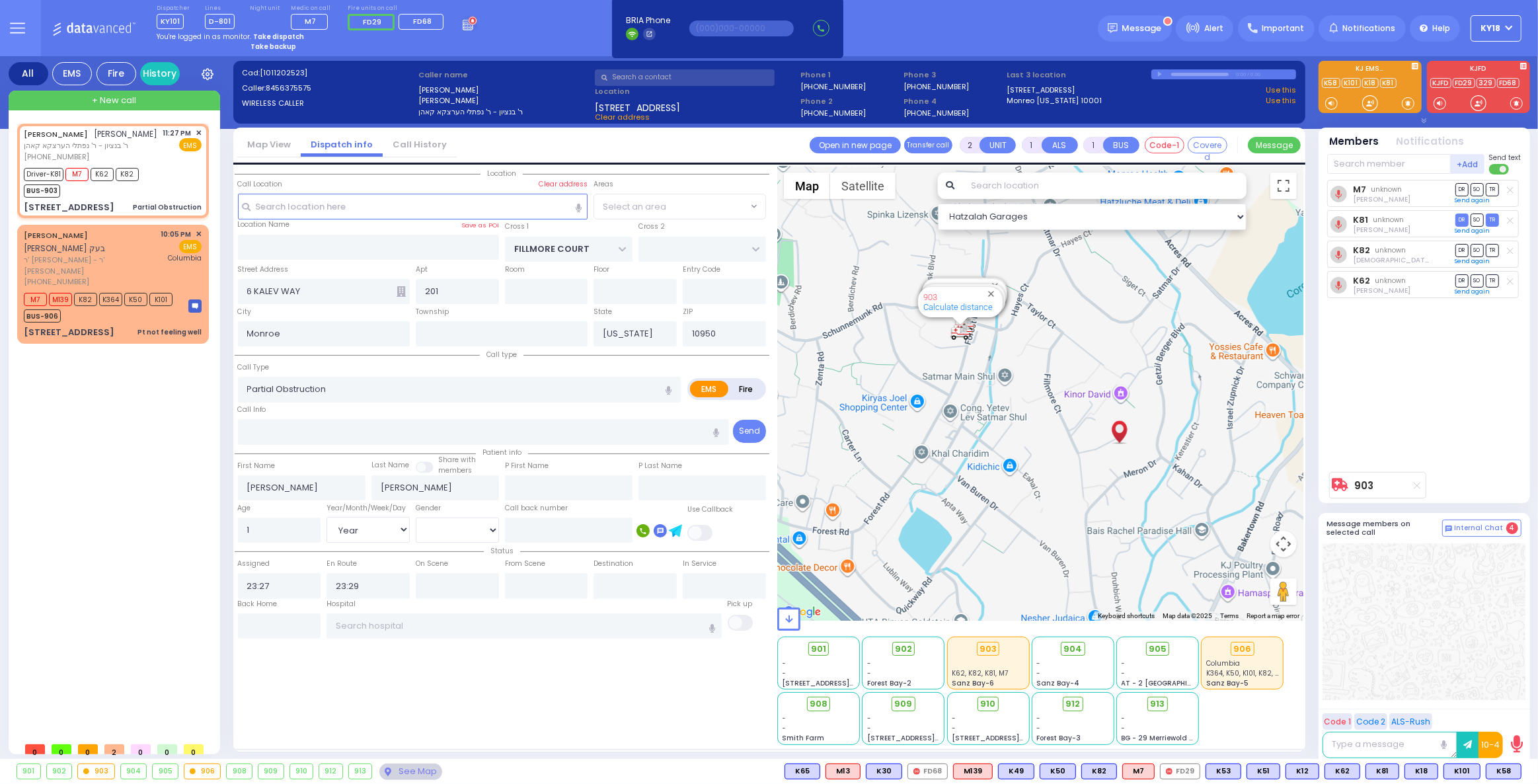
radio input "true"
select select "Year"
select select "SECTION 2"
select select "Hatzalah Garages"
select select "SECTION 2"
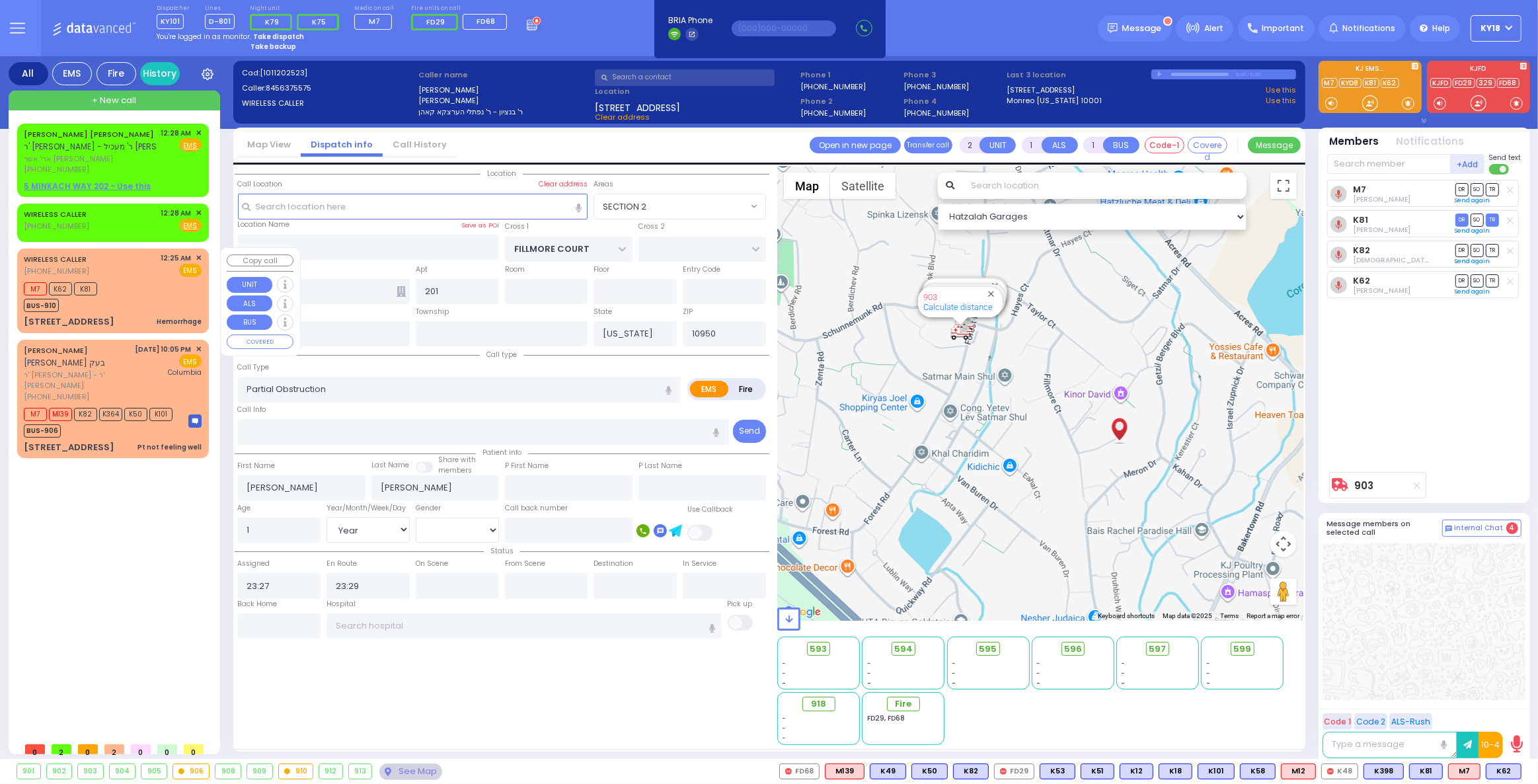
click at [110, 296] on div "M7 K62 K81 BUS-910" at bounding box center [112, 295] width 178 height 33
select select
type input "Hemorrhage"
radio input "true"
select select
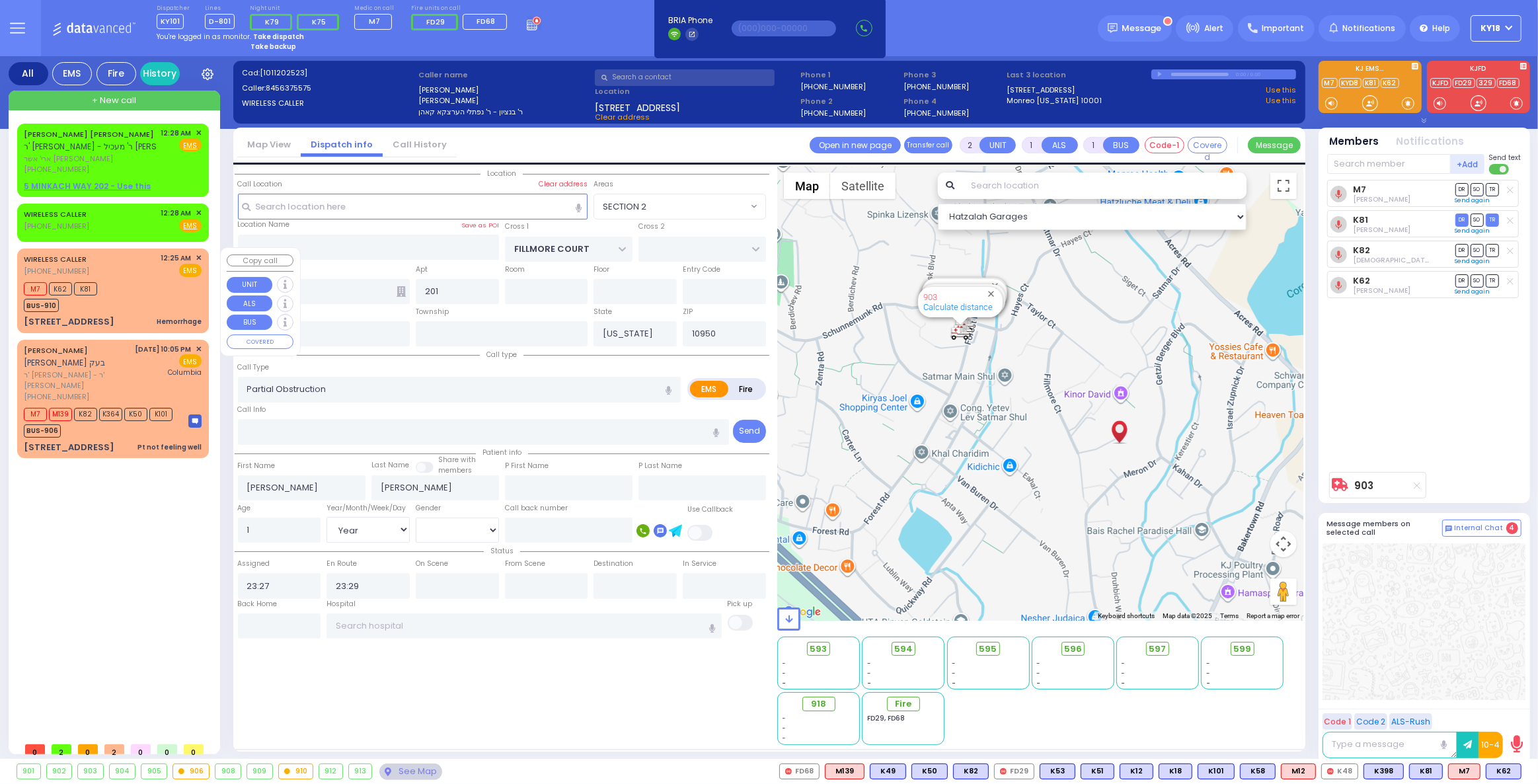
type input "00:25"
type input "00:27"
select select "Hatzalah Garages"
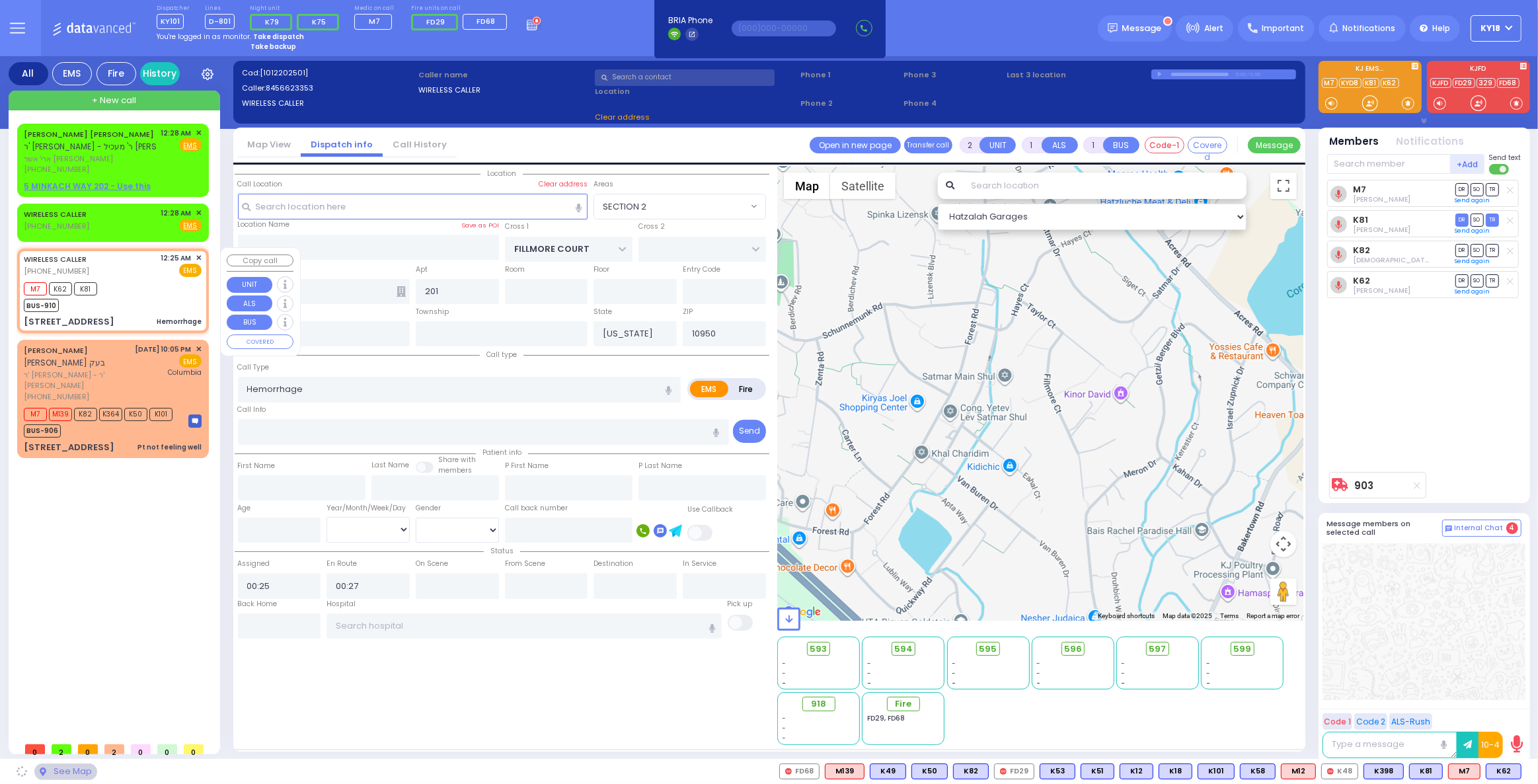
type input "S.M. ROSMER RD"
type input "PILNUA RD"
type input "1 Maglenitz St"
type input "102"
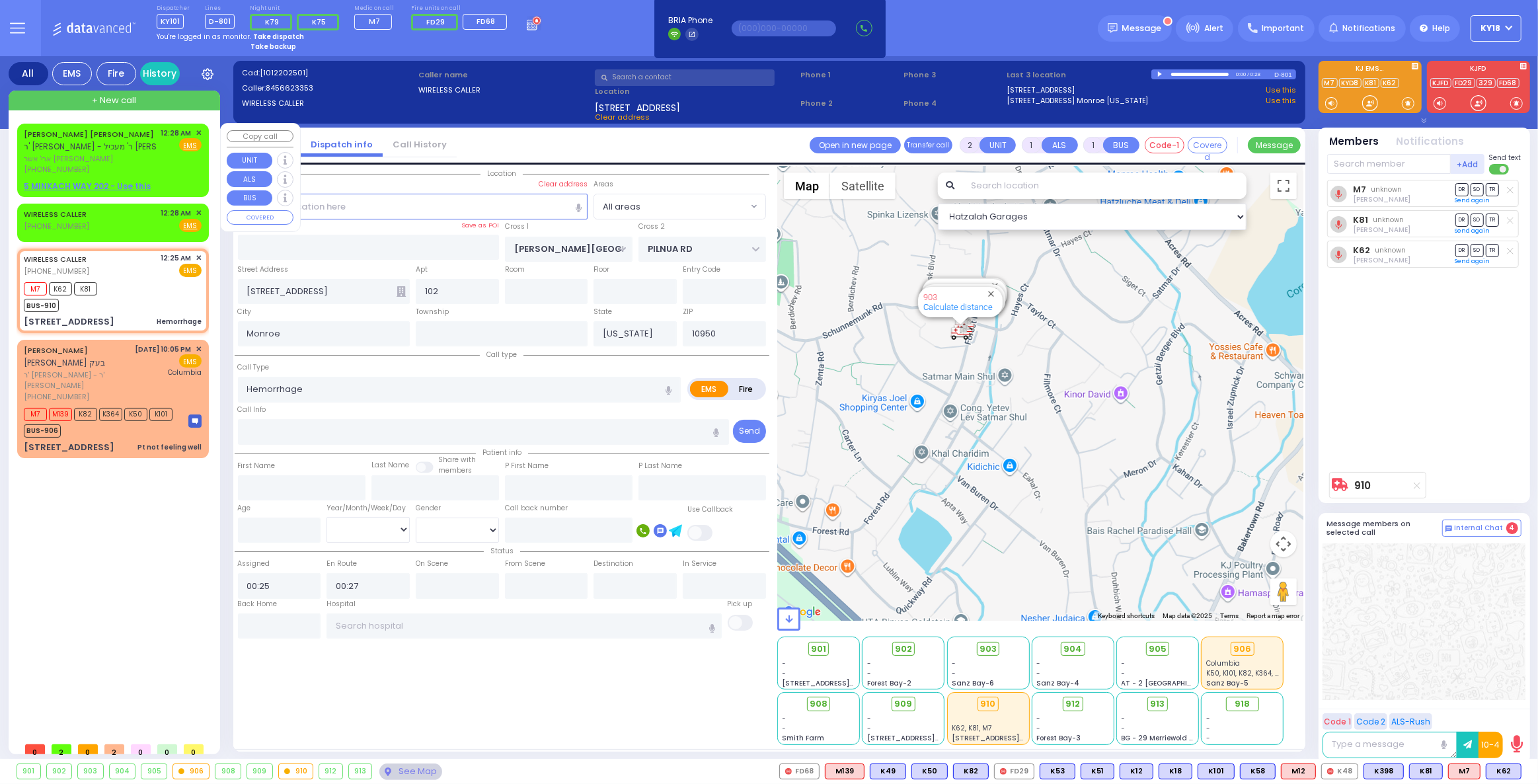
click at [166, 143] on div "Fire EMS" at bounding box center [182, 144] width 41 height 13
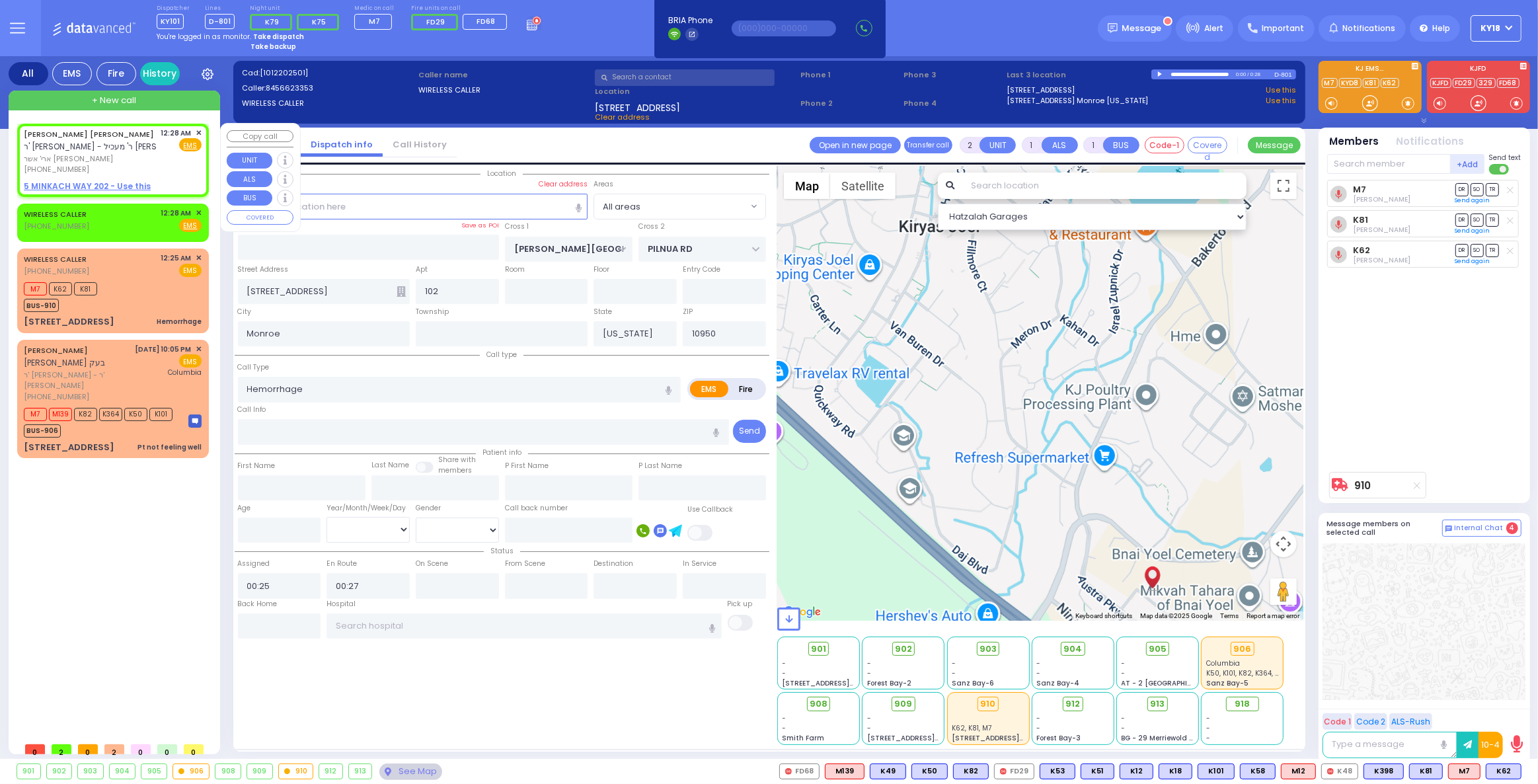
select select
radio input "true"
type input "ARYE USHER J."
type input "DASKAL"
select select
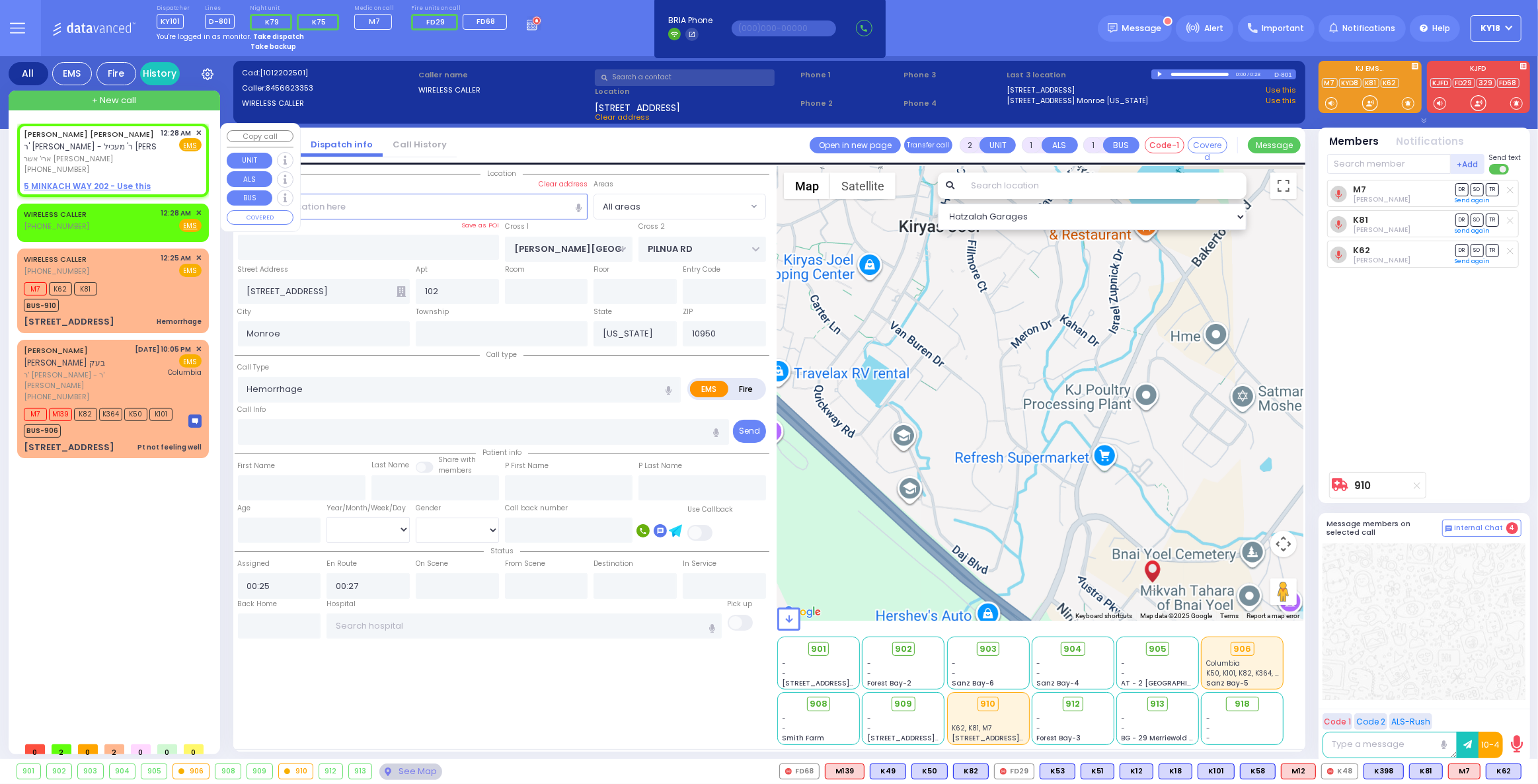
type input "00:28"
select select "Hatzalah Garages"
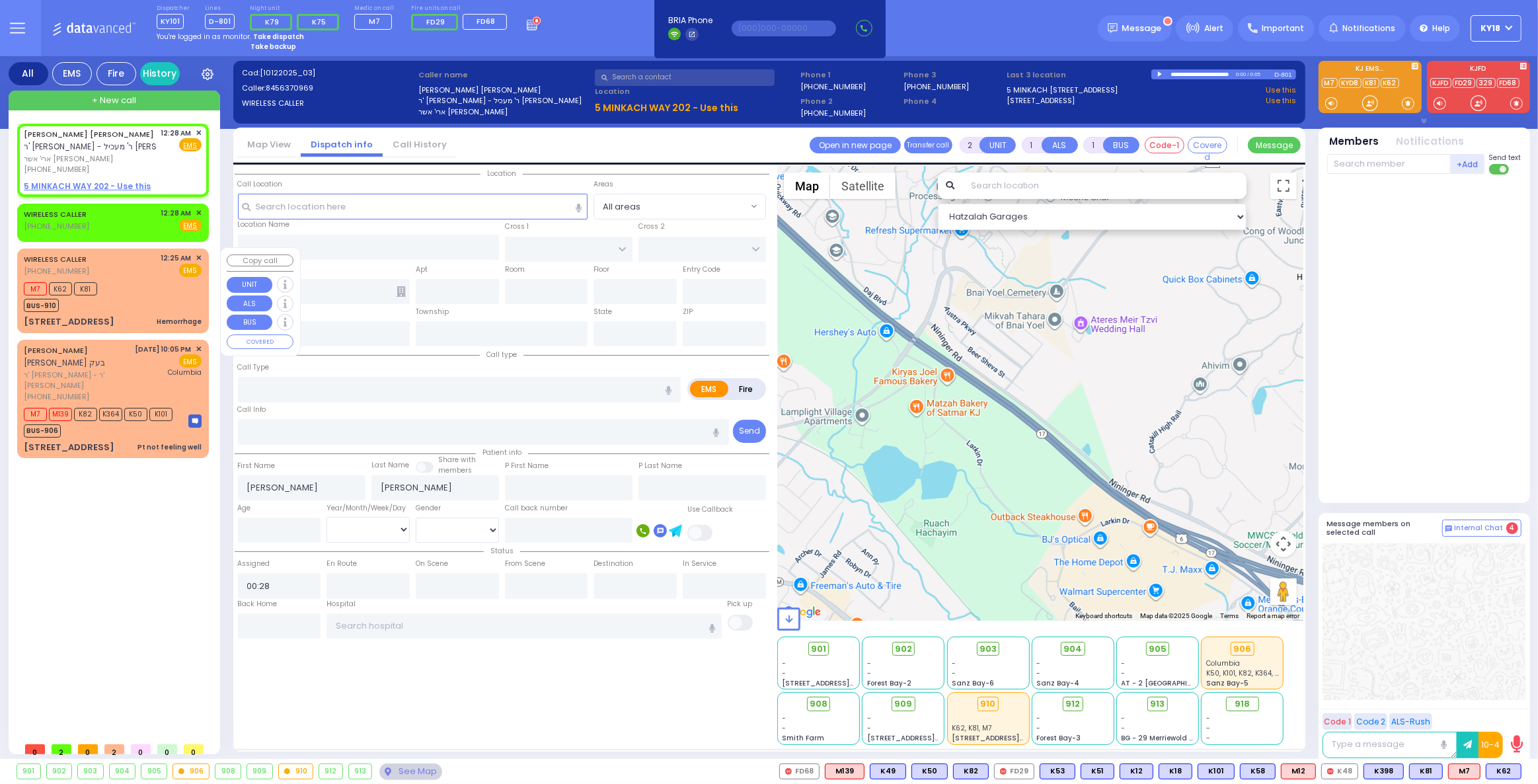
click at [162, 297] on div "M7 K62 K81 BUS-910" at bounding box center [112, 295] width 178 height 33
select select
type input "Hemorrhage"
radio input "true"
select select
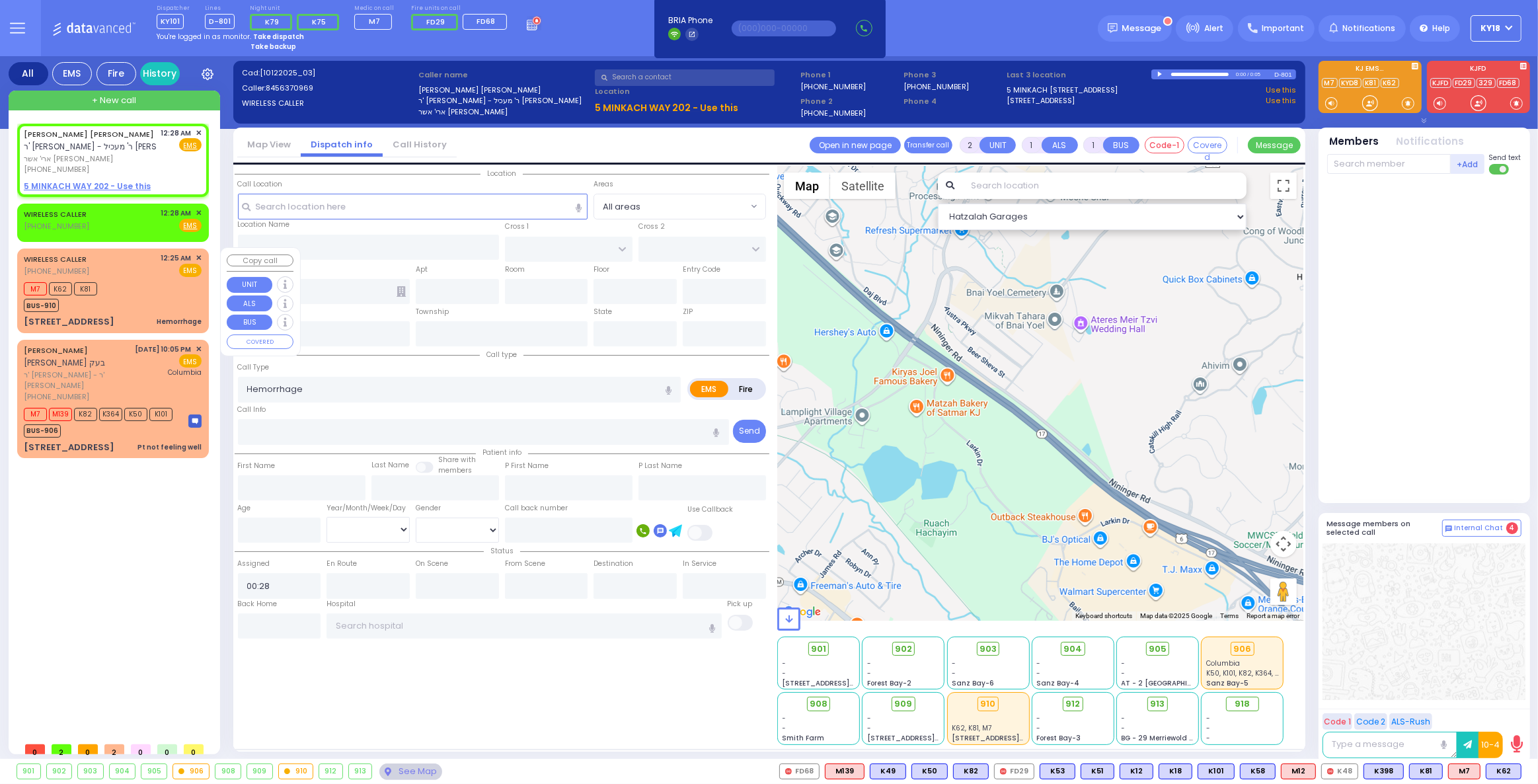
type input "00:25"
type input "00:27"
select select "Hatzalah Garages"
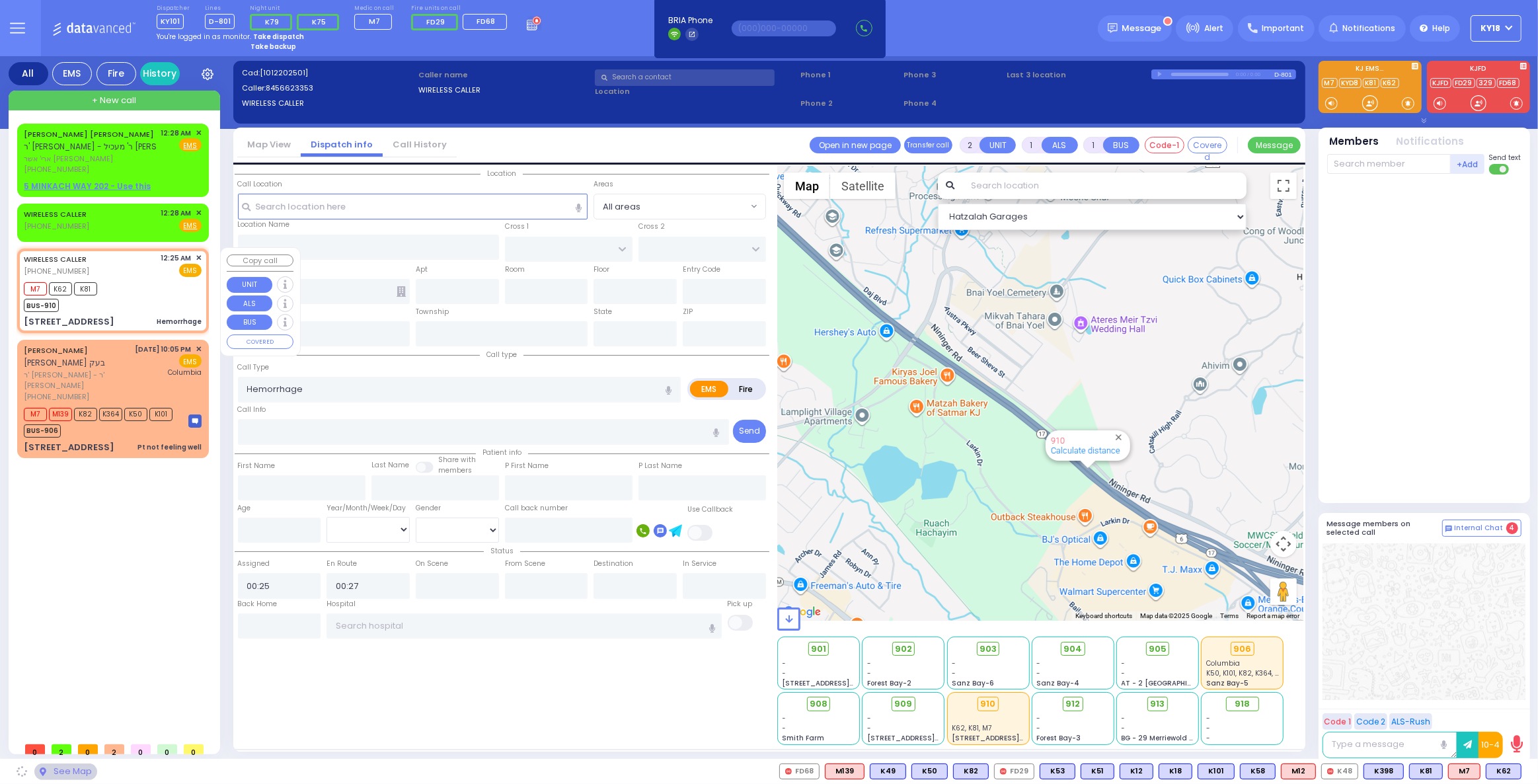
type input "S.M. ROSMER RD"
type input "PILNUA RD"
type input "1 Maglenitz St"
type input "102"
type input "Monroe"
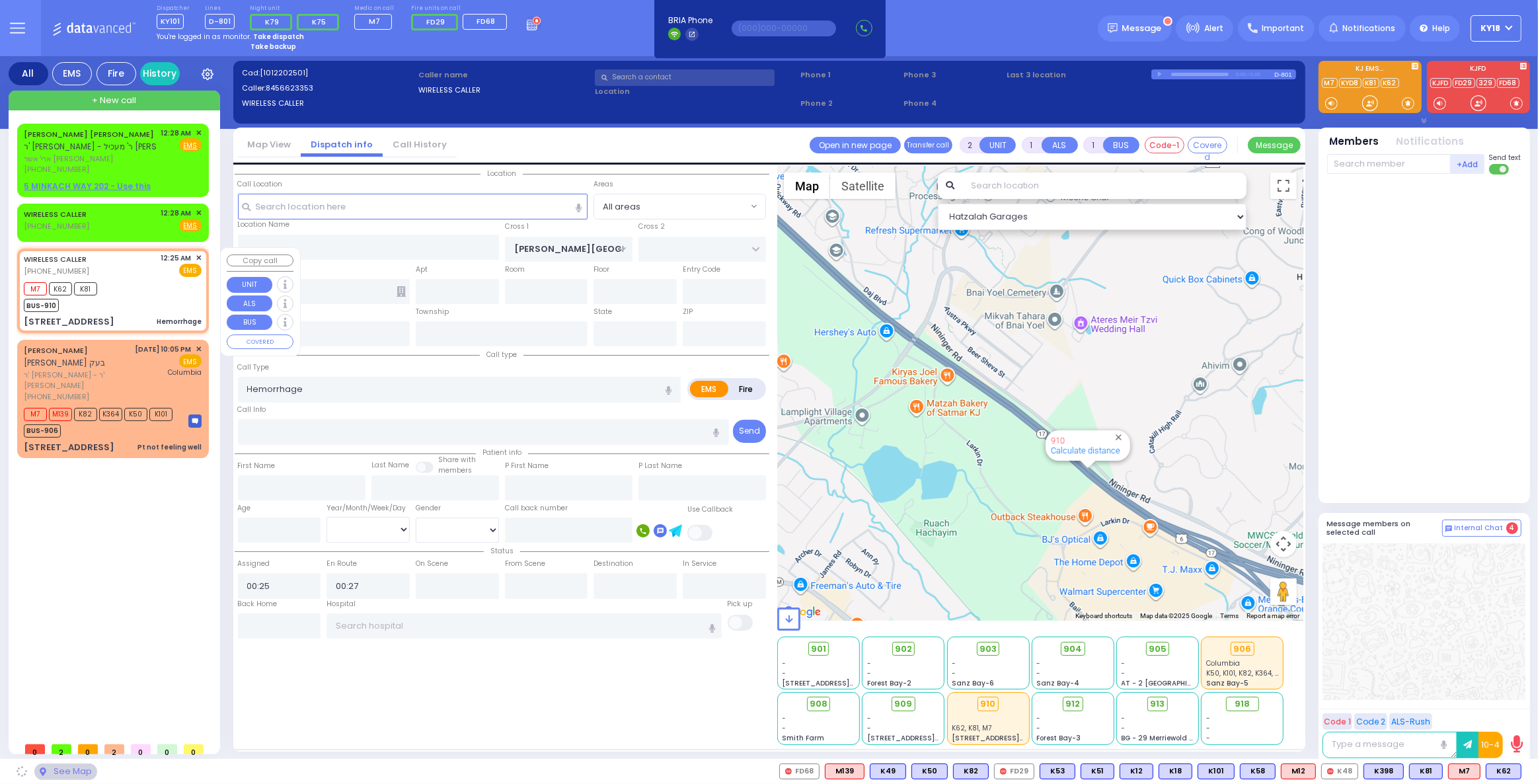
type input "[US_STATE]"
type input "10950"
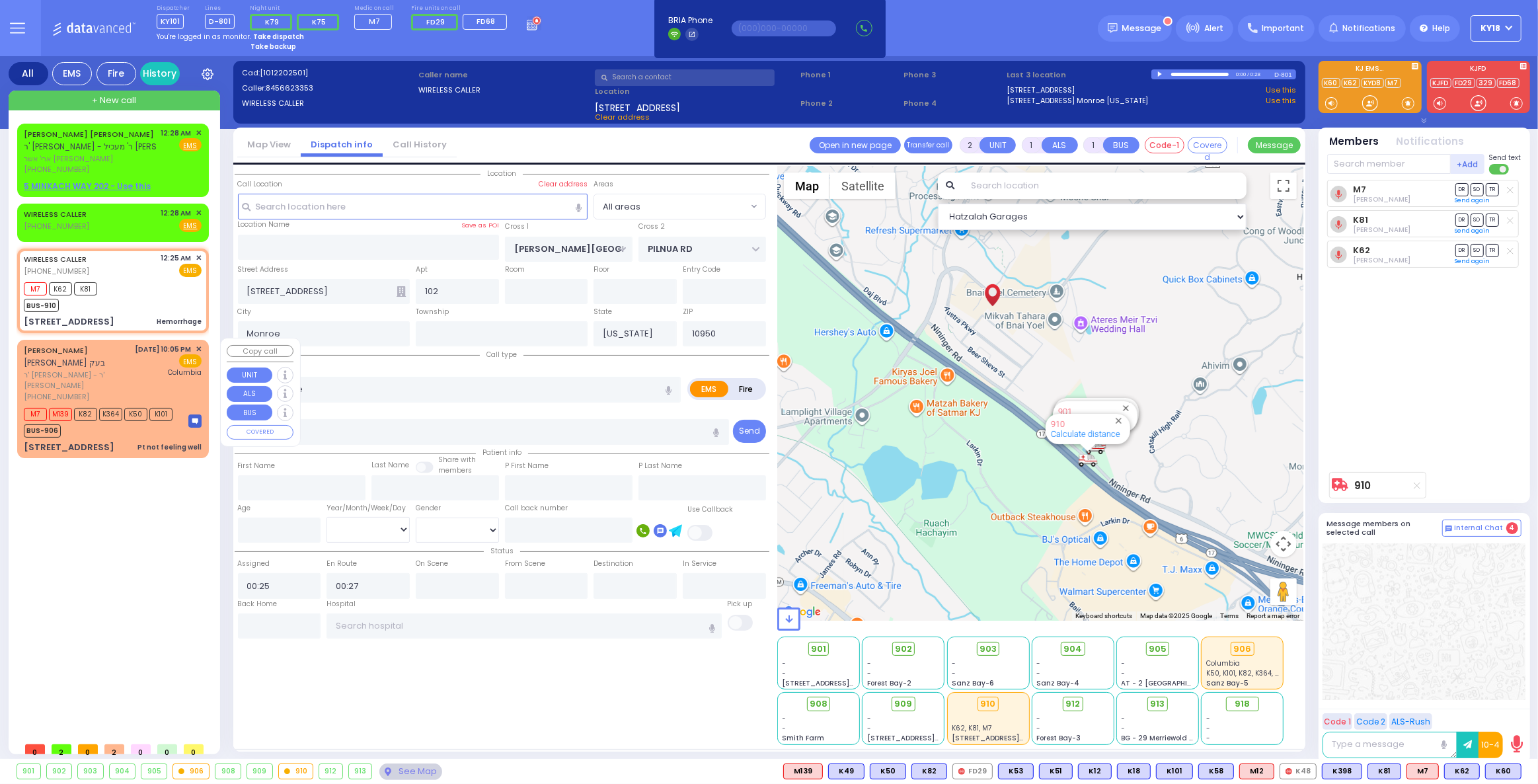
click at [144, 379] on div "10/11/2025 10:05 PM ✕ EMS Columbia" at bounding box center [169, 373] width 67 height 58
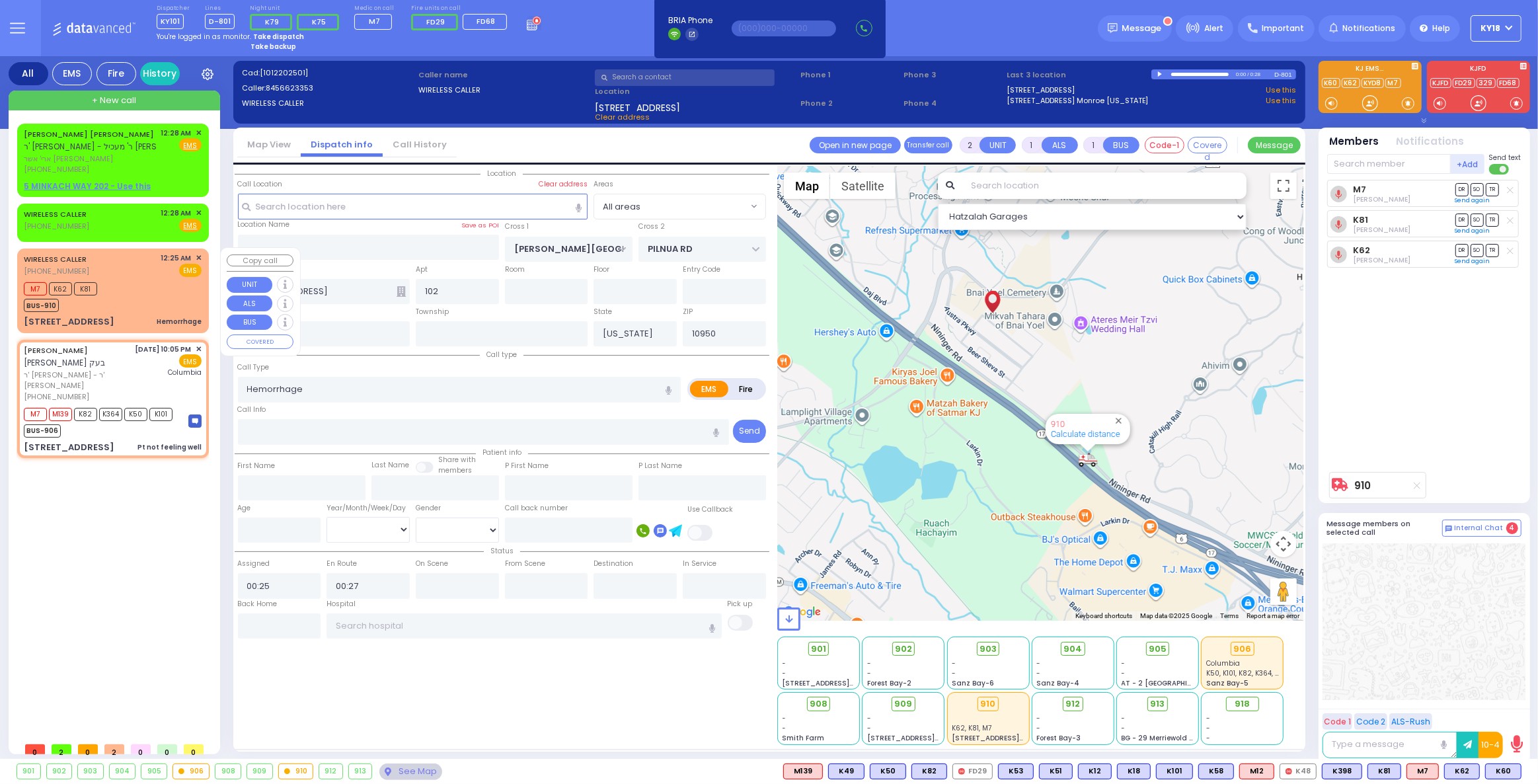
type input "6"
select select
type input "Pt not feeling well"
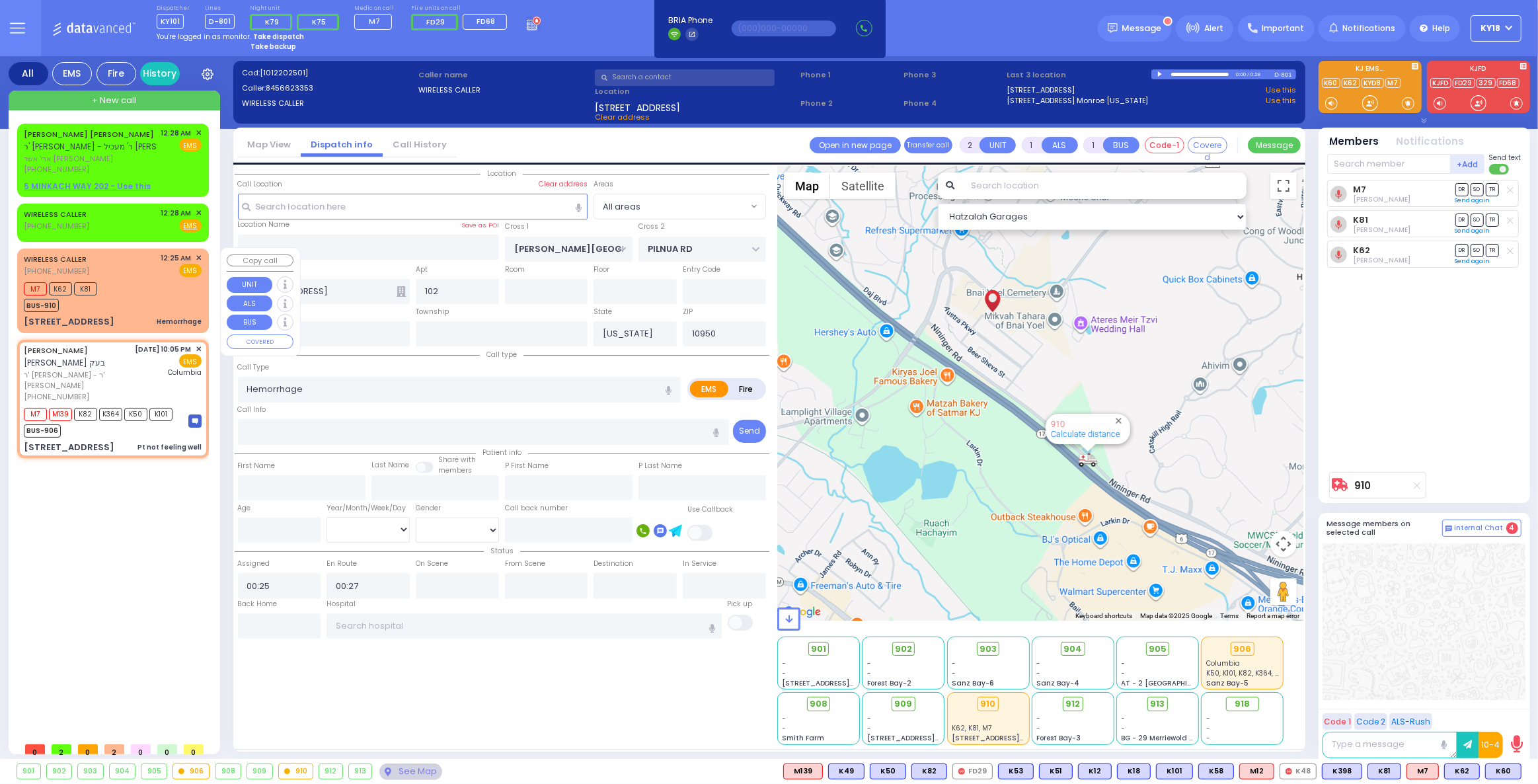
radio input "true"
type input "[PERSON_NAME]"
type input "Moshe"
type input "Beck"
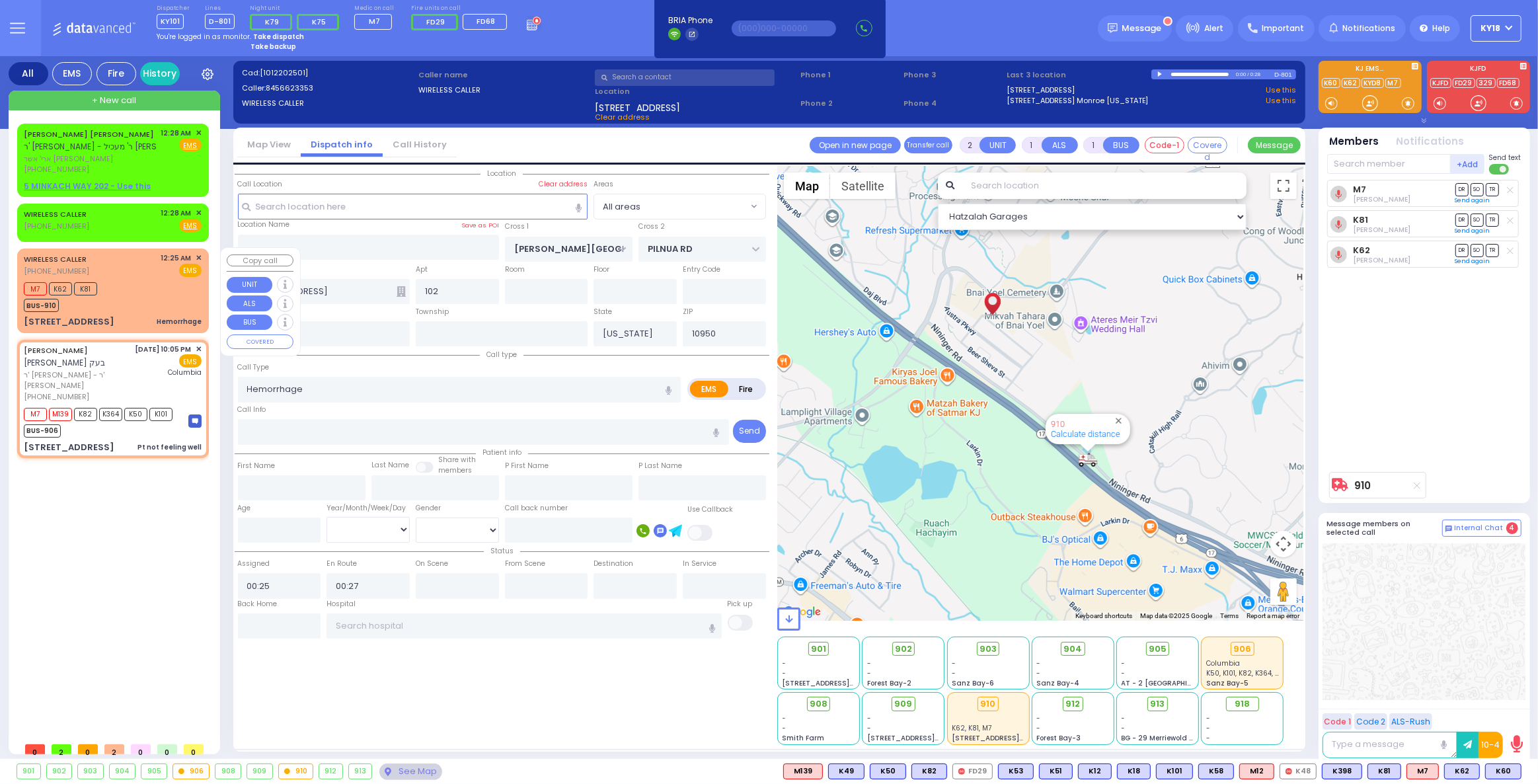
type input "43"
select select "Year"
select select "[DEMOGRAPHIC_DATA]"
type input "22:05"
type input "22:07"
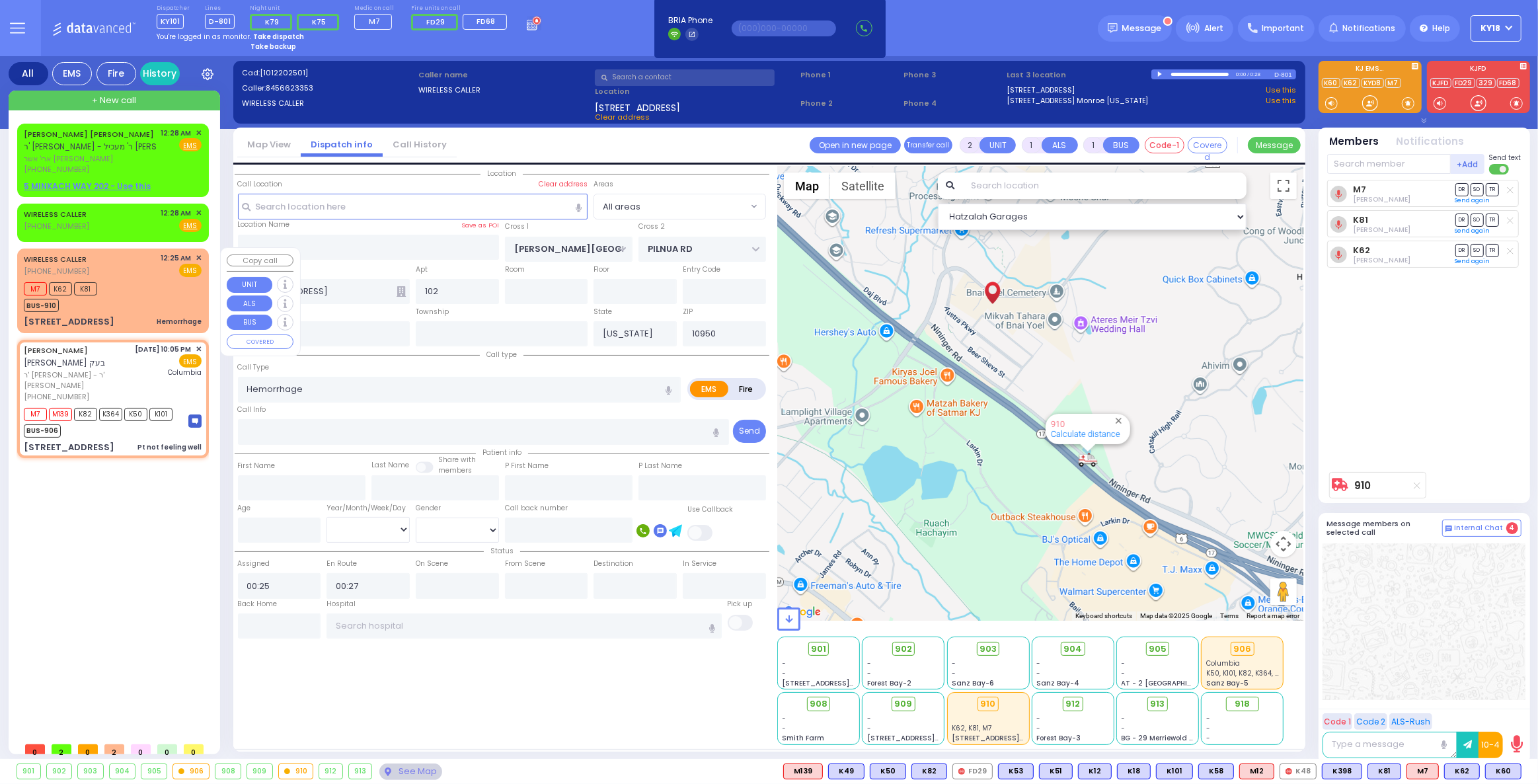
type input "[US_STATE][GEOGRAPHIC_DATA]- [GEOGRAPHIC_DATA]"
type input "GORLITZ COURT"
type input "SCHUNNEMUNK RD"
type input "[STREET_ADDRESS]"
type input "112"
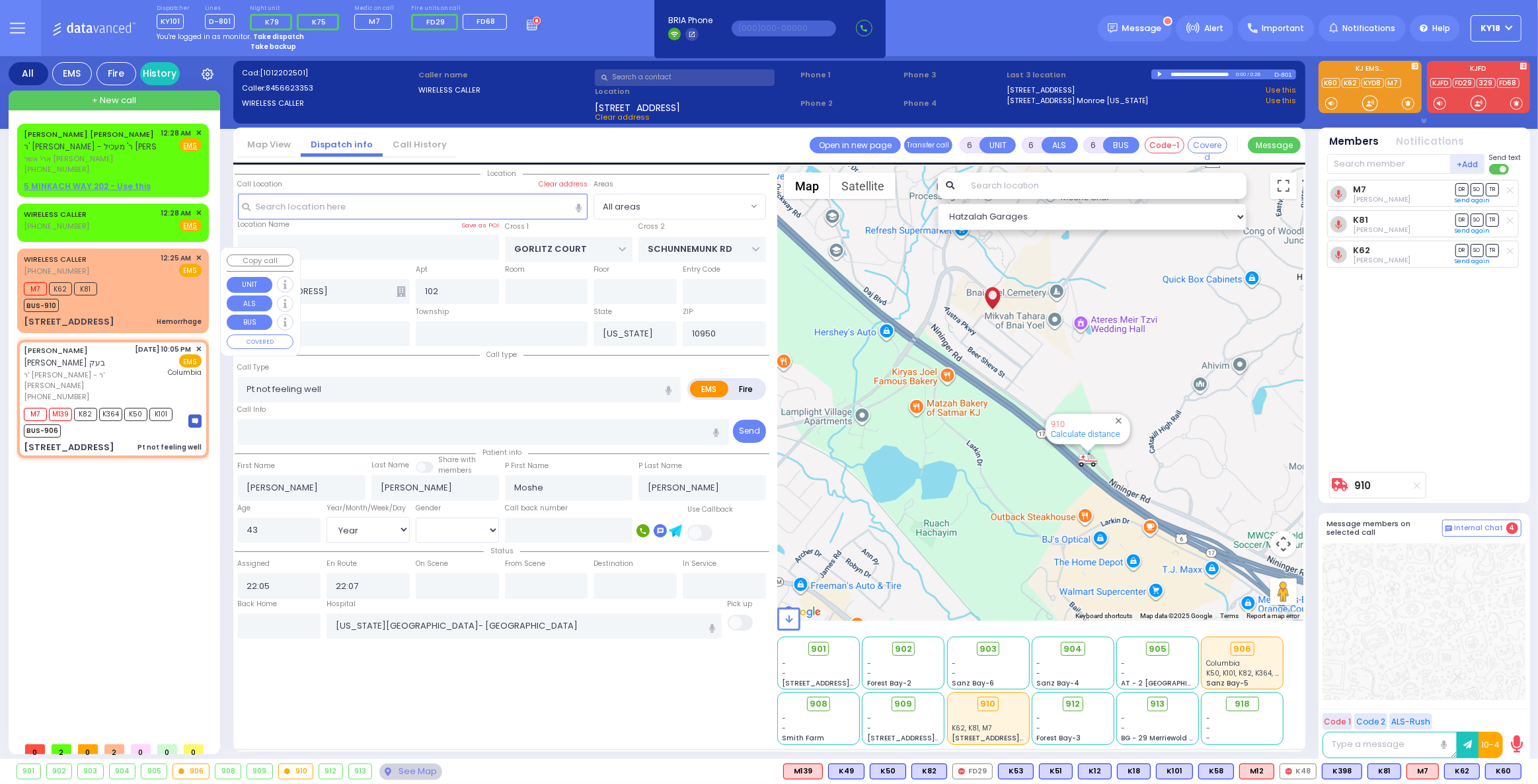
type input "[PERSON_NAME]"
select select "PALM TREE"
select select "Hatzalah Garages"
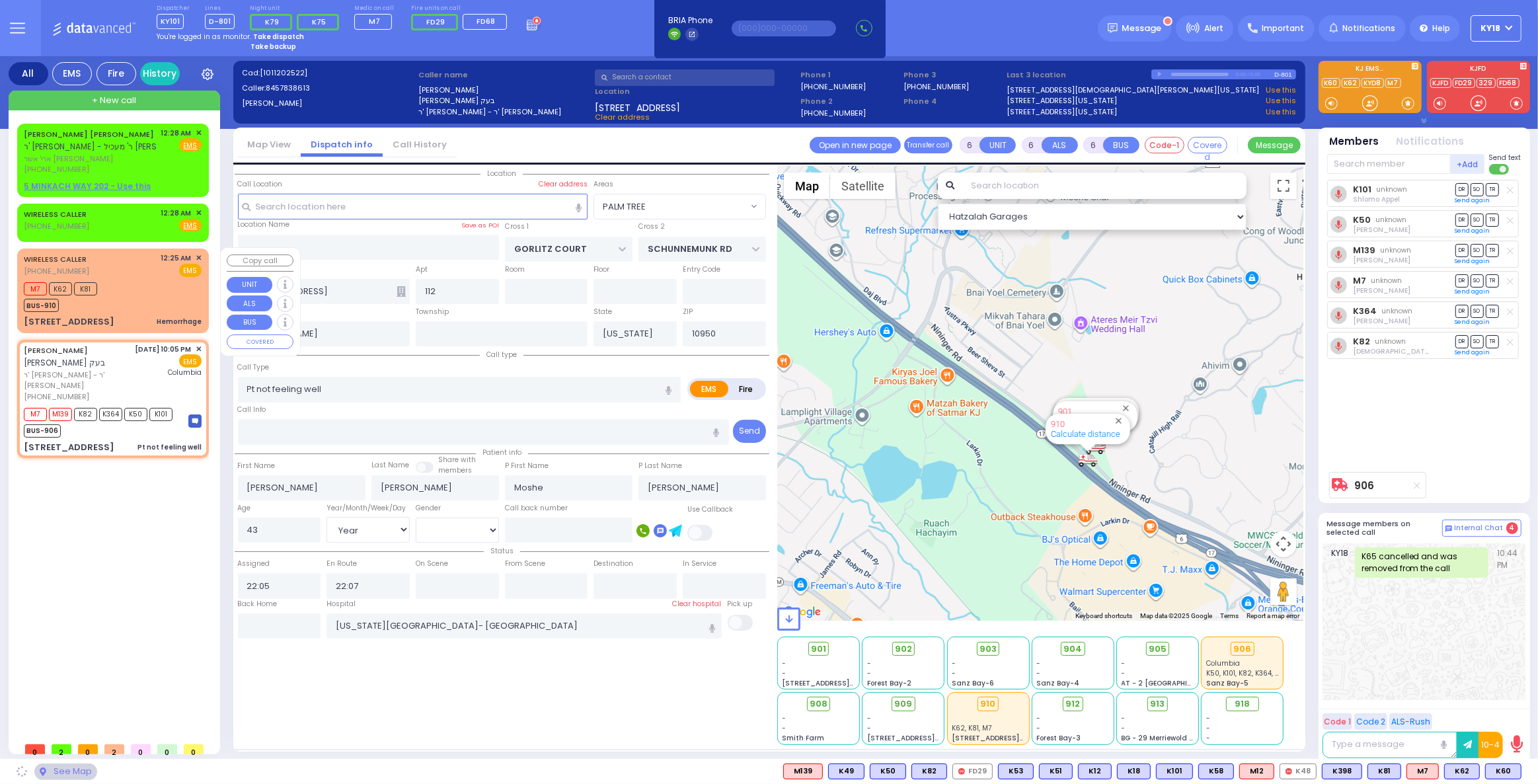
click at [110, 287] on div "M7 K62 K81 BUS-910" at bounding box center [112, 295] width 178 height 33
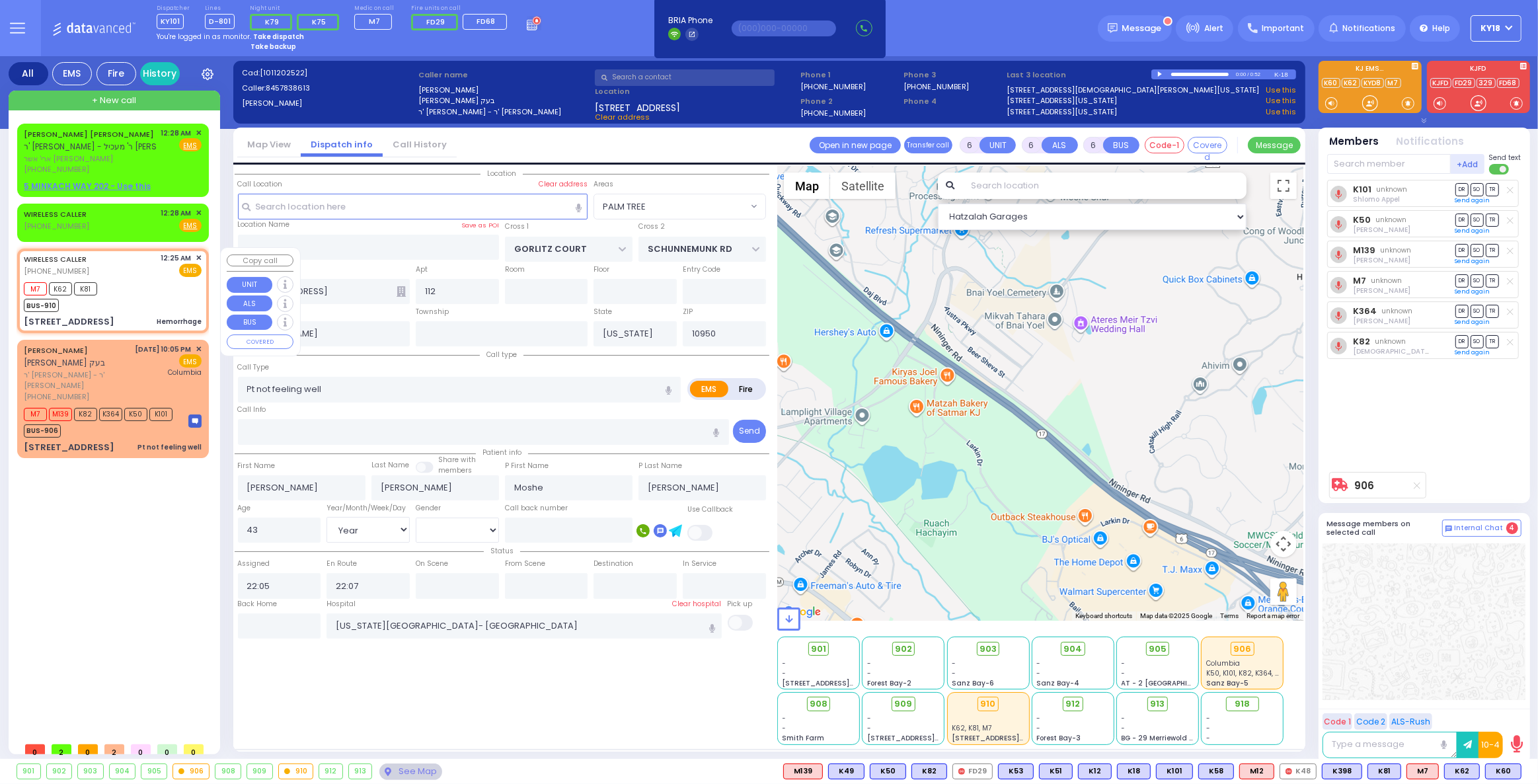
type input "2"
type input "1"
select select
type input "Hemorrhage"
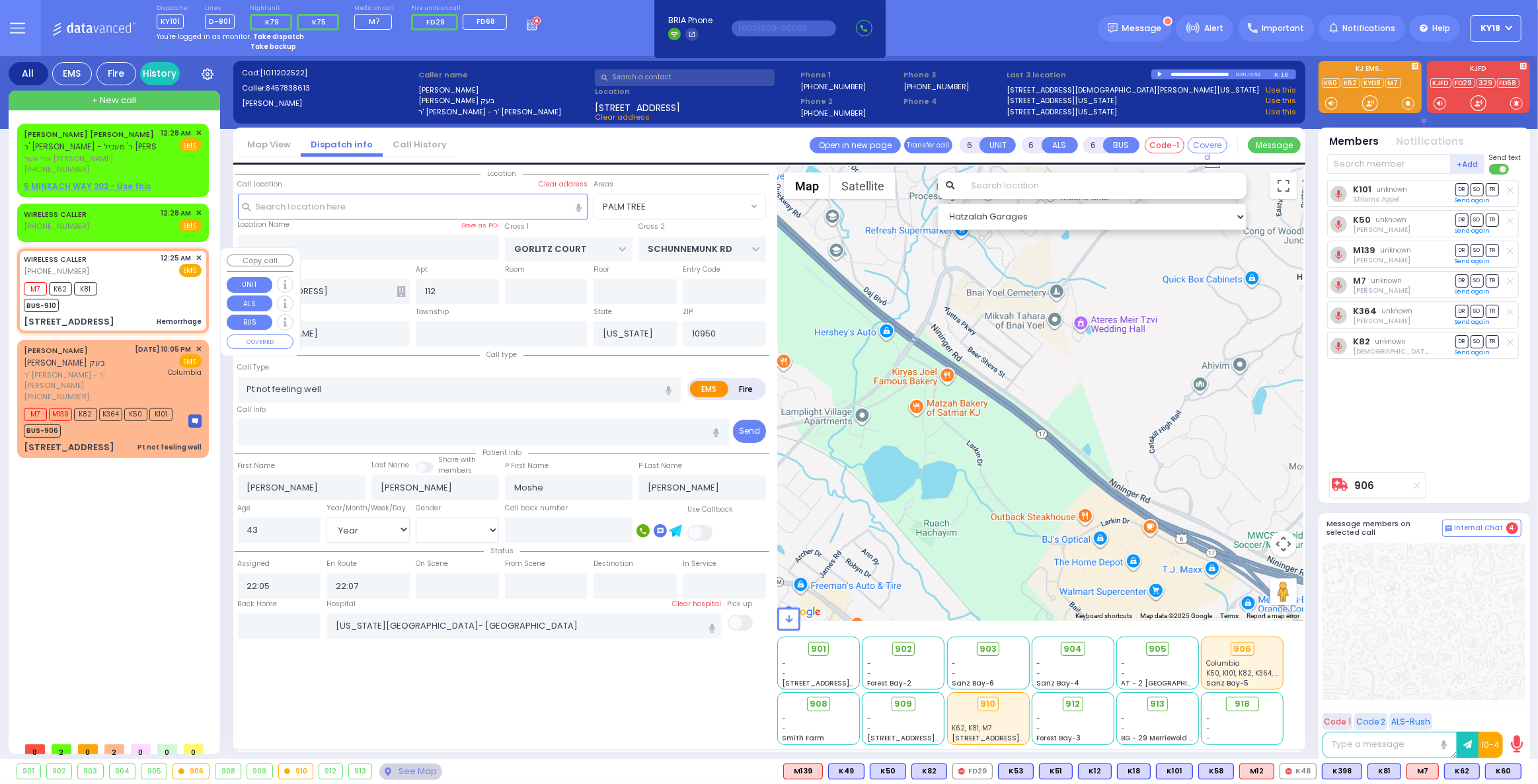
radio input "true"
select select
type input "00:25"
type input "00:27"
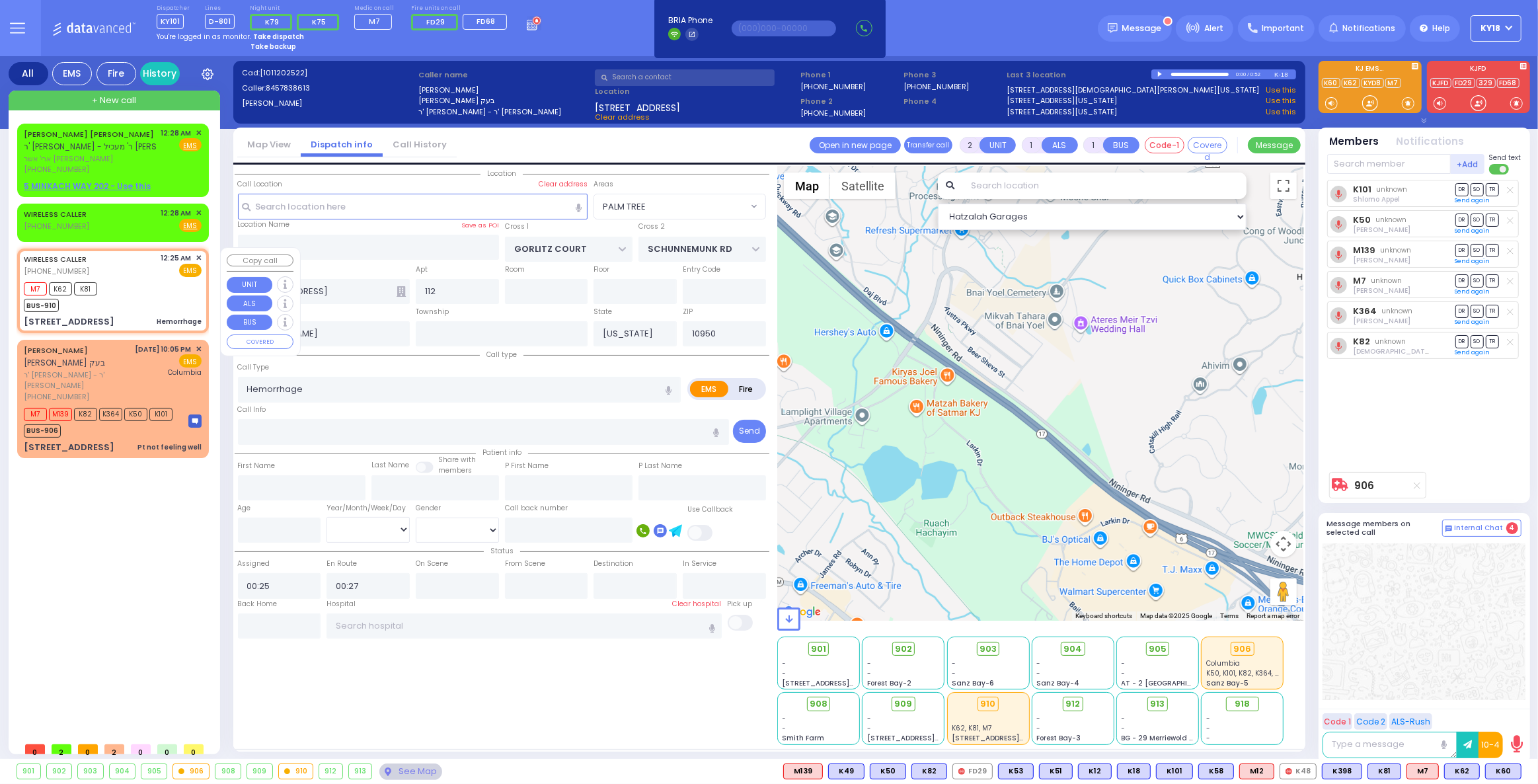
select select "Hatzalah Garages"
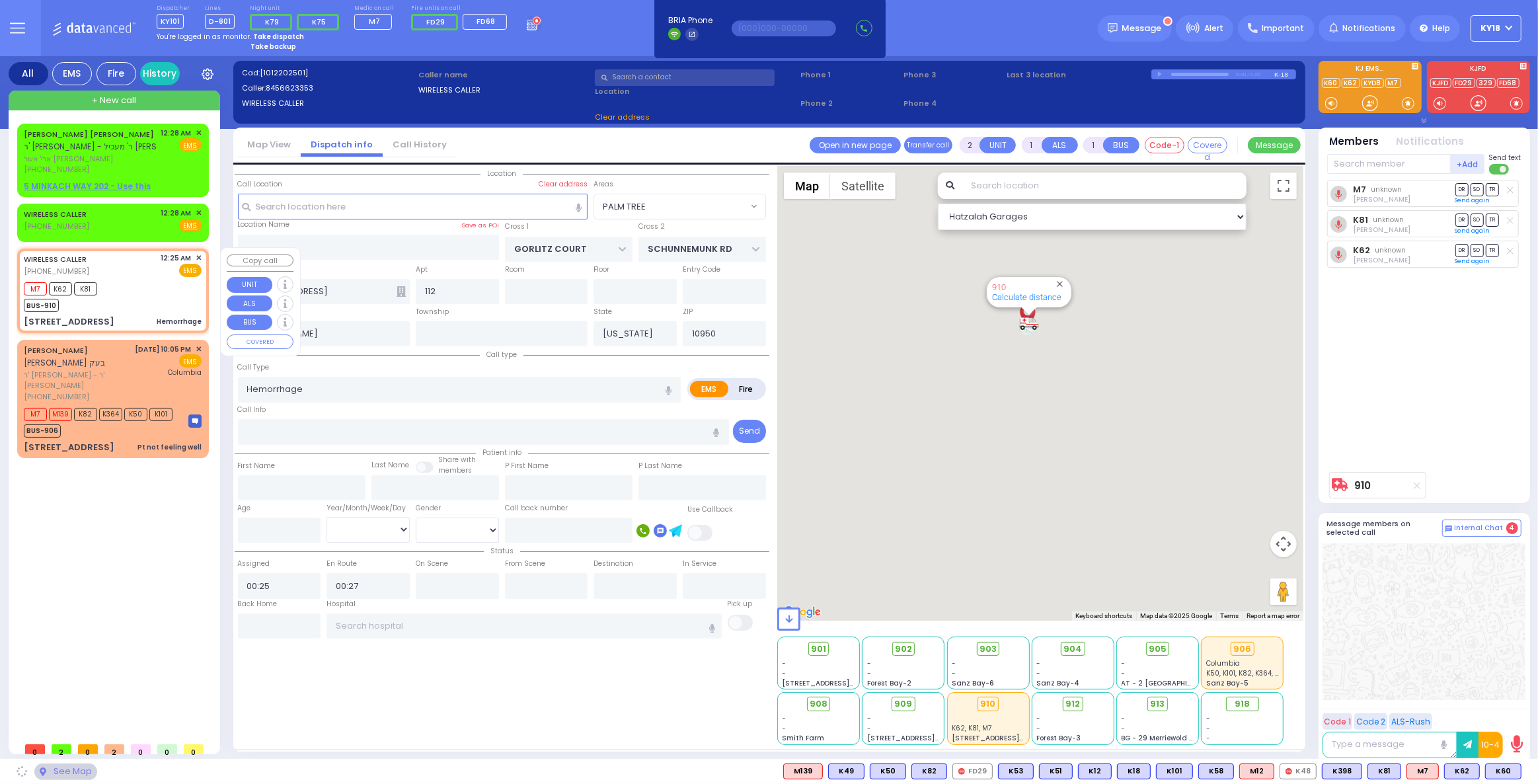
type input "S.M. ROSMER RD"
type input "PILNUA RD"
type input "1 Maglenitz St"
type input "102"
type input "Monroe"
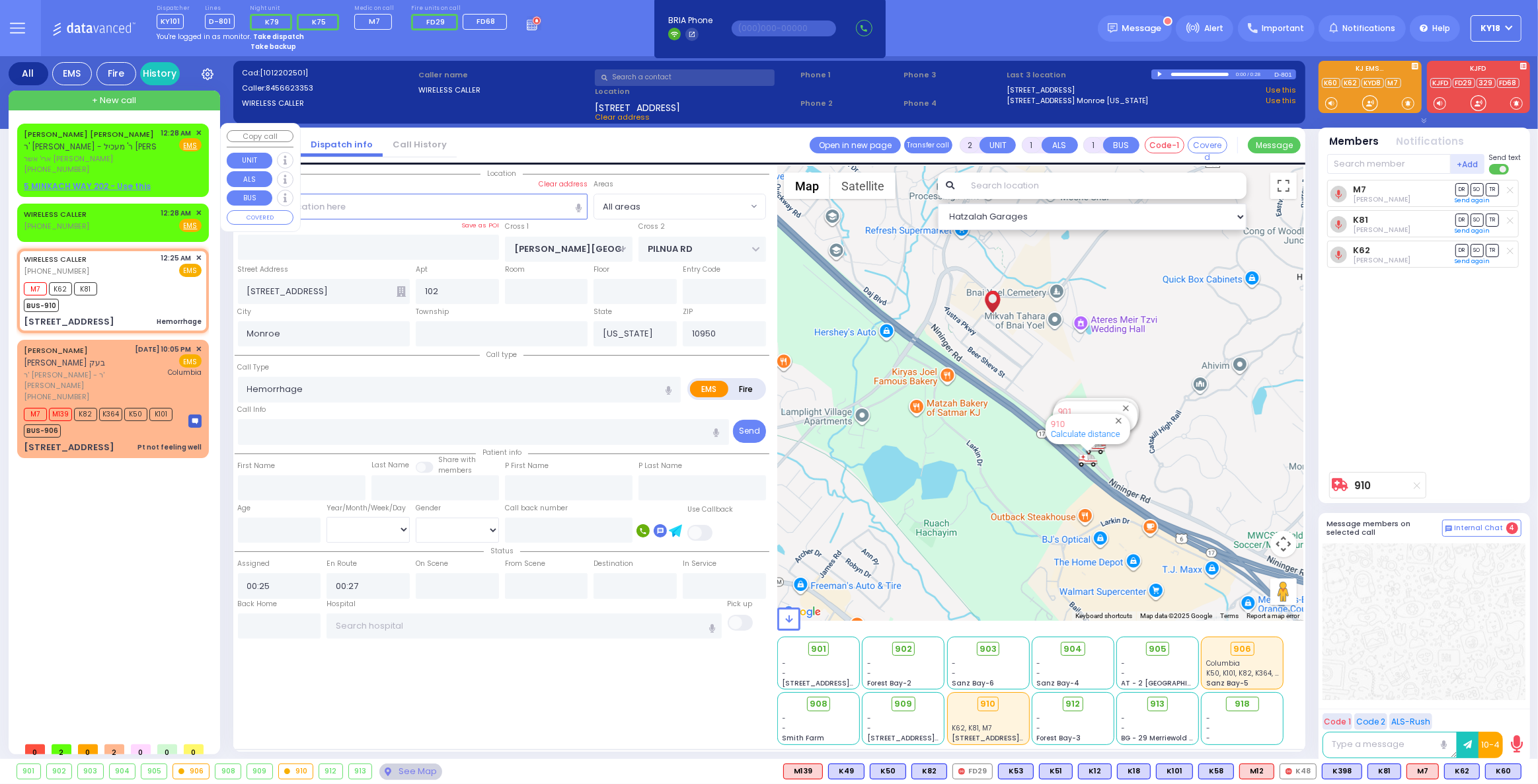
click at [166, 164] on div "12:28 AM ✕ Fire EMS" at bounding box center [182, 151] width 41 height 48
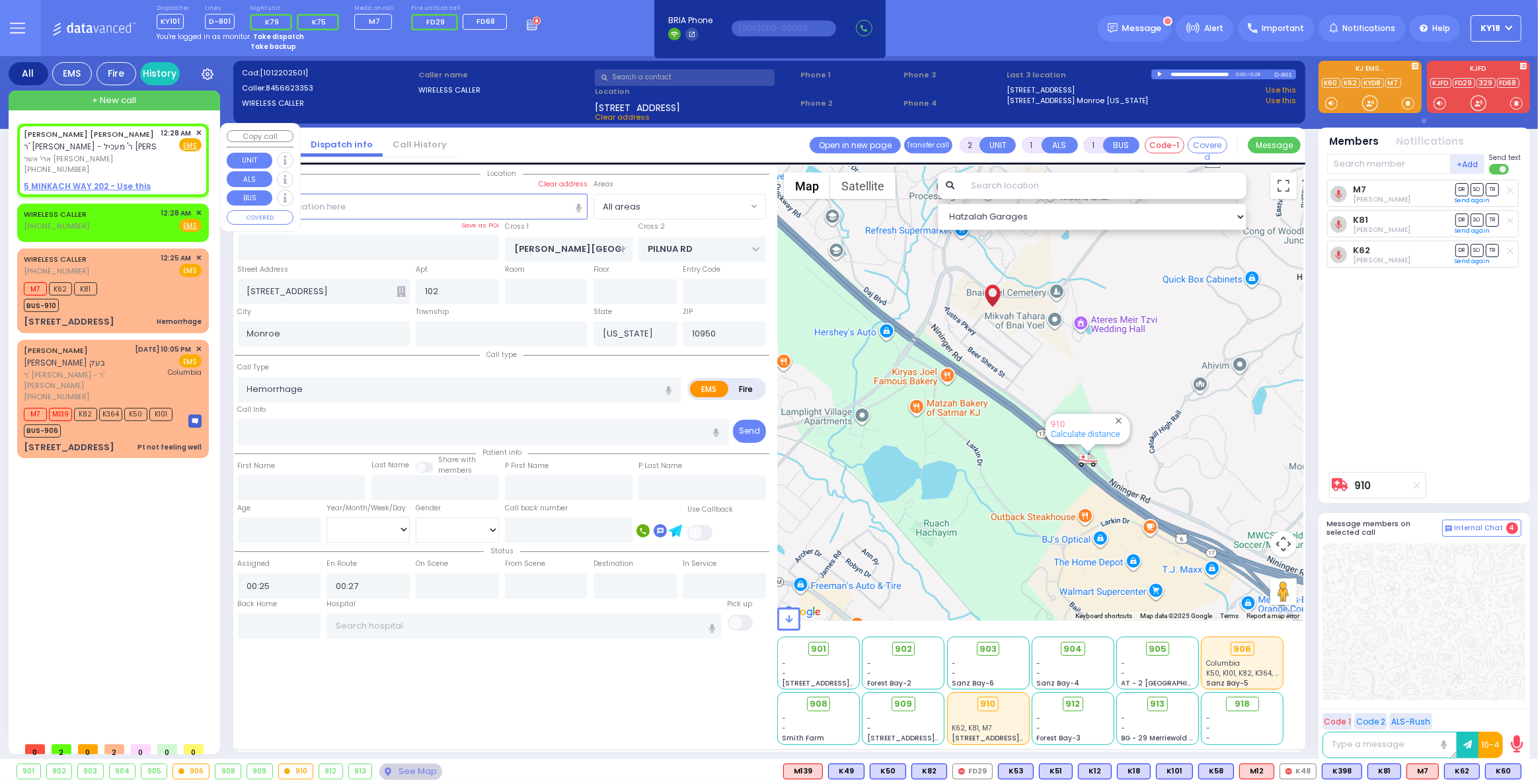
select select
radio input "true"
type input "ARYE USHER J."
type input "DASKAL"
select select
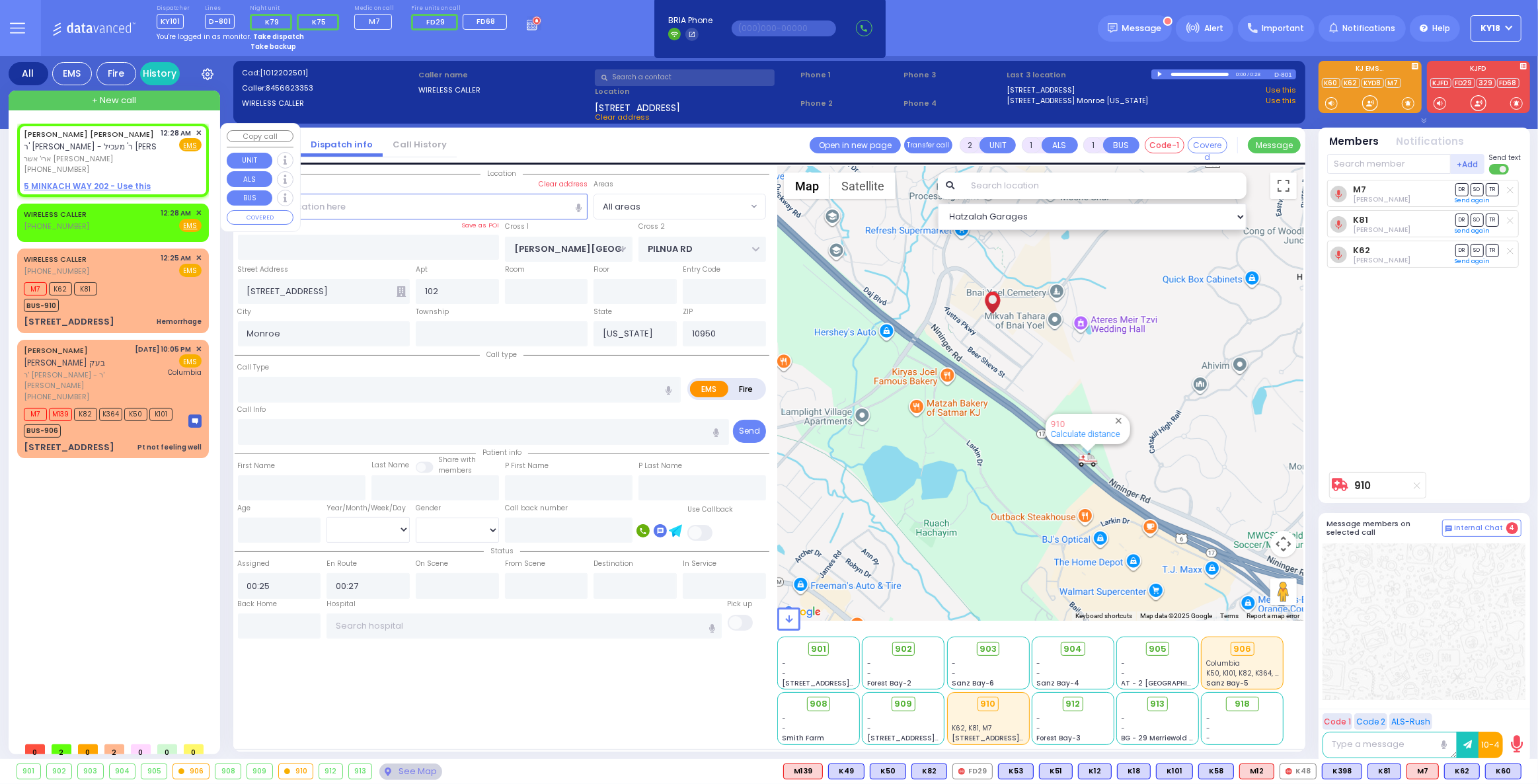
type input "00:28"
select select "Hatzalah Garages"
